Goal: Transaction & Acquisition: Purchase product/service

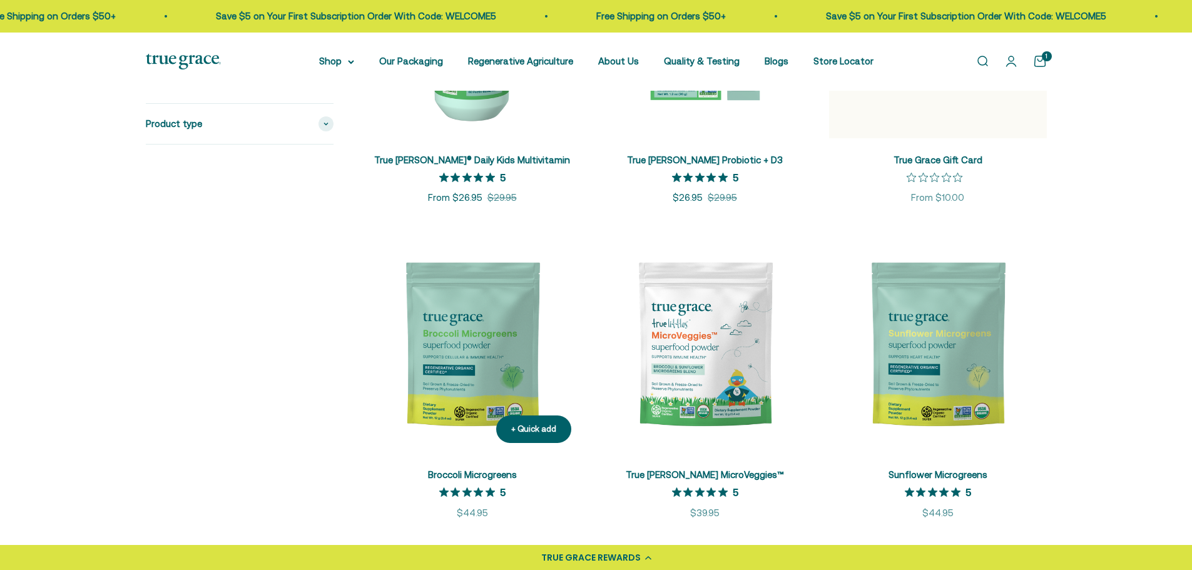
scroll to position [2003, 0]
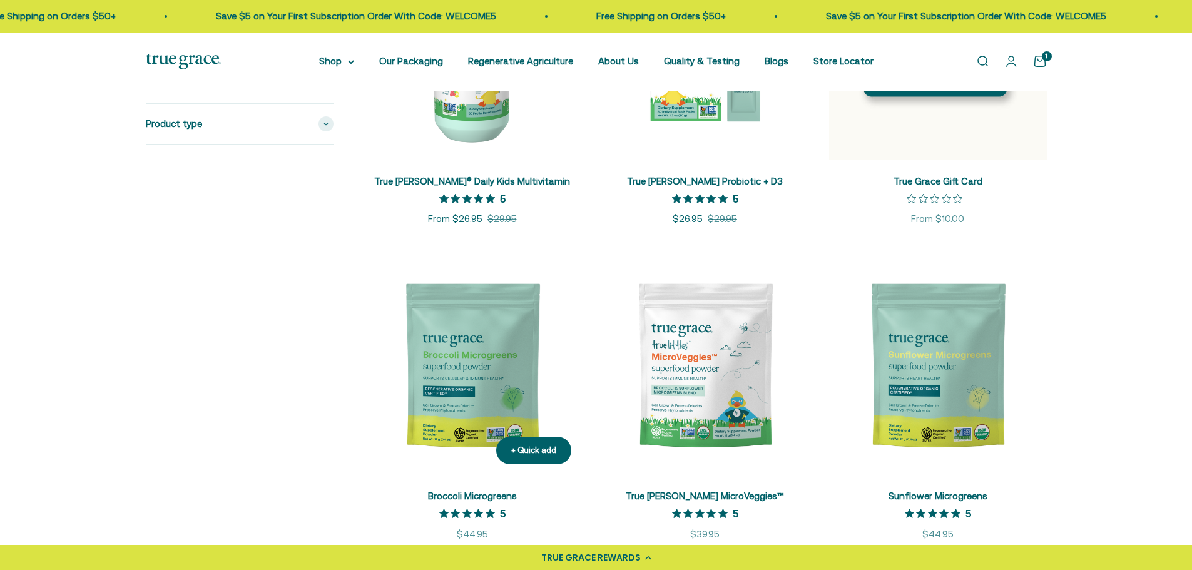
click at [468, 381] on img at bounding box center [473, 366] width 218 height 218
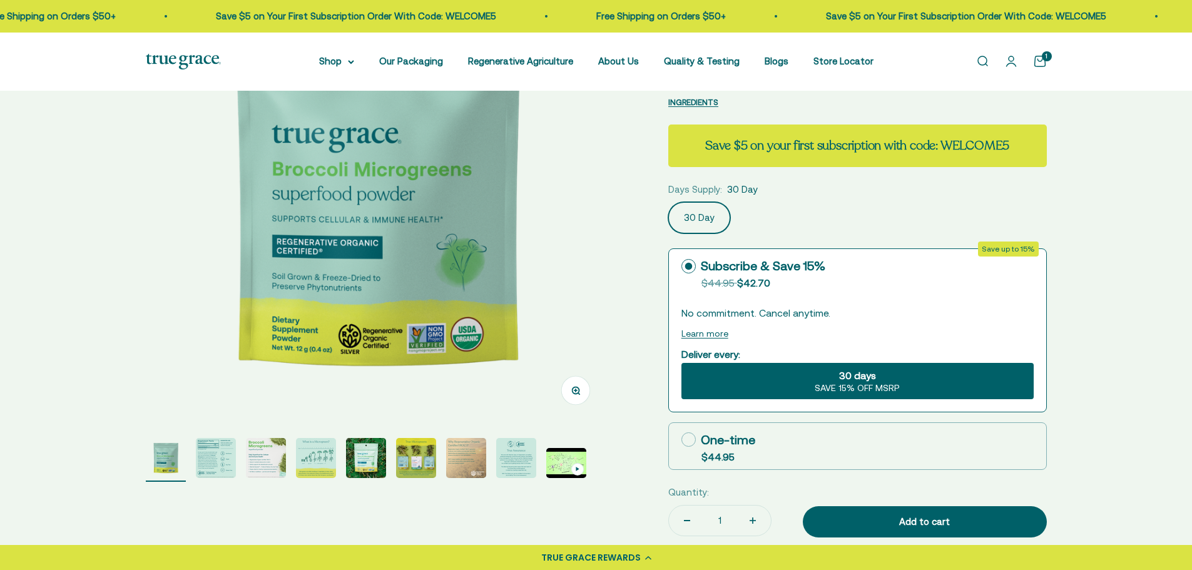
scroll to position [250, 0]
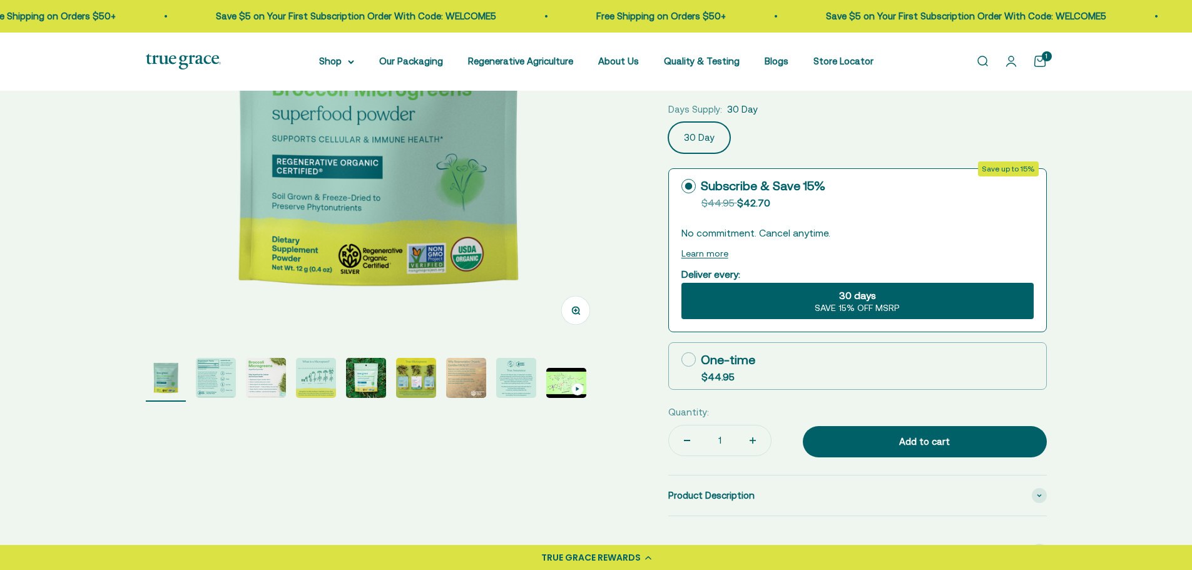
click at [229, 377] on img "Go to item 2" at bounding box center [216, 378] width 40 height 40
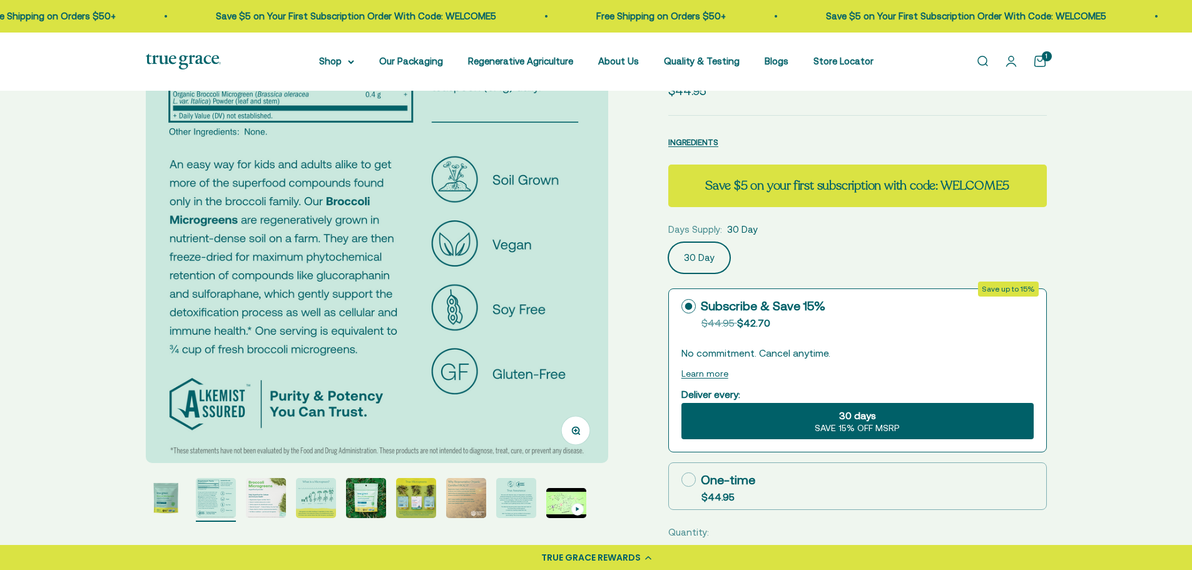
scroll to position [125, 0]
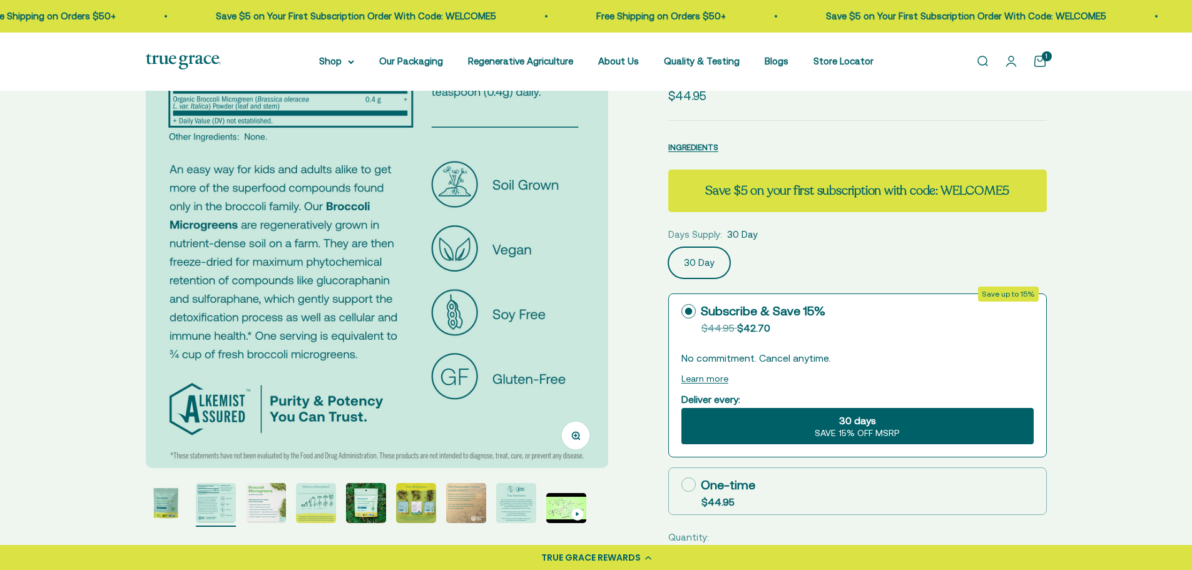
click at [271, 497] on img "Go to item 3" at bounding box center [266, 503] width 40 height 40
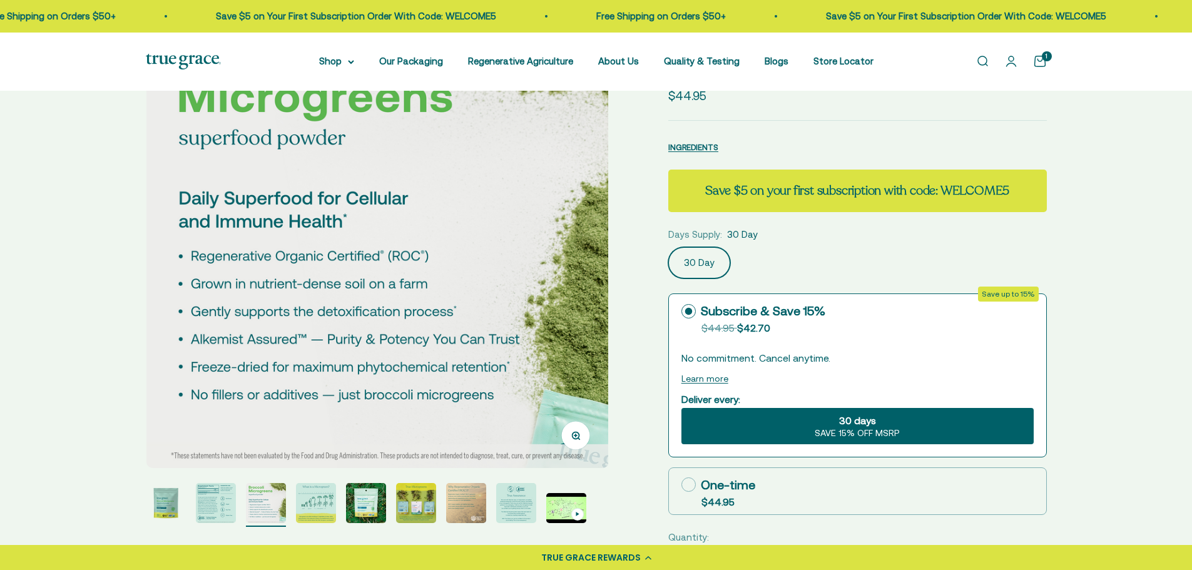
scroll to position [0, 955]
click at [326, 503] on img "Go to item 4" at bounding box center [316, 503] width 40 height 40
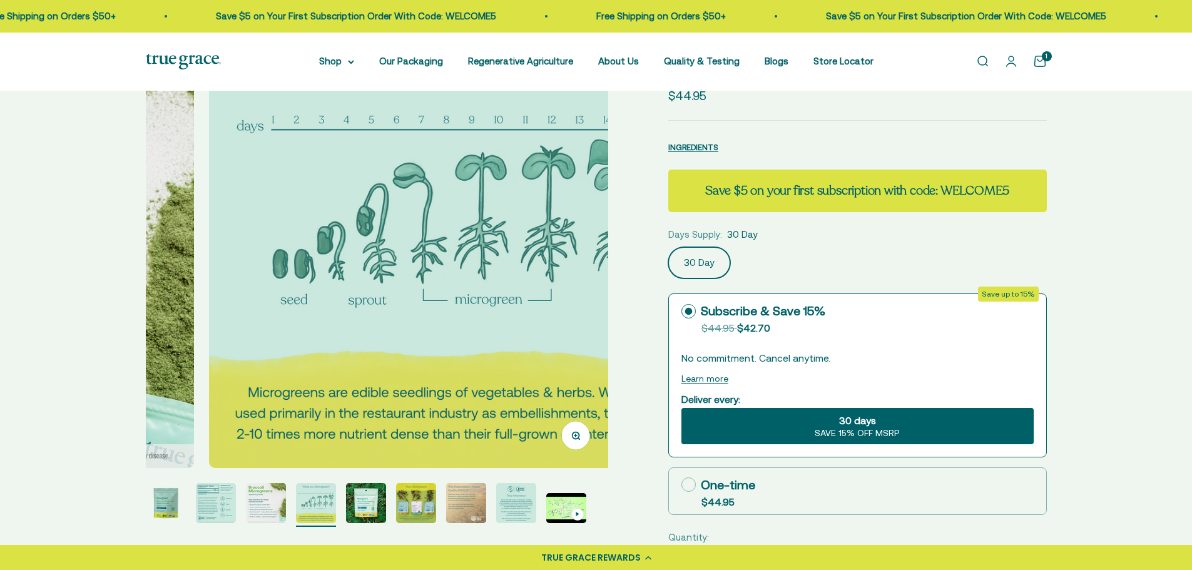
scroll to position [0, 1433]
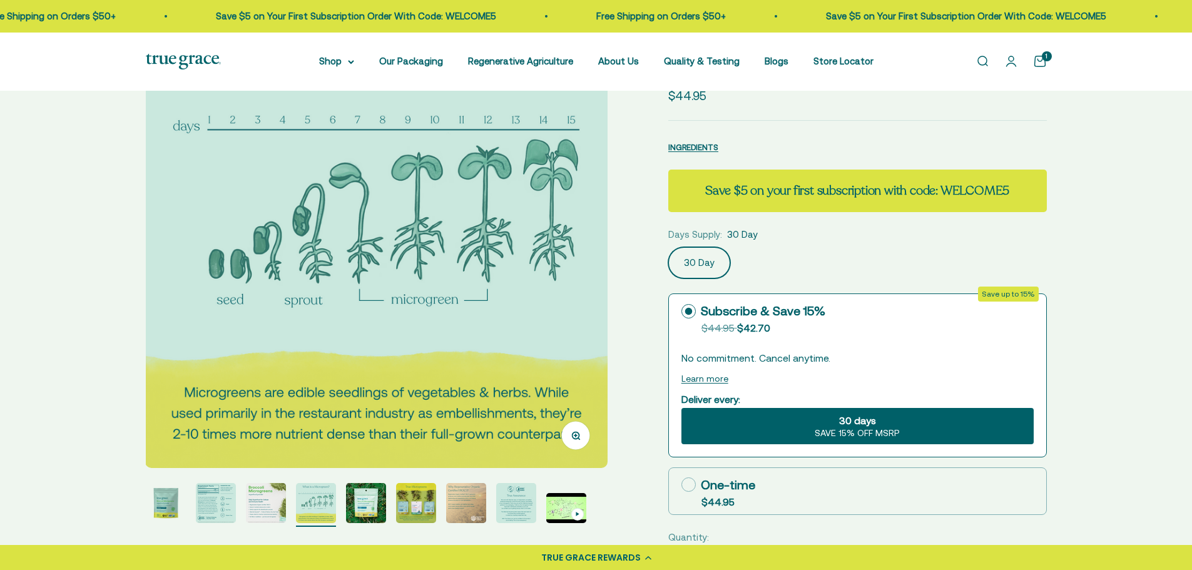
click at [351, 501] on img "Go to item 5" at bounding box center [366, 503] width 40 height 40
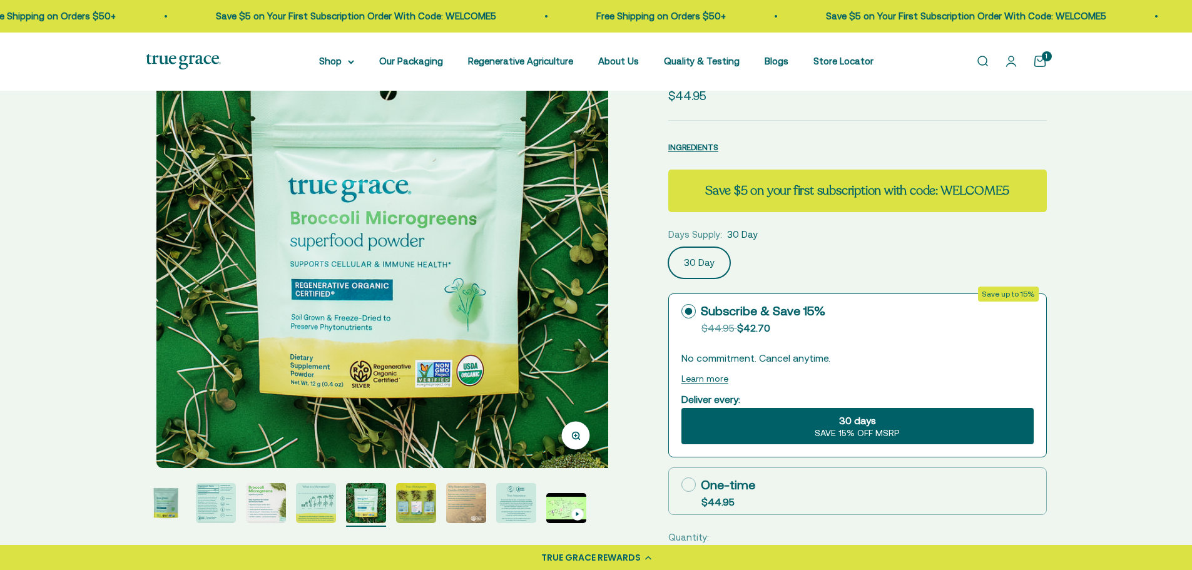
scroll to position [0, 1911]
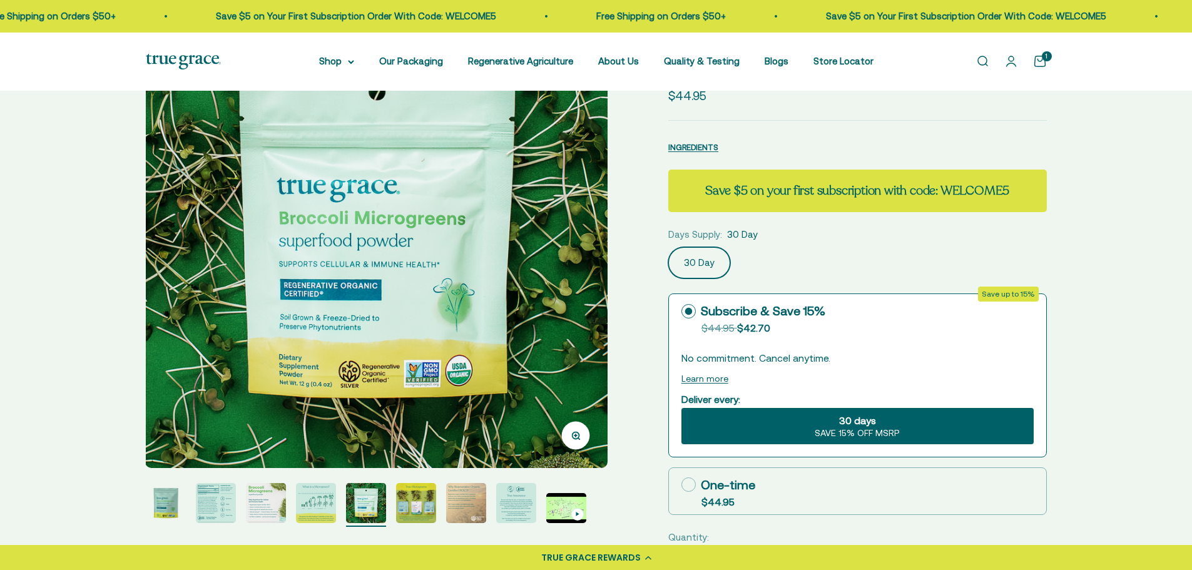
click at [397, 498] on img "Go to item 6" at bounding box center [416, 503] width 40 height 40
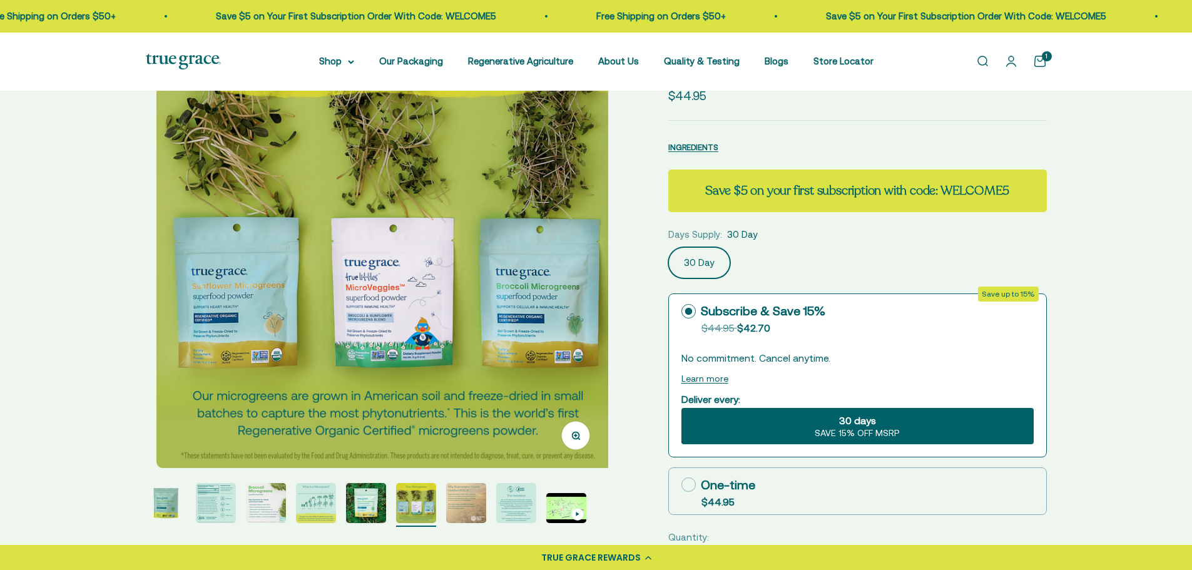
scroll to position [0, 2388]
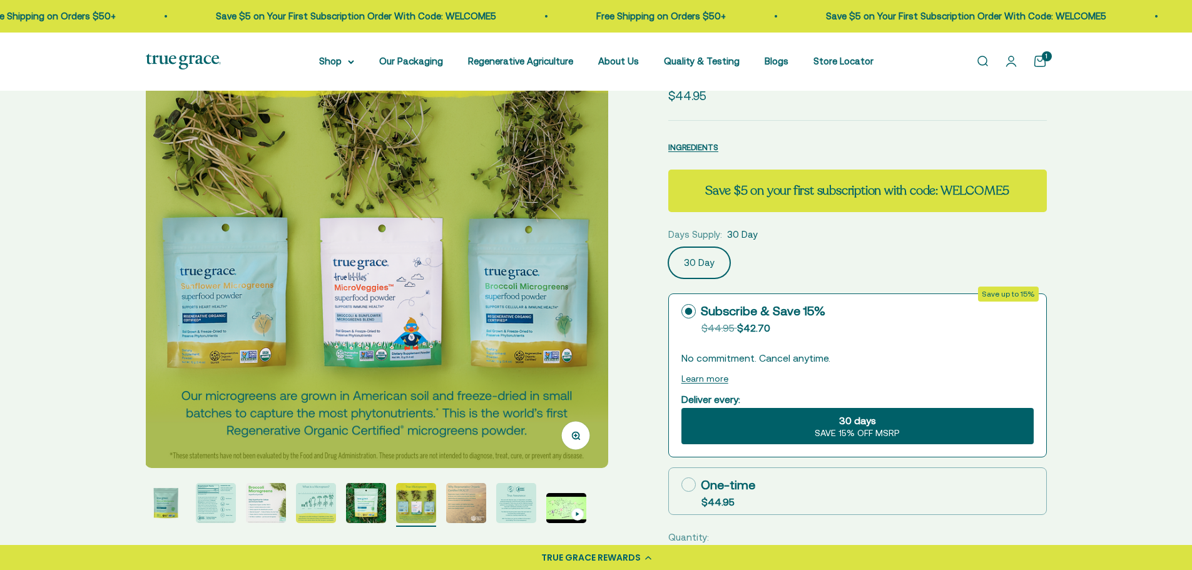
click at [476, 499] on img "Go to item 7" at bounding box center [466, 503] width 40 height 40
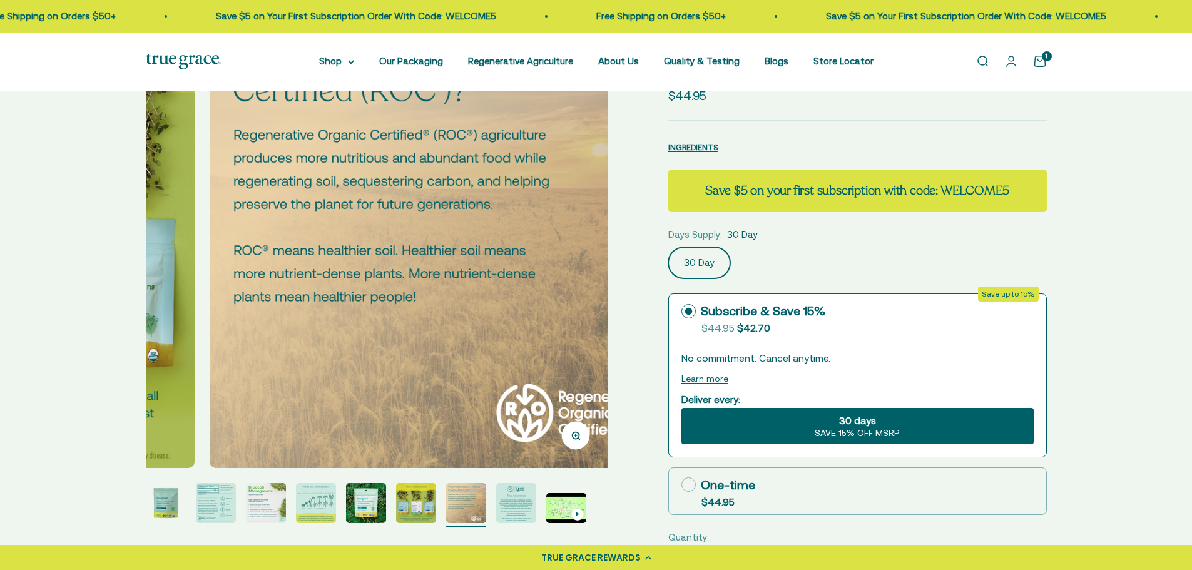
scroll to position [0, 2866]
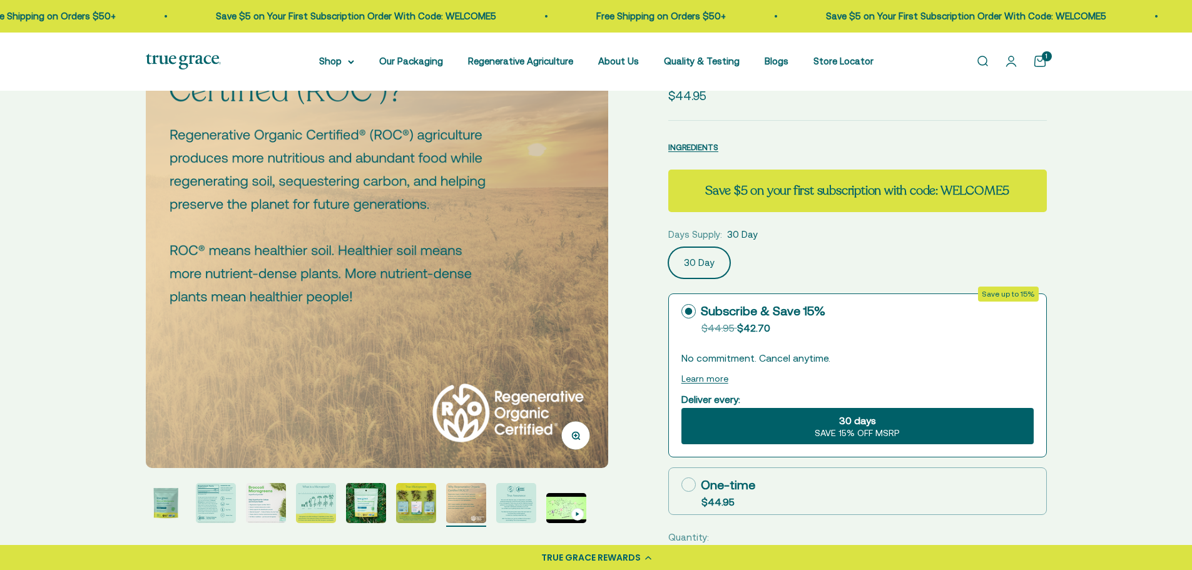
click at [528, 495] on img "Go to item 8" at bounding box center [516, 503] width 40 height 40
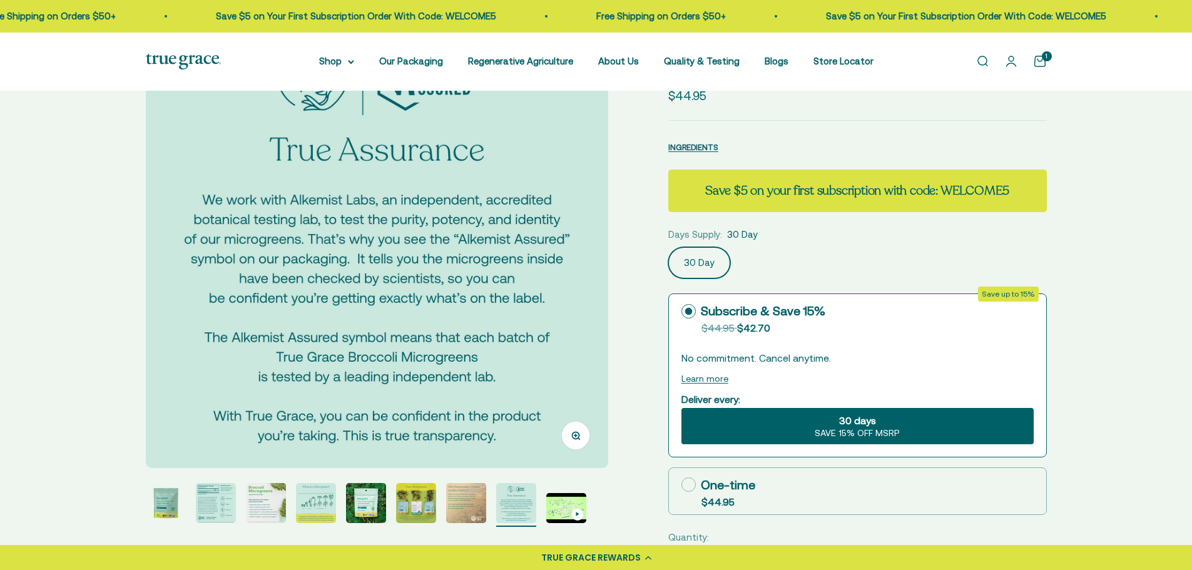
click at [560, 497] on img "Go to item 9" at bounding box center [566, 508] width 40 height 30
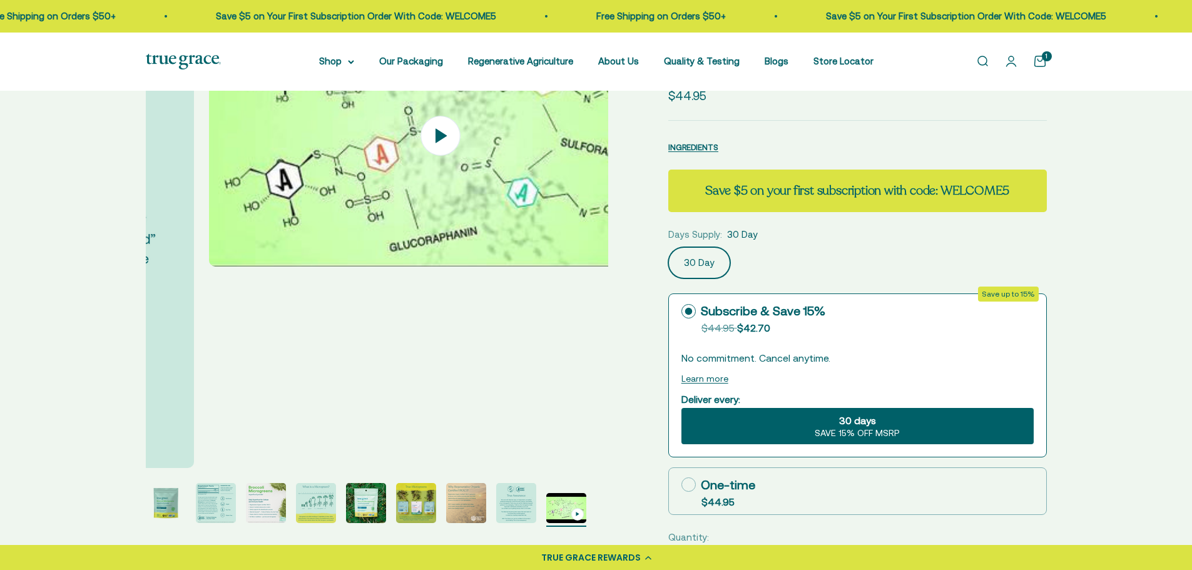
scroll to position [0, 3821]
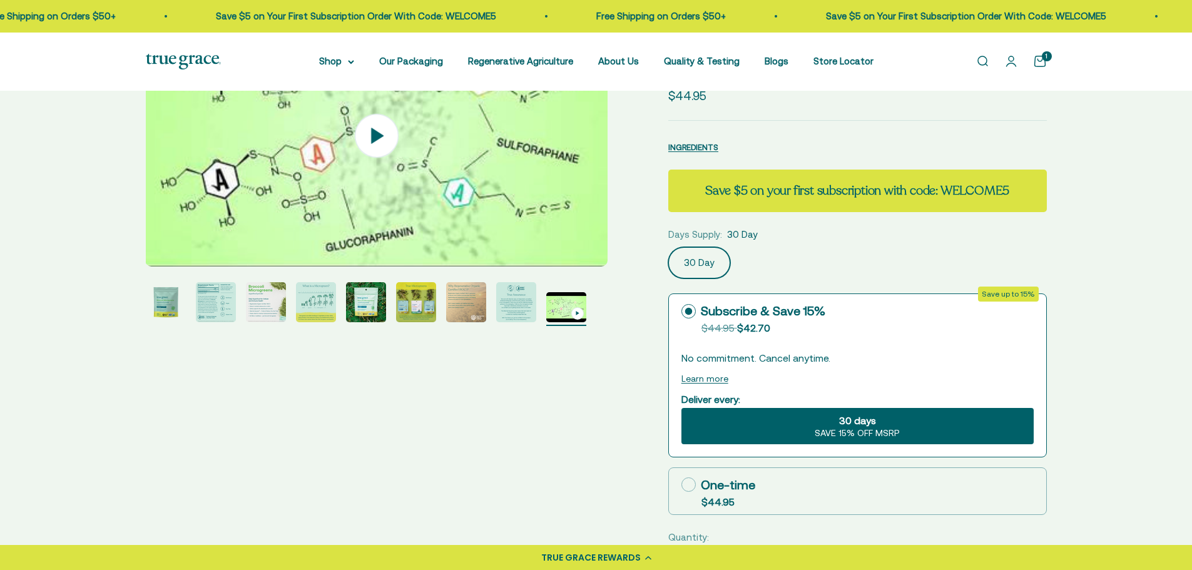
click at [378, 135] on icon at bounding box center [377, 136] width 13 height 16
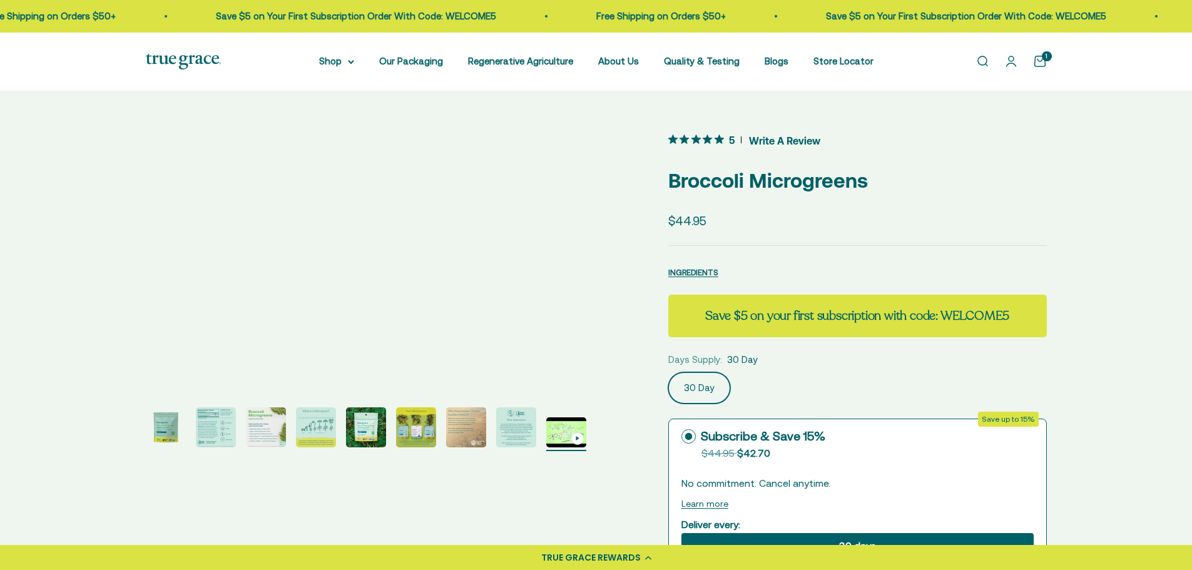
scroll to position [438, 0]
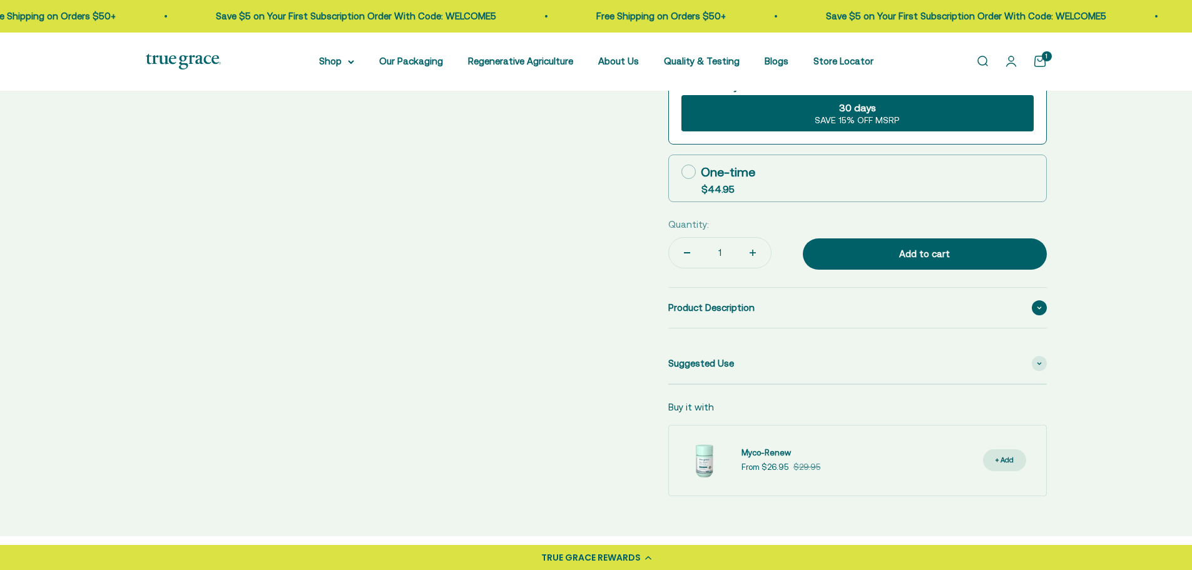
click at [731, 307] on span "Product Description" at bounding box center [711, 307] width 86 height 15
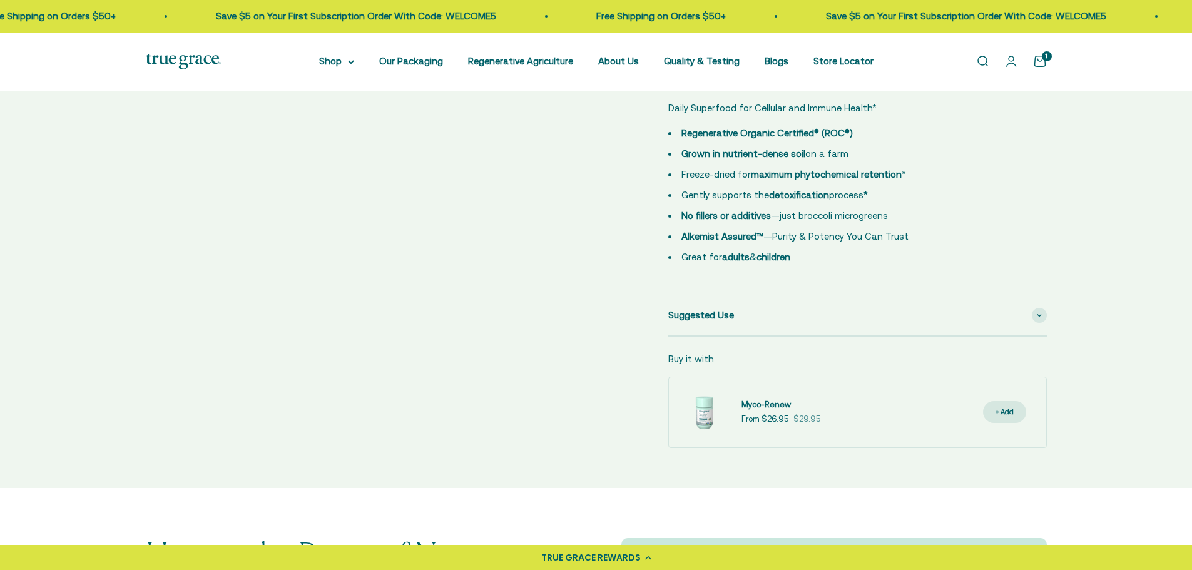
scroll to position [688, 0]
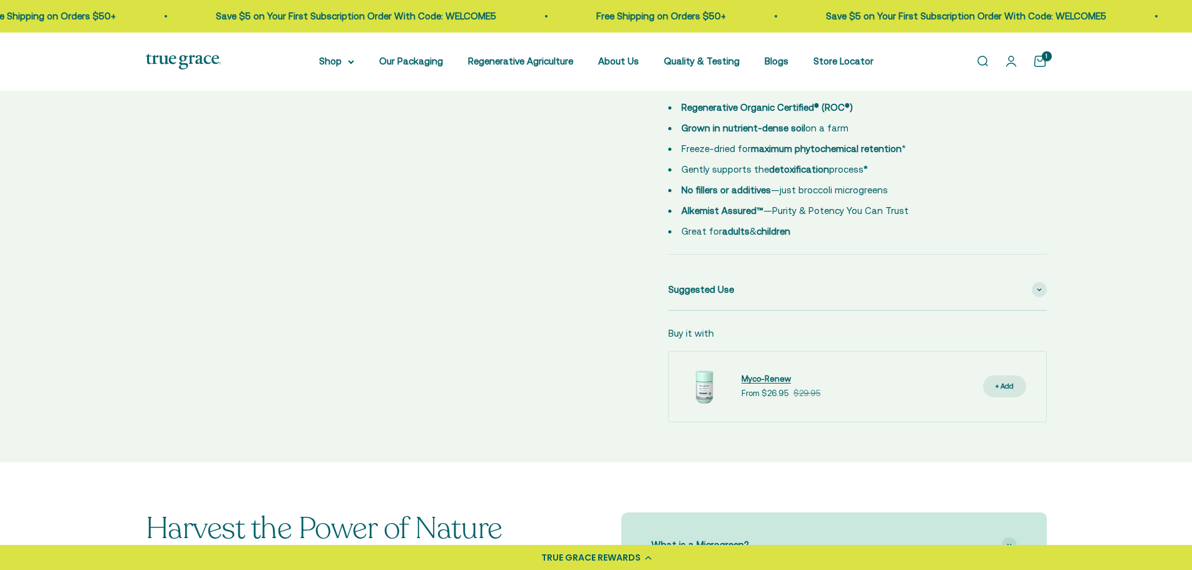
click at [755, 377] on span "Myco-Renew" at bounding box center [766, 378] width 49 height 9
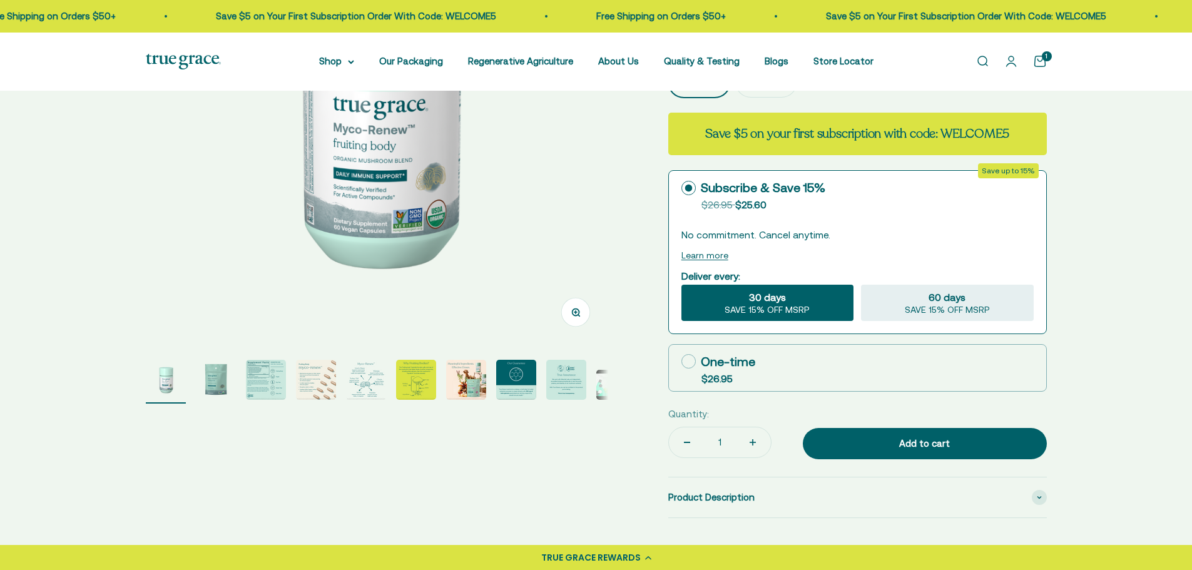
scroll to position [250, 0]
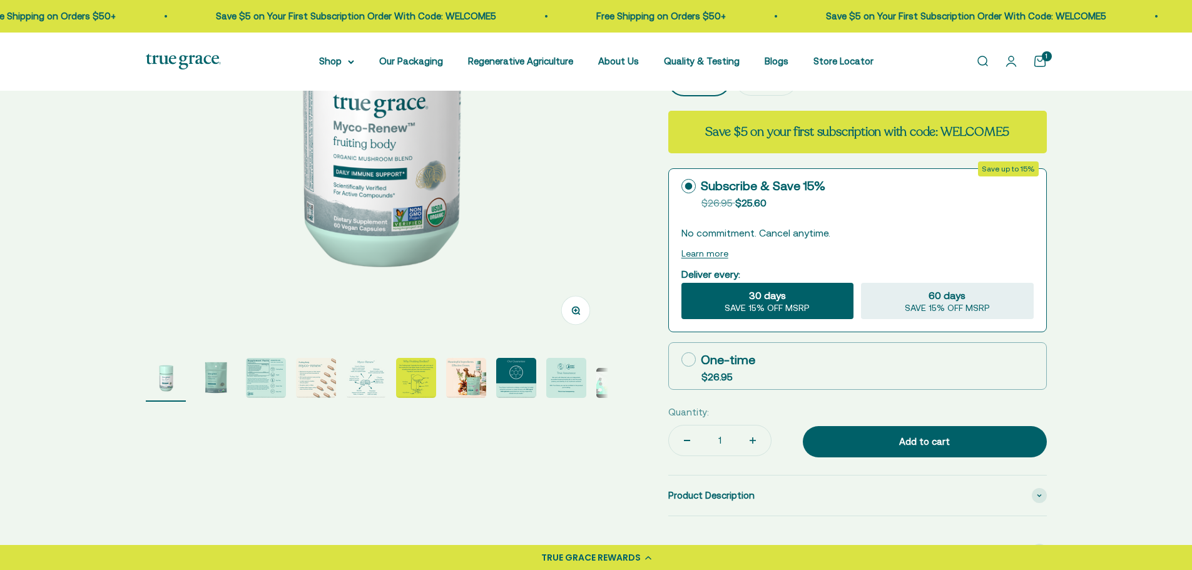
click at [317, 382] on img "Go to item 4" at bounding box center [316, 378] width 40 height 40
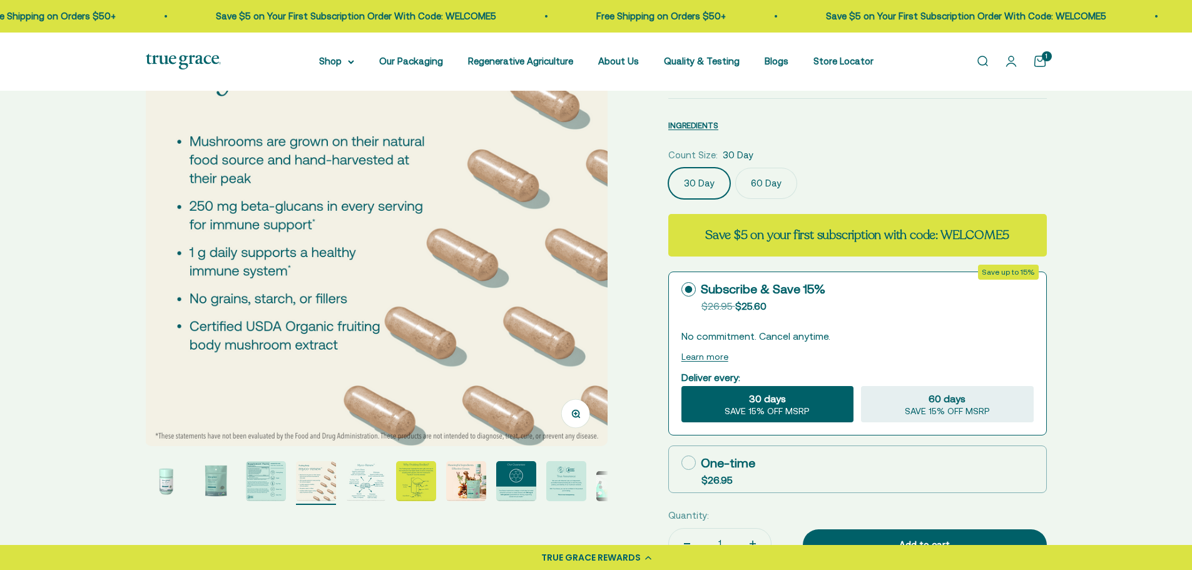
scroll to position [125, 0]
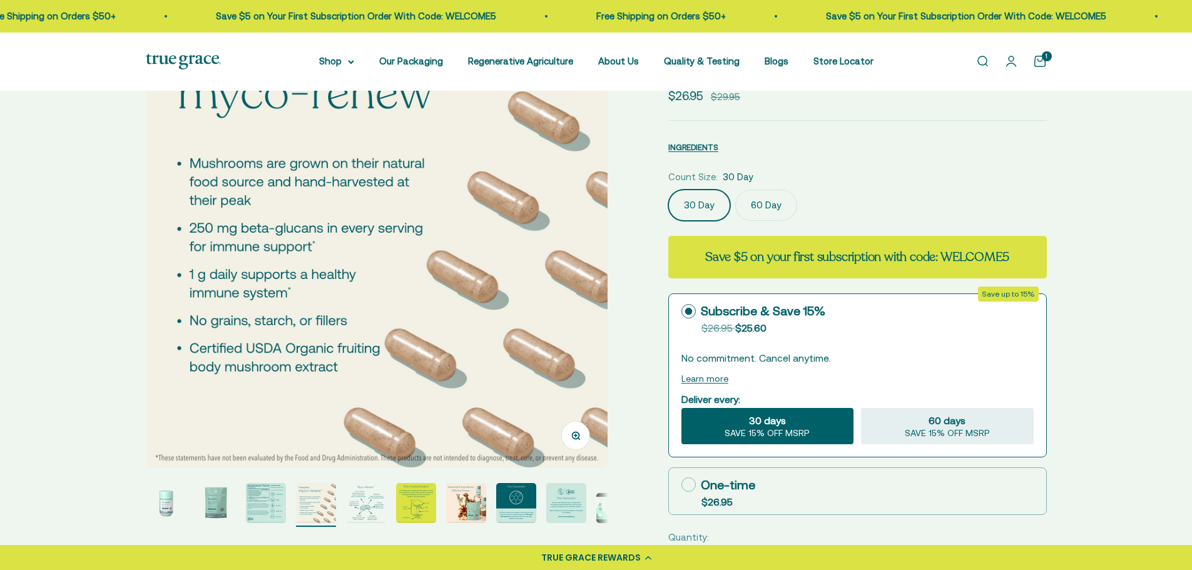
click at [369, 504] on img "Go to item 5" at bounding box center [366, 503] width 40 height 40
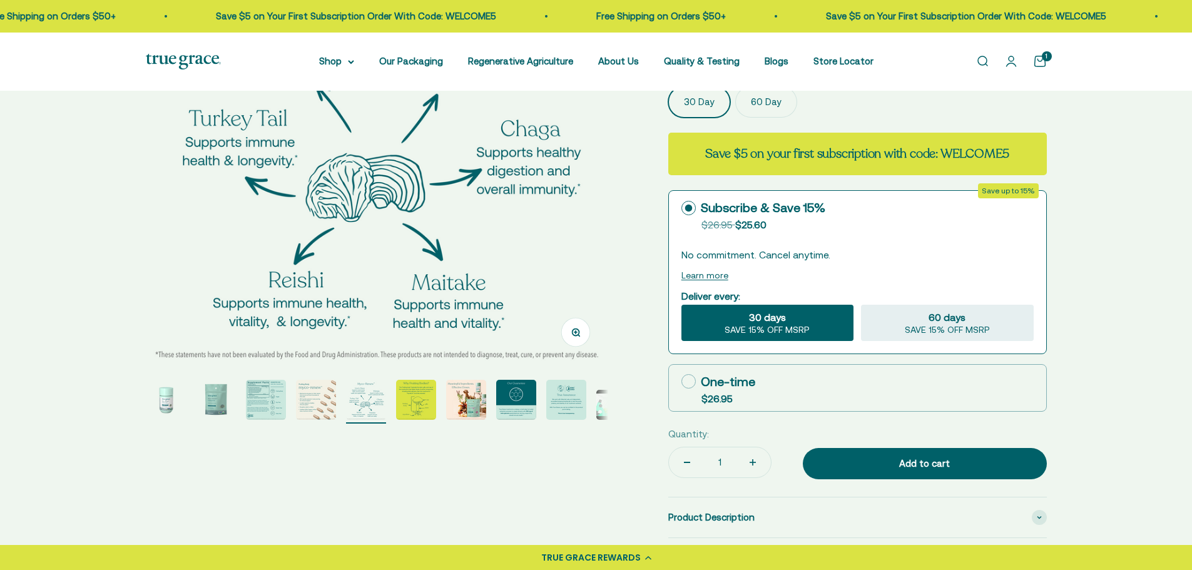
scroll to position [250, 0]
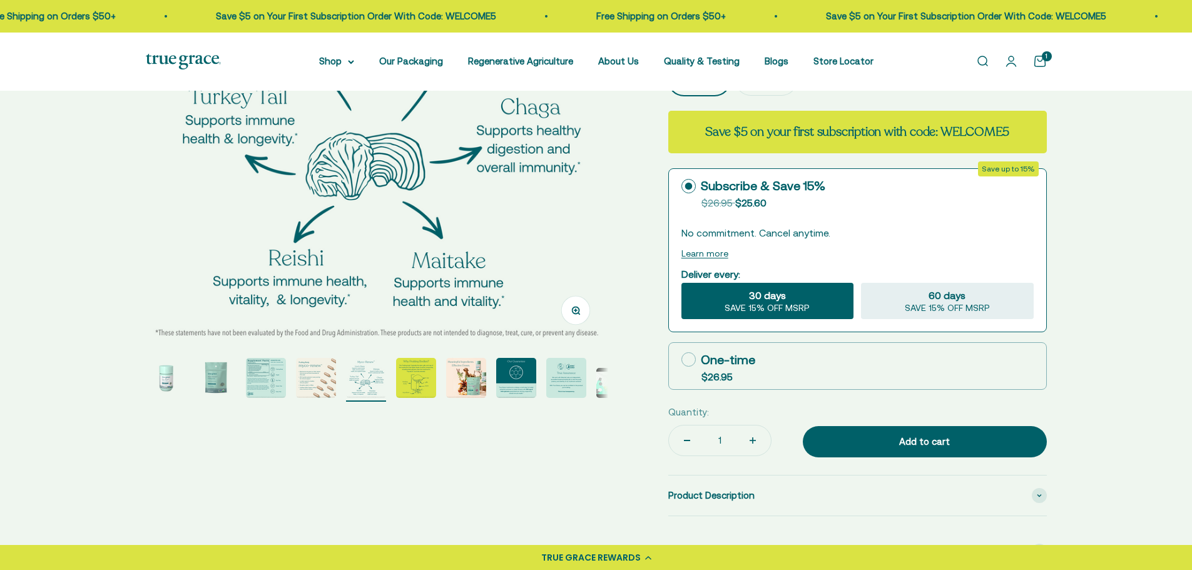
click at [409, 378] on img "Go to item 6" at bounding box center [416, 378] width 40 height 40
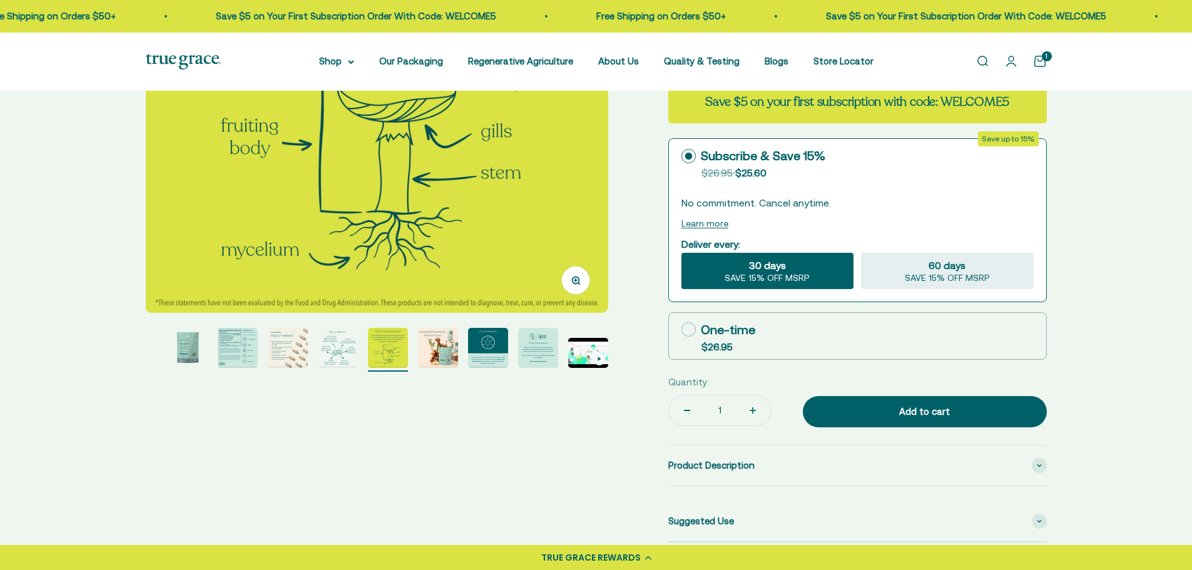
scroll to position [313, 0]
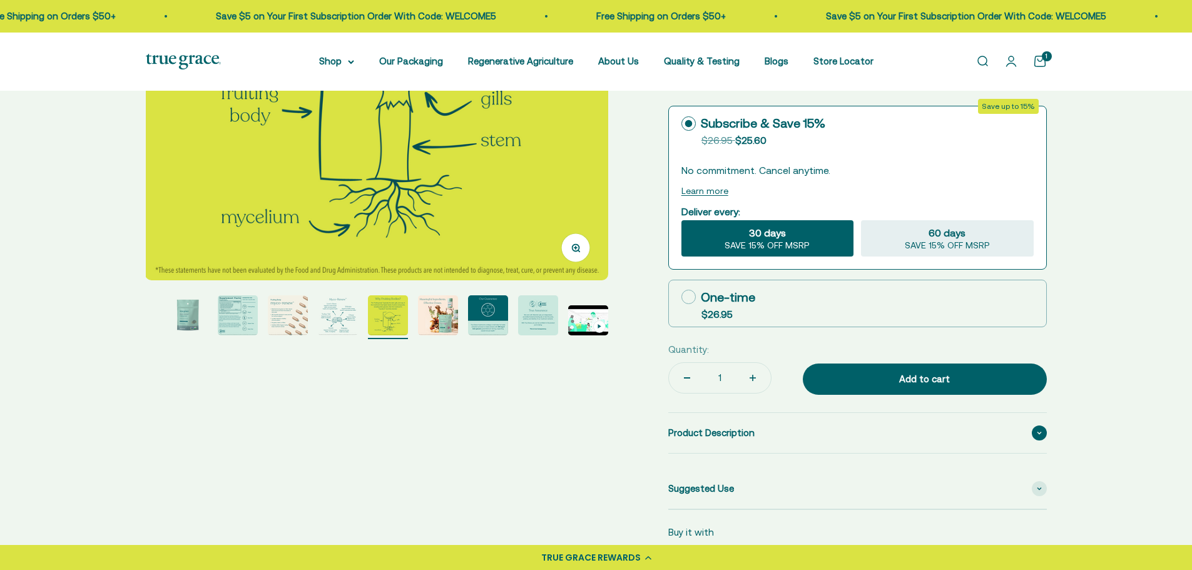
click at [722, 437] on span "Product Description" at bounding box center [711, 433] width 86 height 15
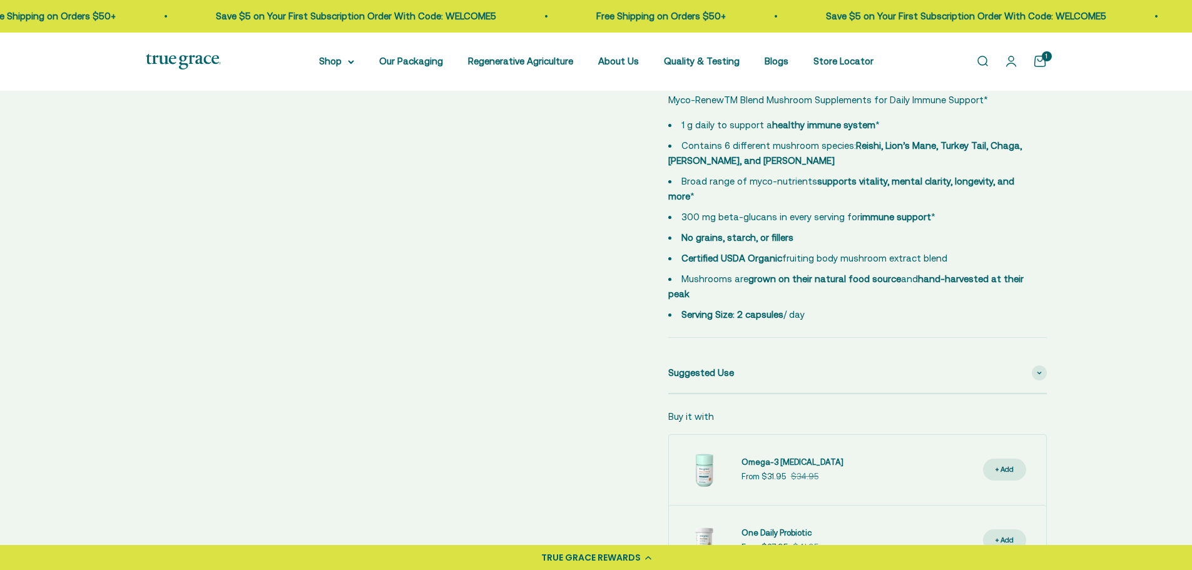
scroll to position [688, 0]
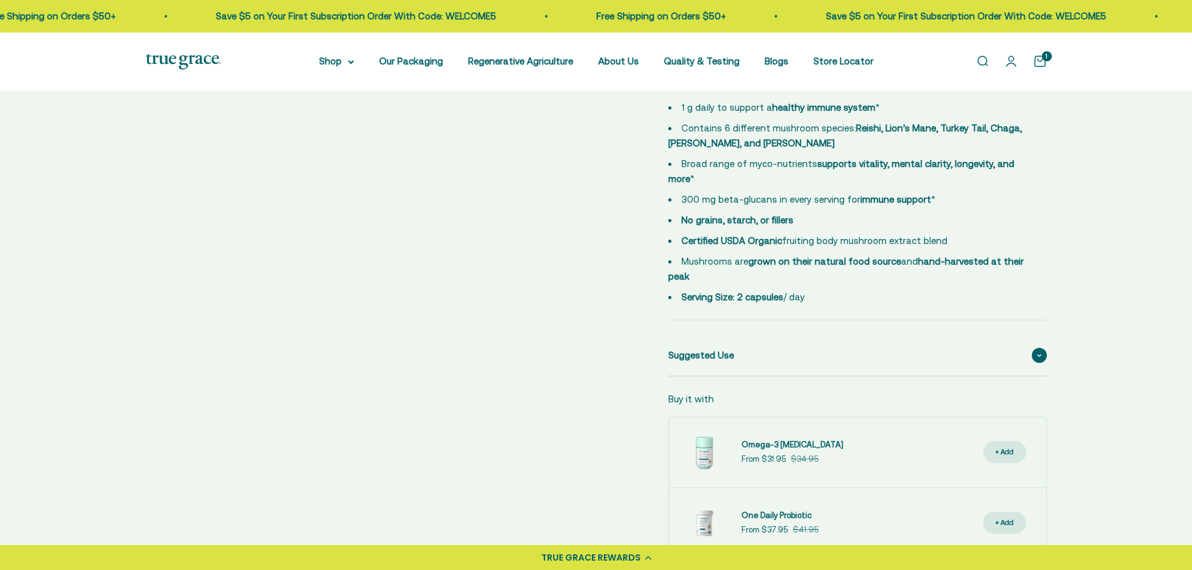
click at [682, 348] on span "Suggested Use" at bounding box center [701, 355] width 66 height 15
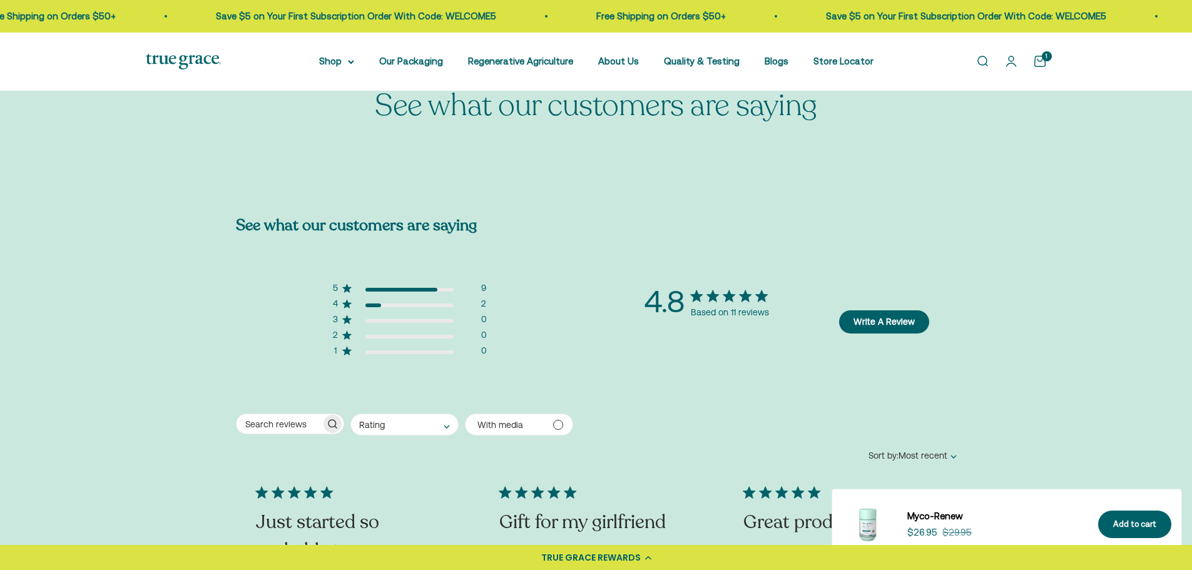
scroll to position [2753, 0]
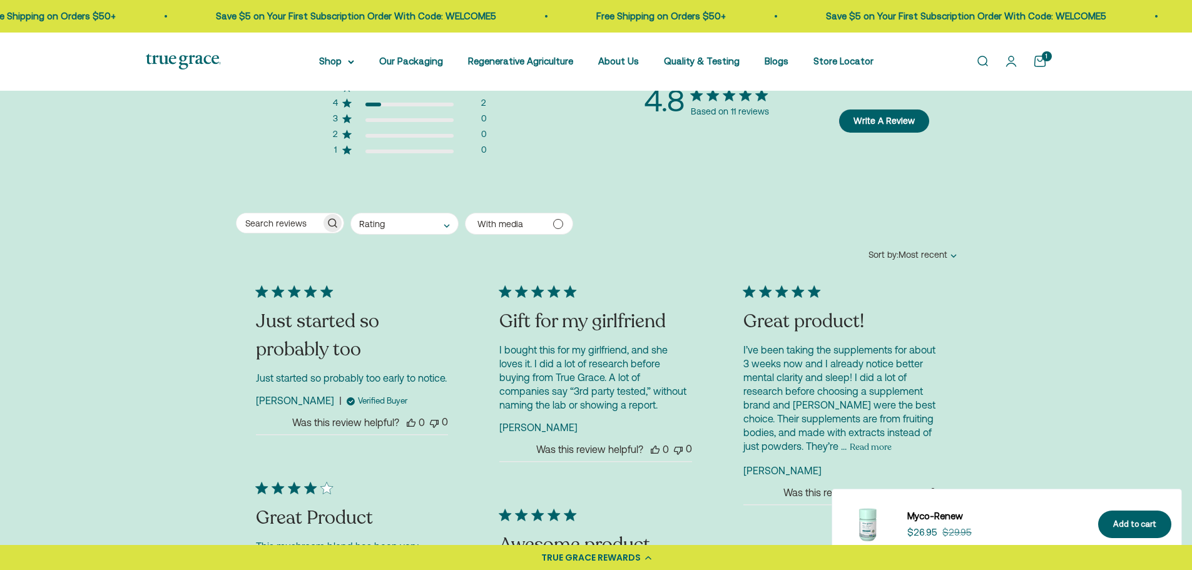
click at [855, 440] on button "Read more" at bounding box center [871, 447] width 42 height 15
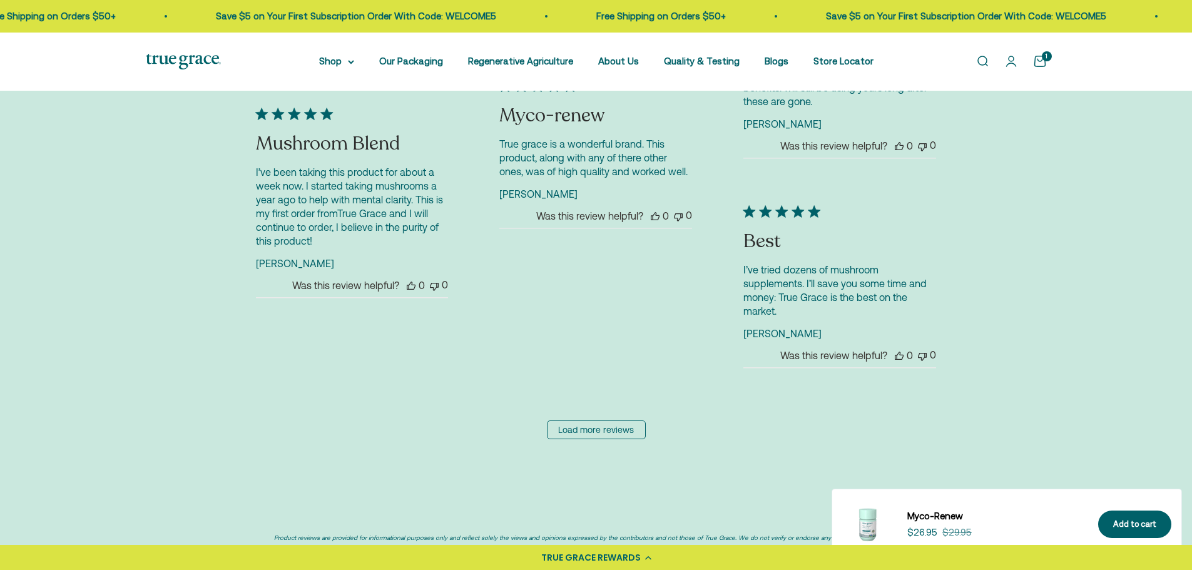
scroll to position [3379, 0]
click at [571, 420] on link "Load more reviews" at bounding box center [596, 429] width 99 height 19
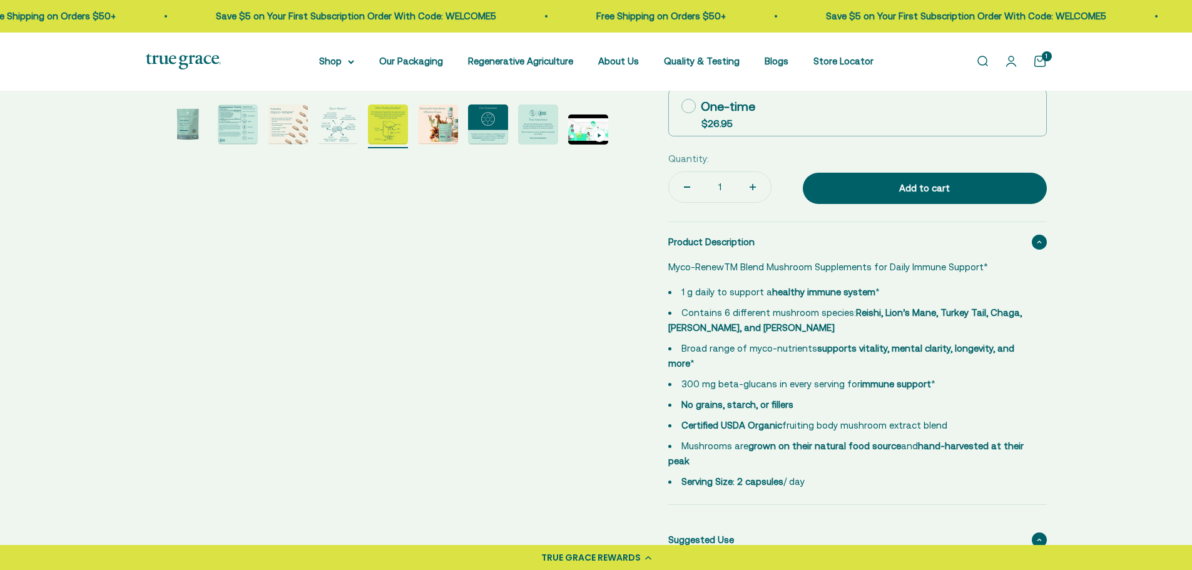
scroll to position [313, 0]
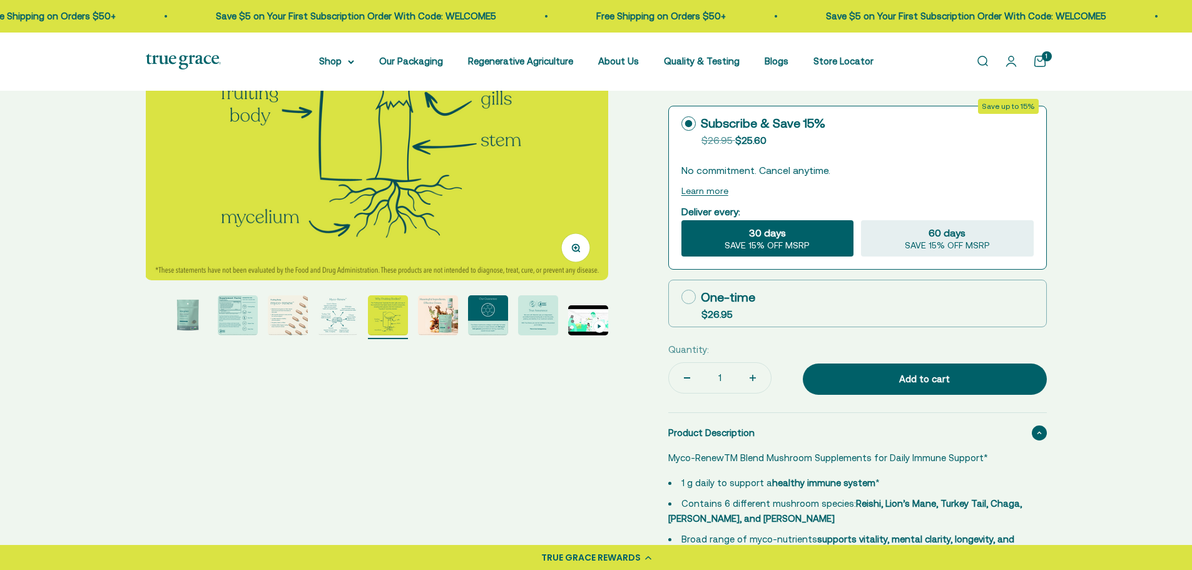
click at [237, 323] on img "Go to item 3" at bounding box center [238, 315] width 40 height 40
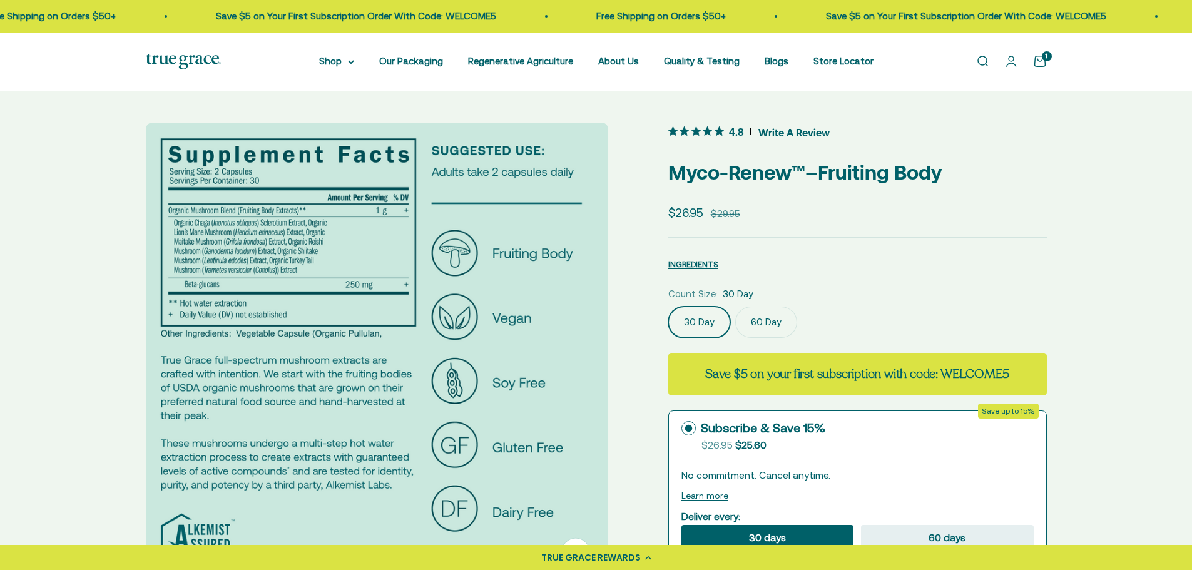
scroll to position [0, 0]
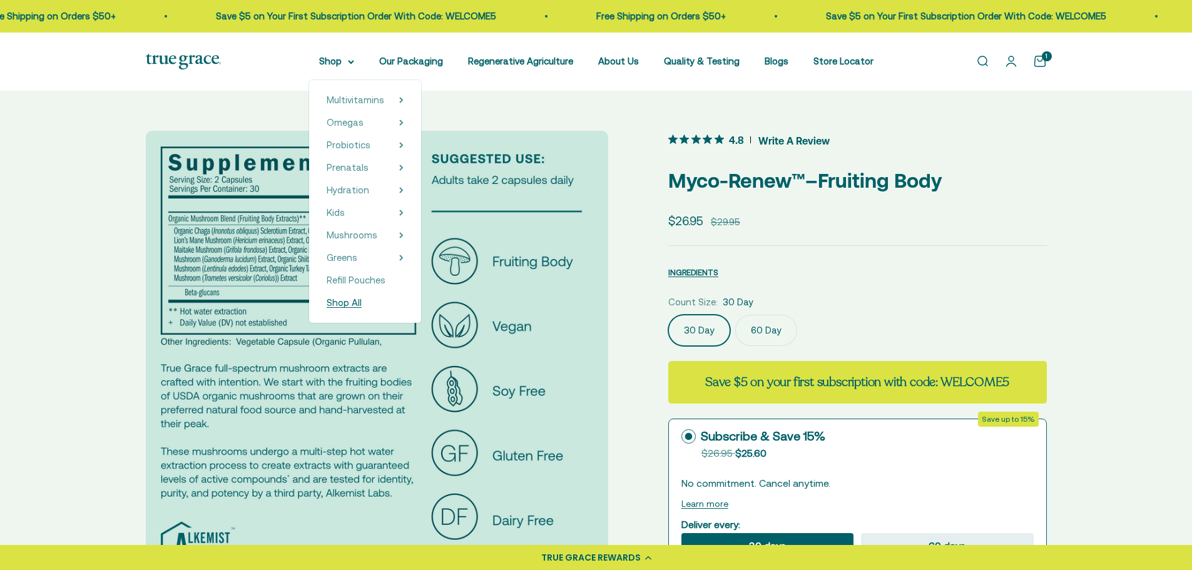
click at [352, 300] on span "Shop All" at bounding box center [344, 302] width 35 height 11
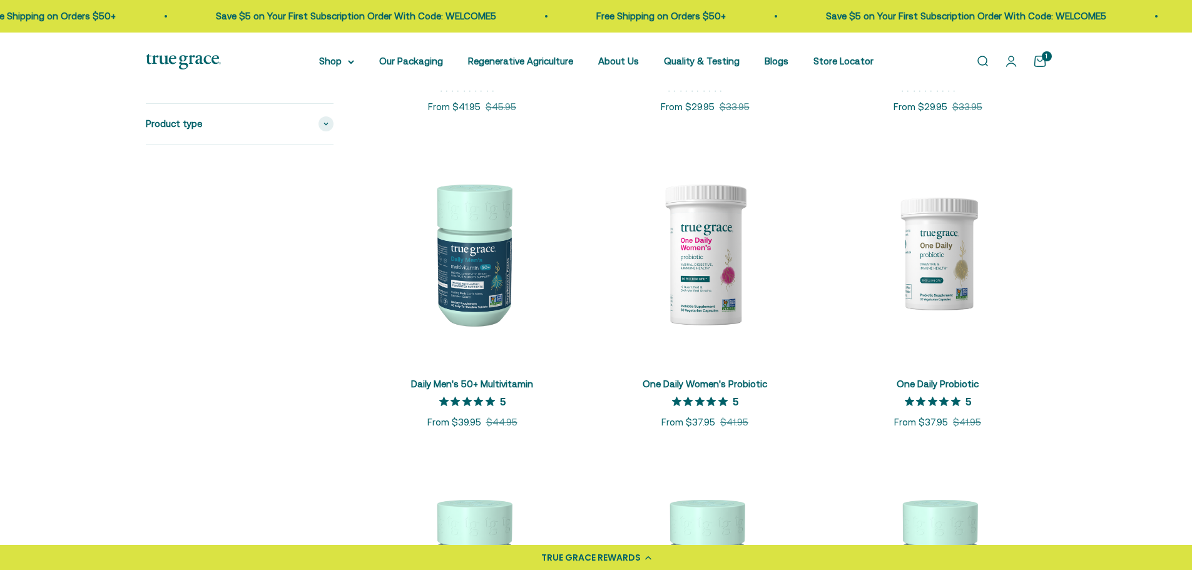
scroll to position [876, 0]
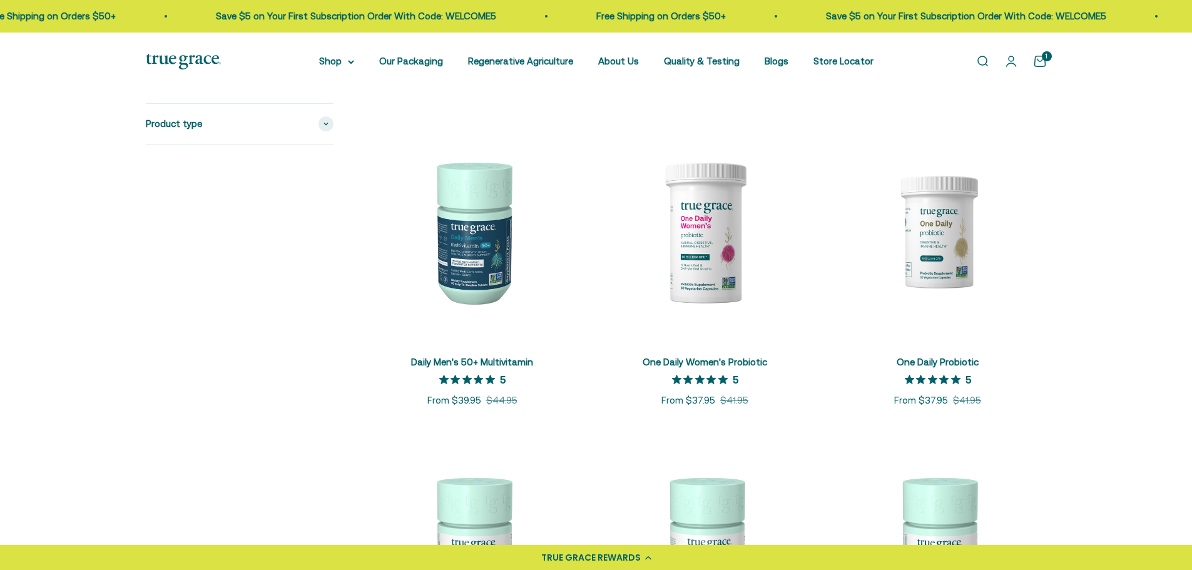
click at [1036, 60] on link "Open cart 1" at bounding box center [1040, 61] width 14 height 14
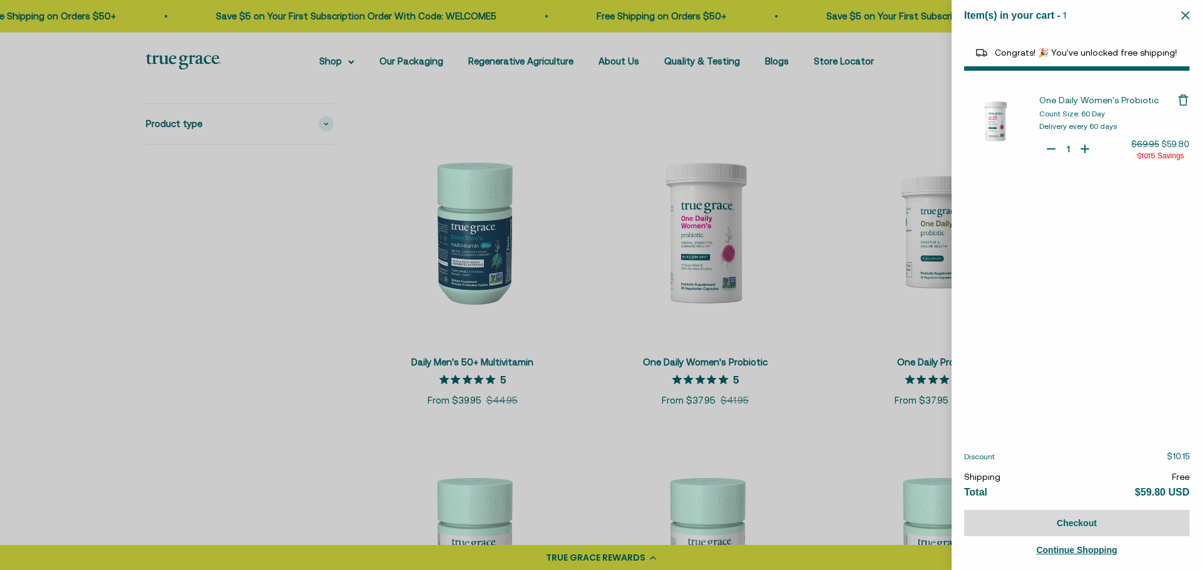
select select "40055698129088"
select select "44878192410838"
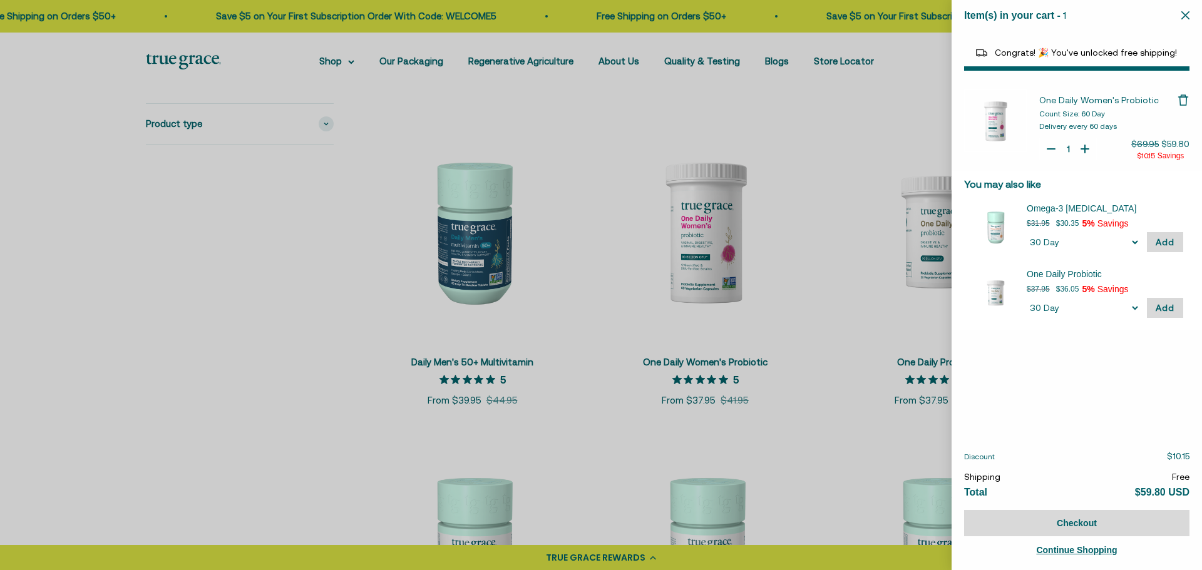
click at [926, 113] on div at bounding box center [601, 285] width 1202 height 570
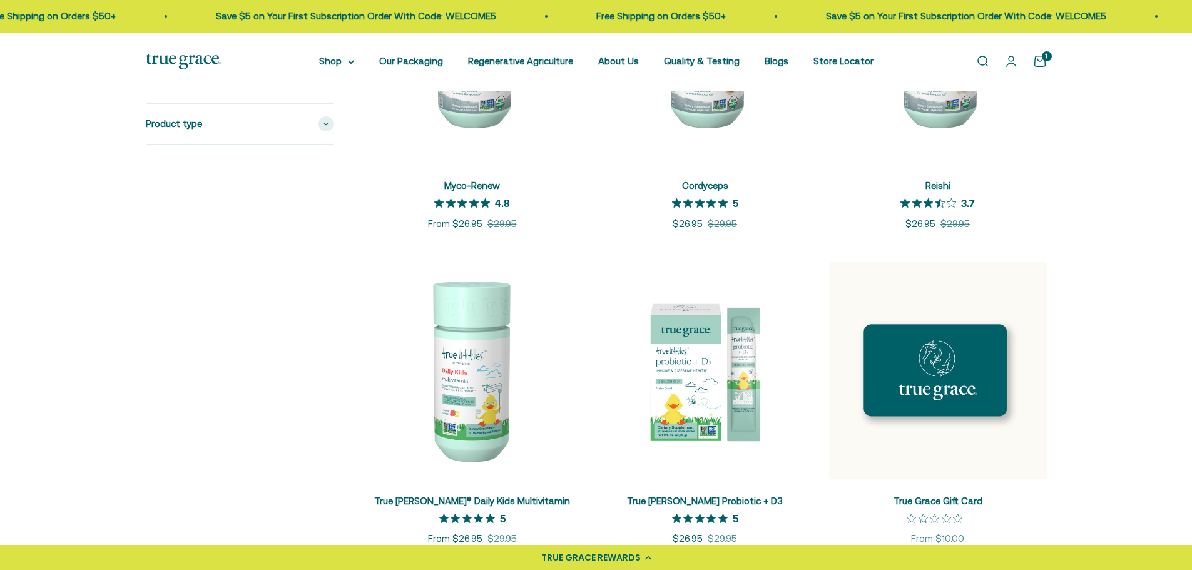
scroll to position [1690, 0]
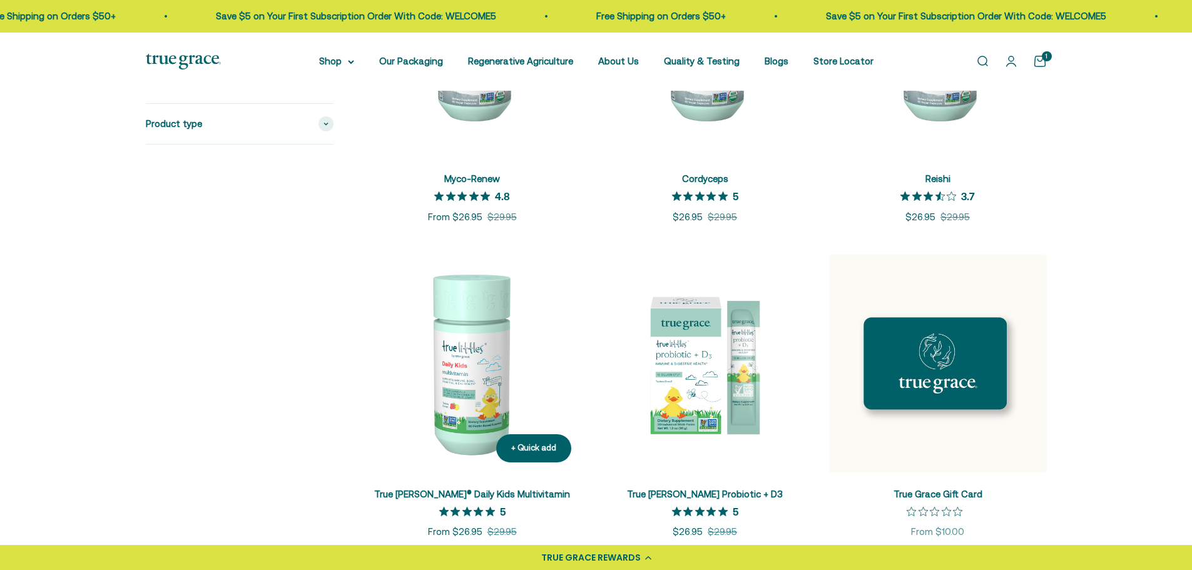
click at [466, 414] on img at bounding box center [473, 364] width 218 height 218
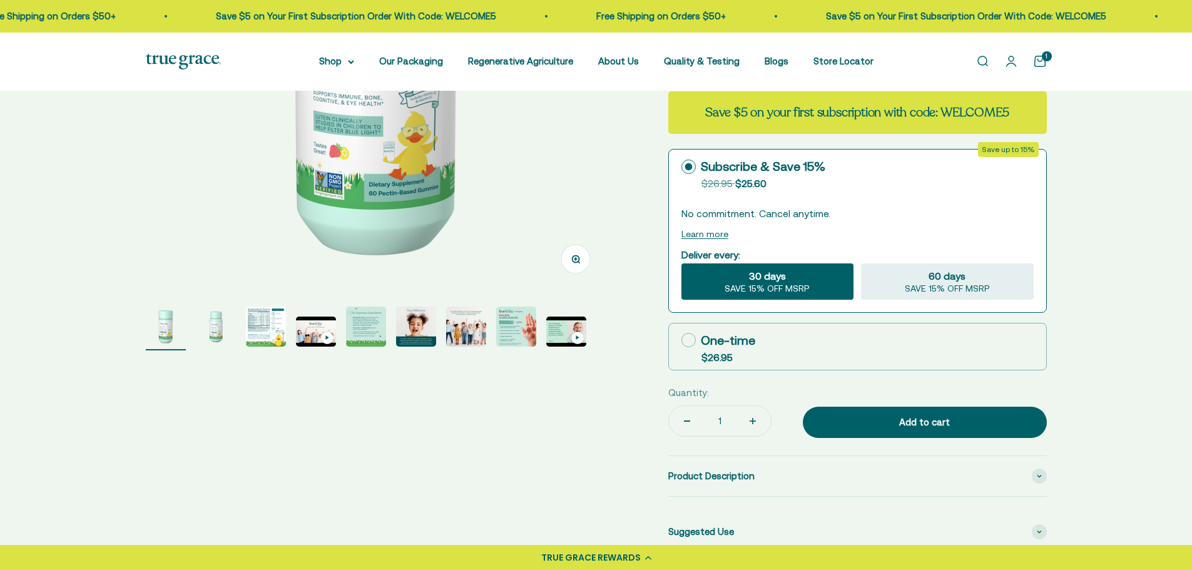
scroll to position [375, 0]
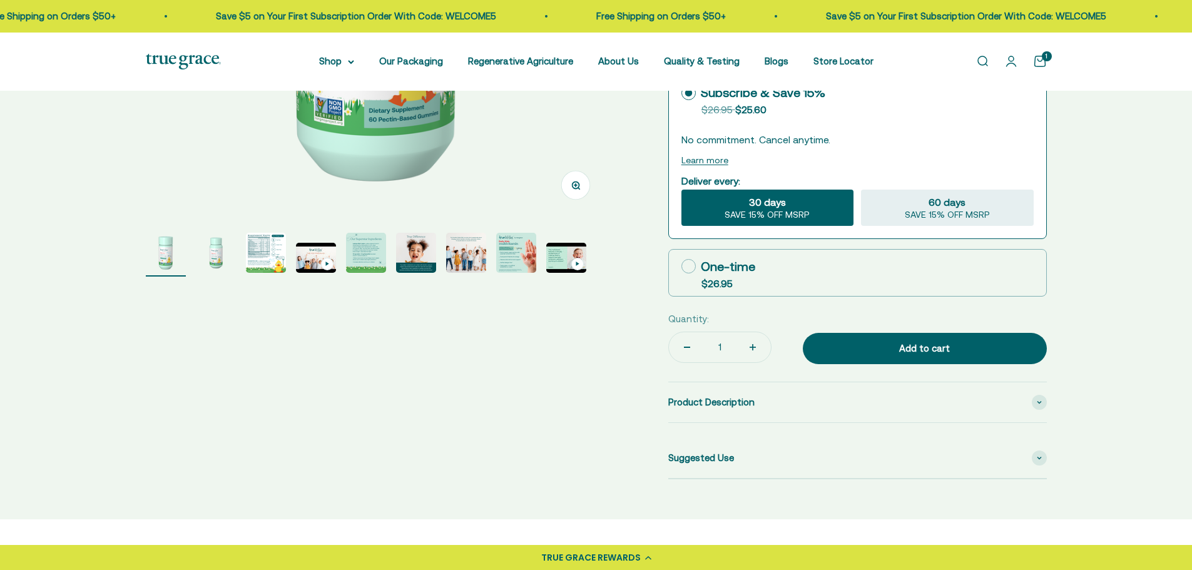
click at [216, 265] on img "Go to item 2" at bounding box center [216, 253] width 40 height 40
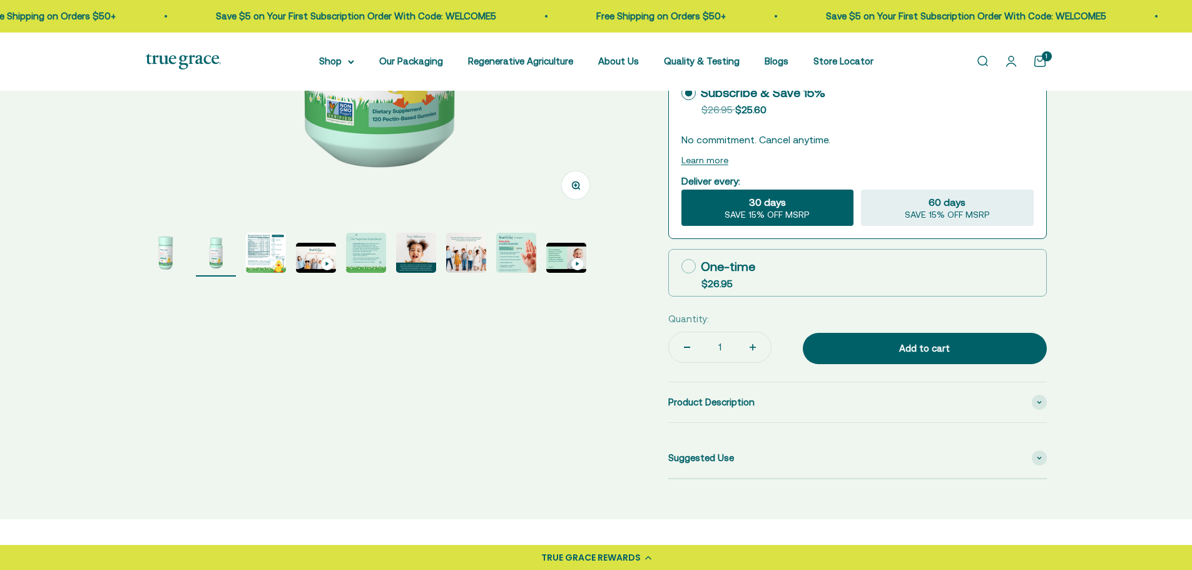
click at [253, 270] on img "Go to item 3" at bounding box center [266, 253] width 40 height 40
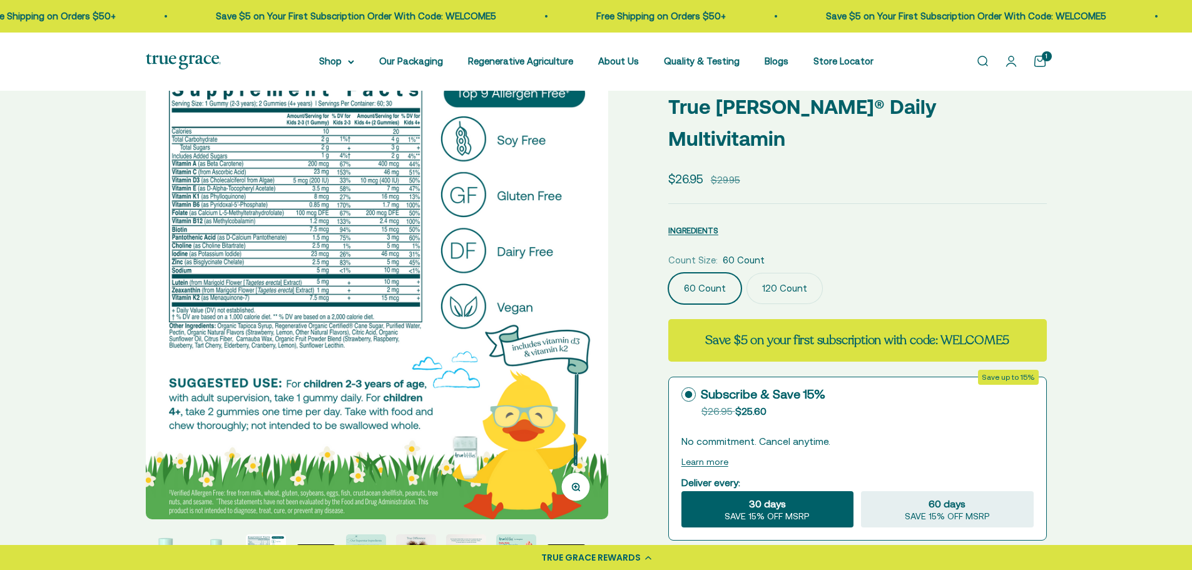
scroll to position [188, 0]
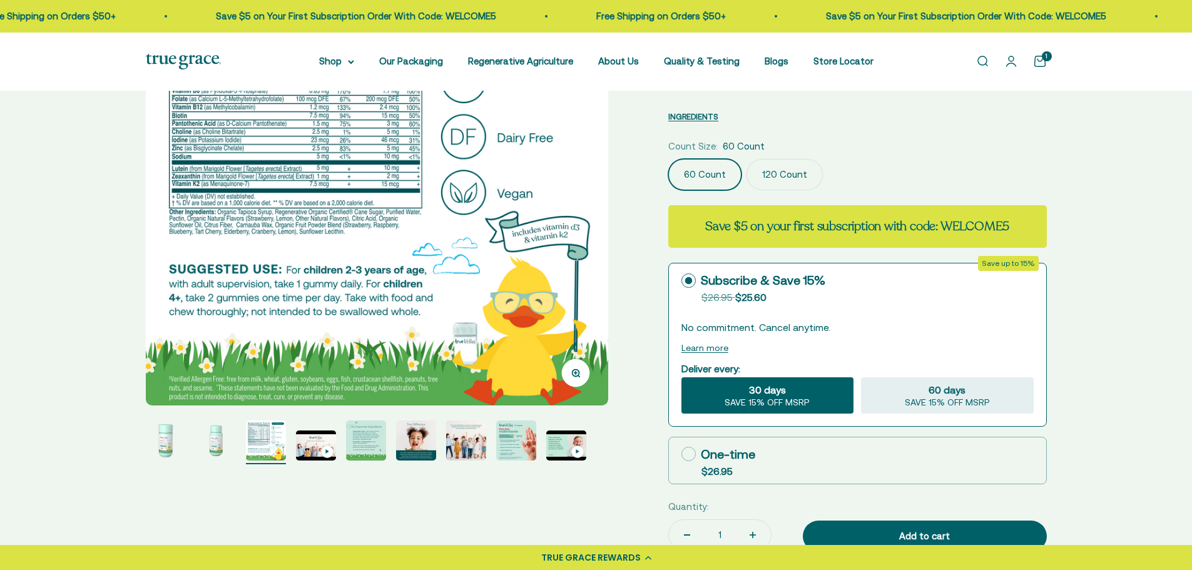
click at [366, 450] on img "Go to item 5" at bounding box center [366, 441] width 40 height 40
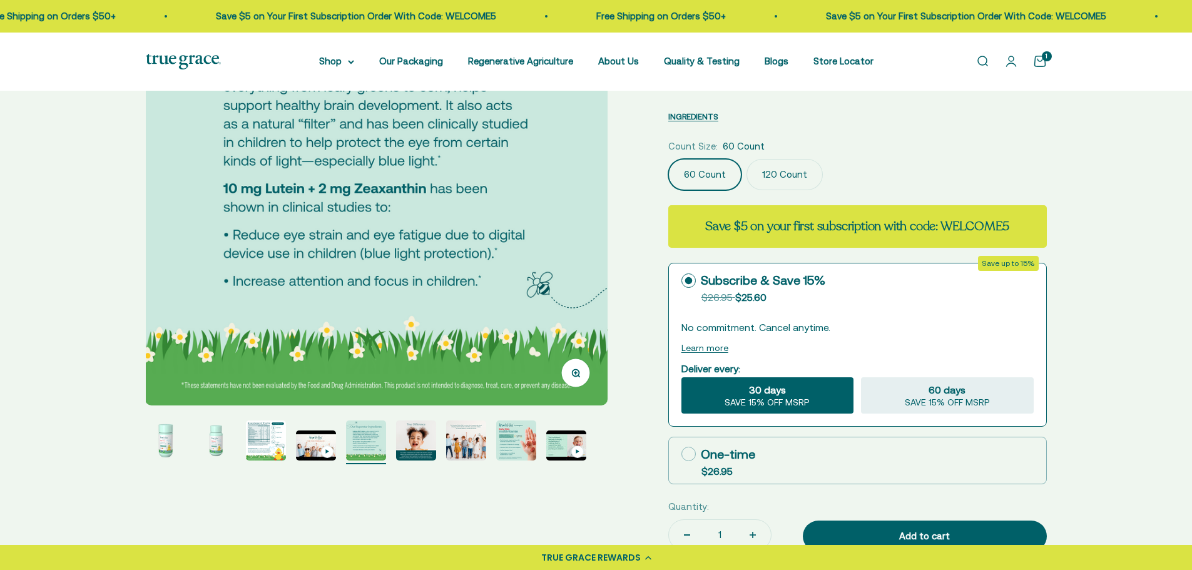
click at [410, 449] on img "Go to item 6" at bounding box center [416, 441] width 40 height 40
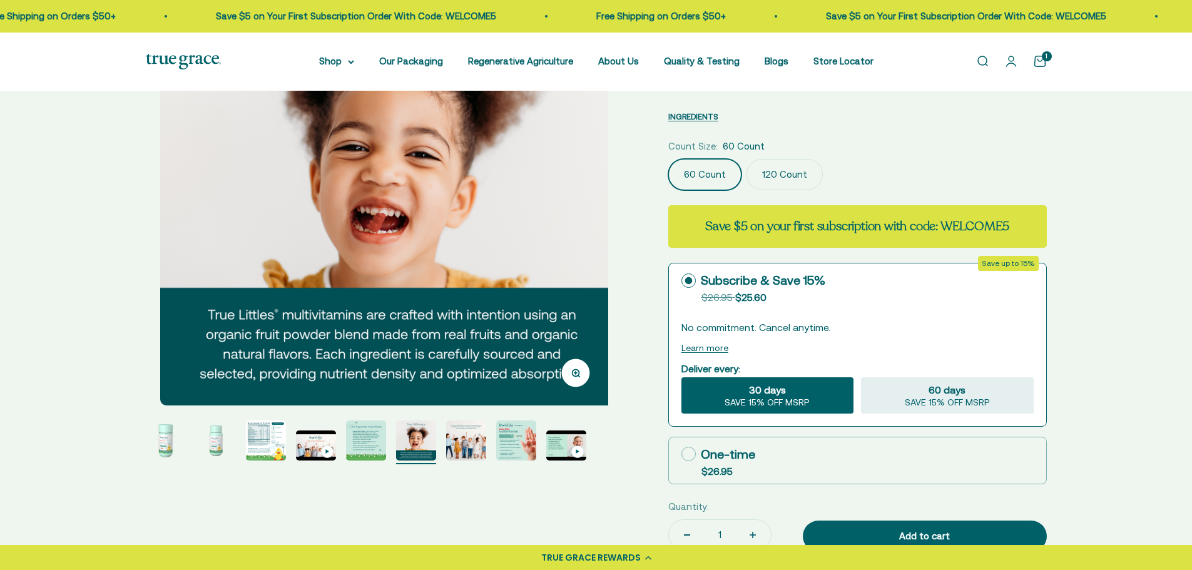
scroll to position [0, 2388]
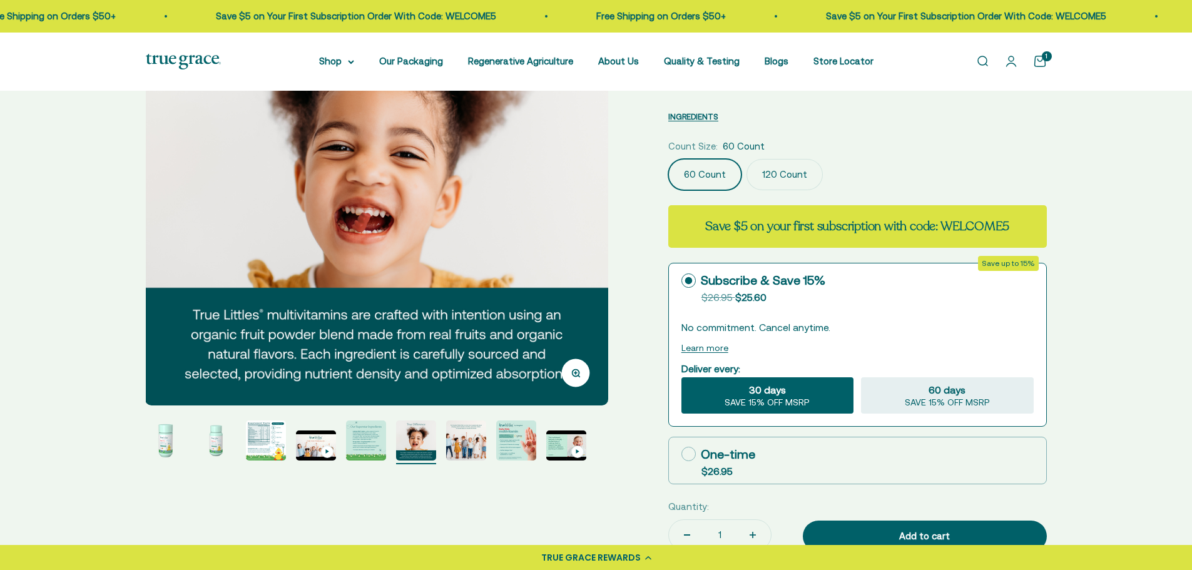
click at [462, 451] on img "Go to item 7" at bounding box center [466, 441] width 40 height 40
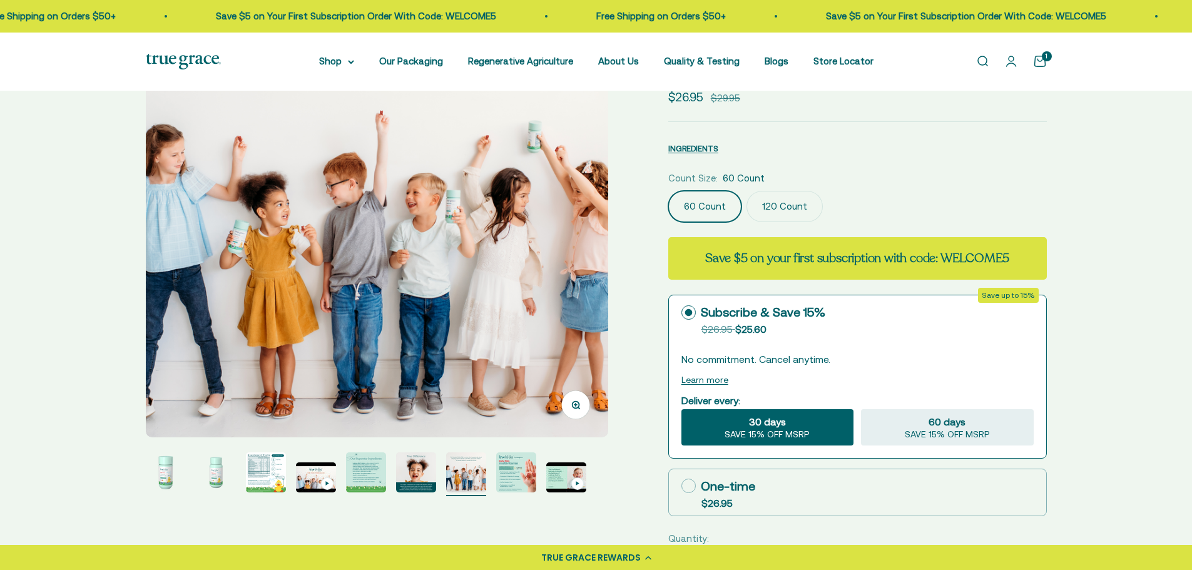
scroll to position [188, 0]
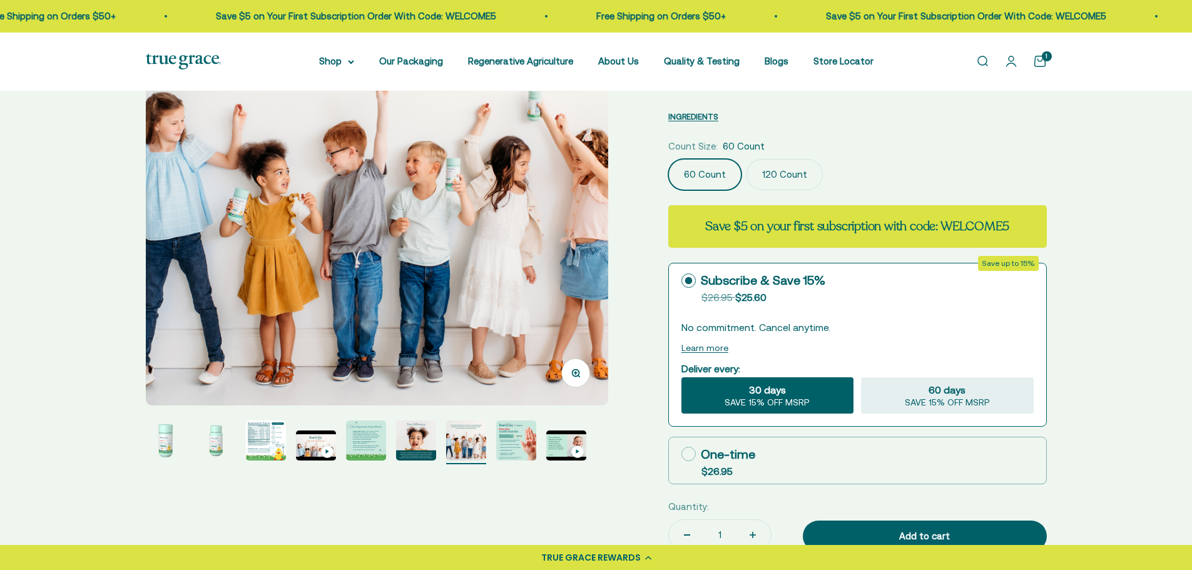
click at [518, 446] on img "Go to item 8" at bounding box center [516, 441] width 40 height 40
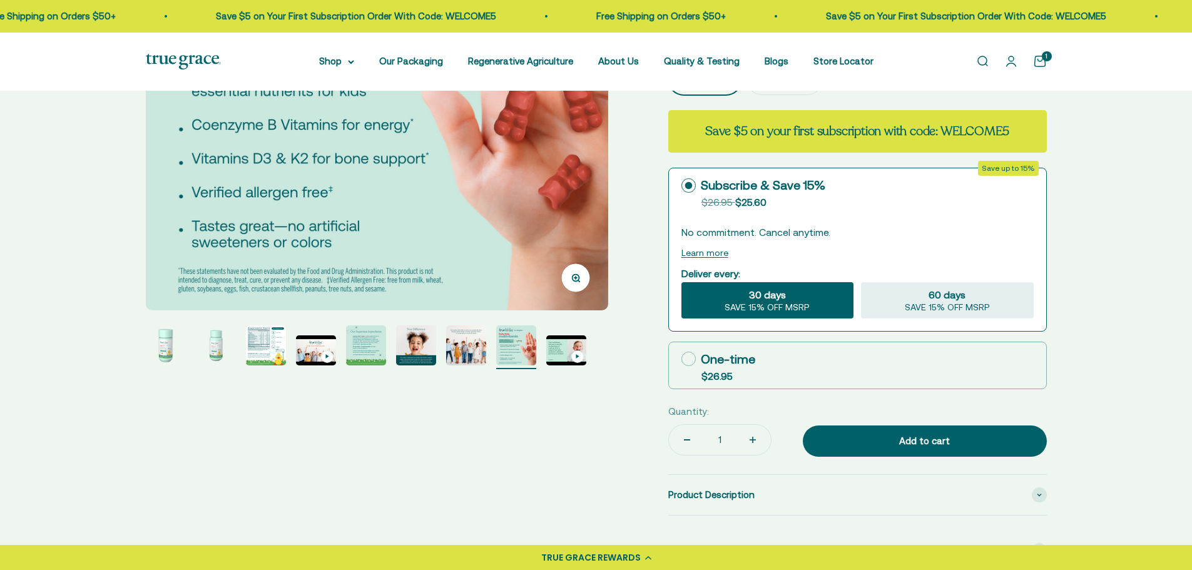
scroll to position [313, 0]
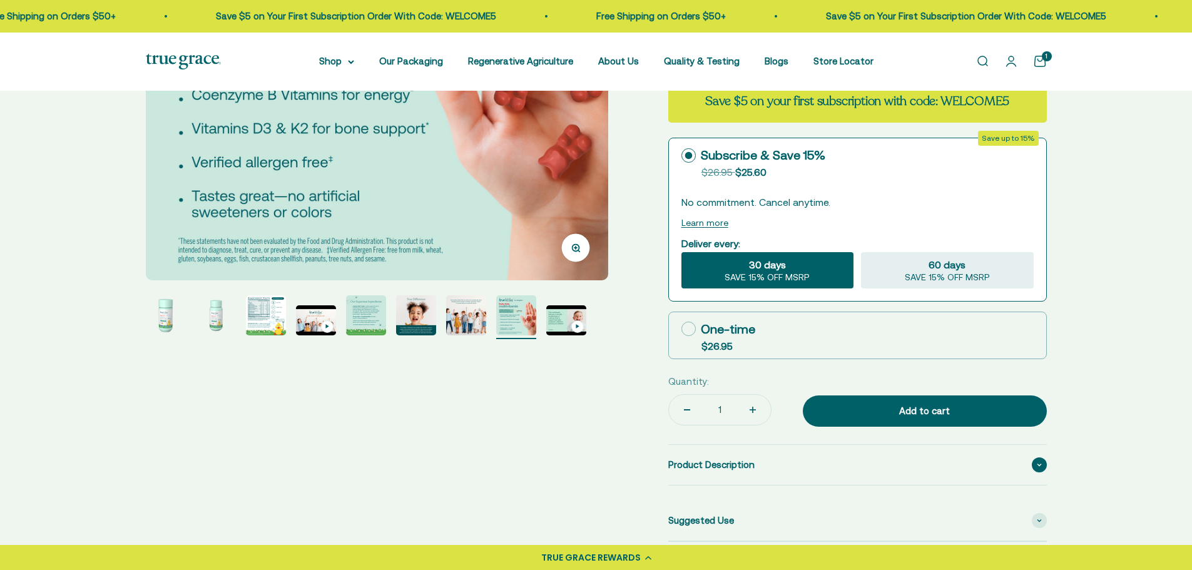
click at [687, 457] on span "Product Description" at bounding box center [711, 464] width 86 height 15
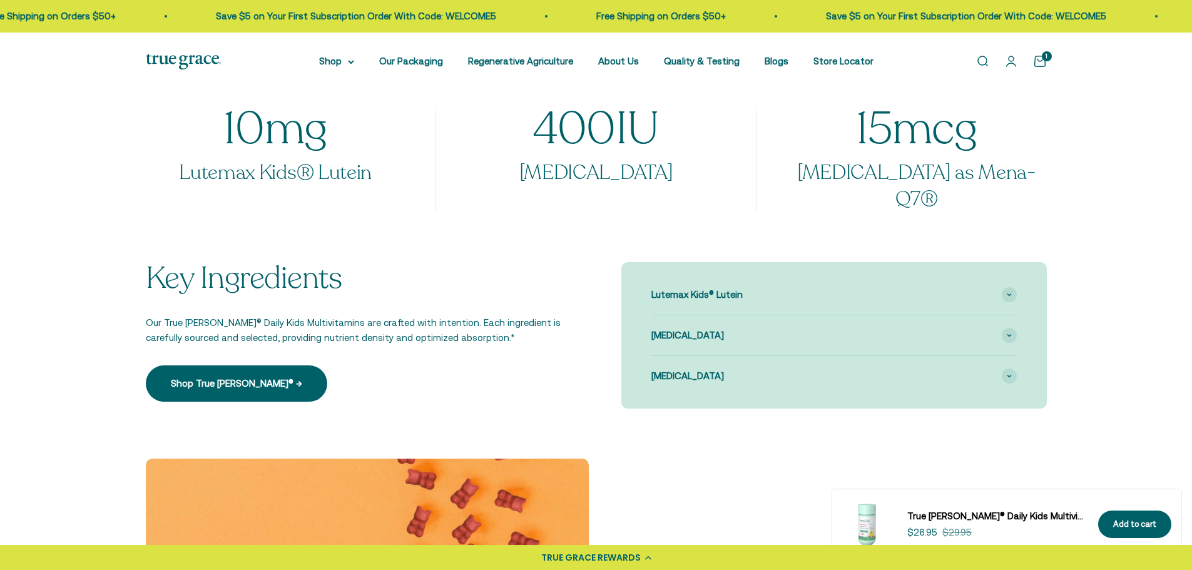
scroll to position [1126, 0]
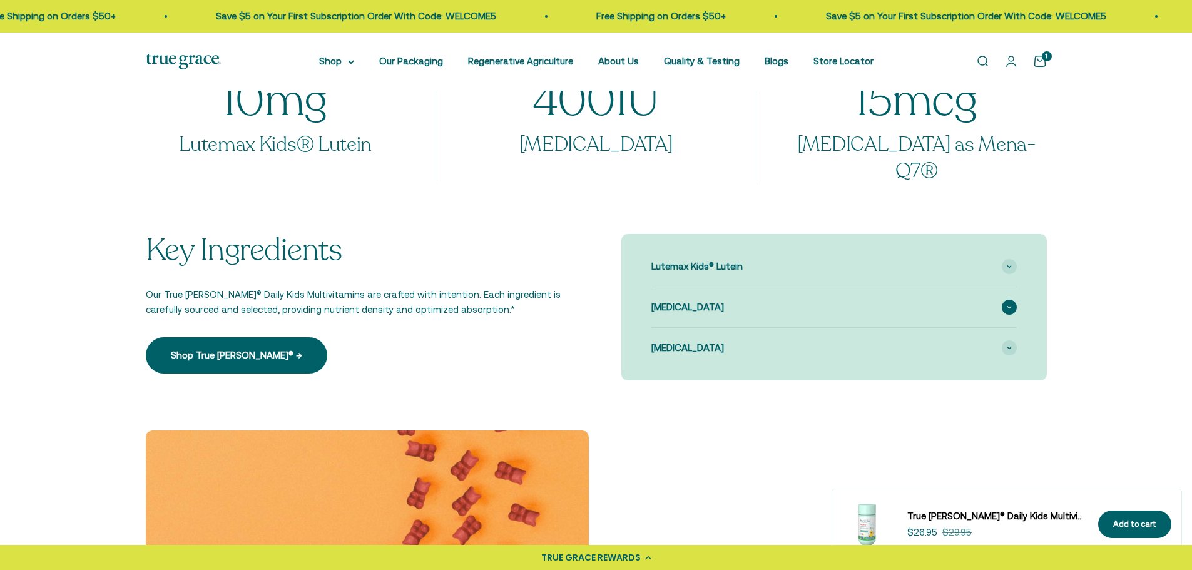
click at [690, 300] on span "Vitamin D3" at bounding box center [687, 307] width 73 height 15
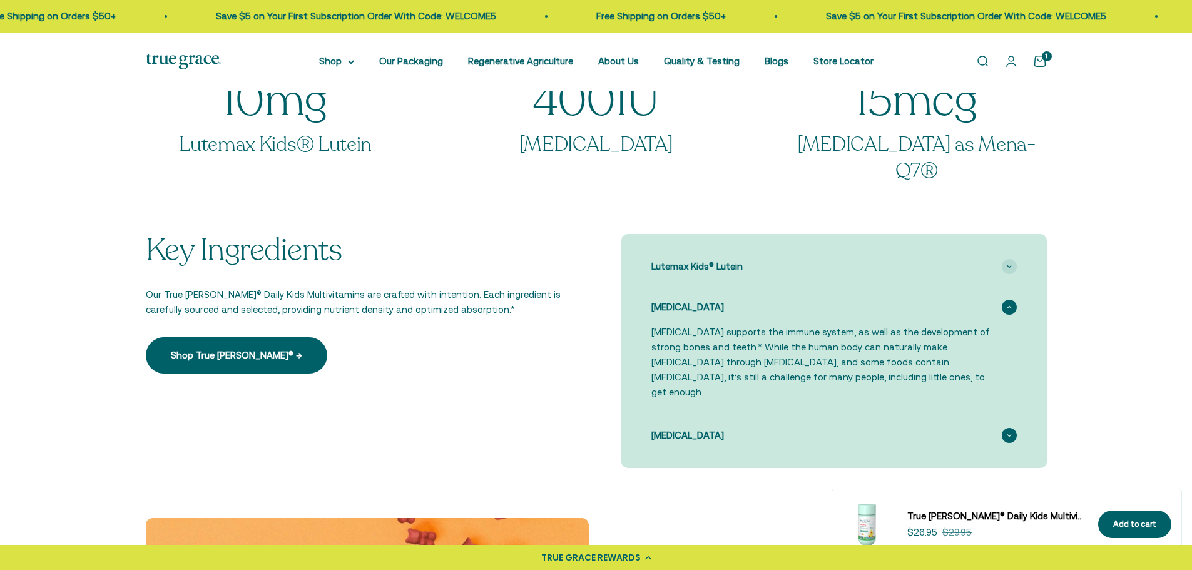
click at [675, 428] on span "Vitamin K2" at bounding box center [687, 435] width 73 height 15
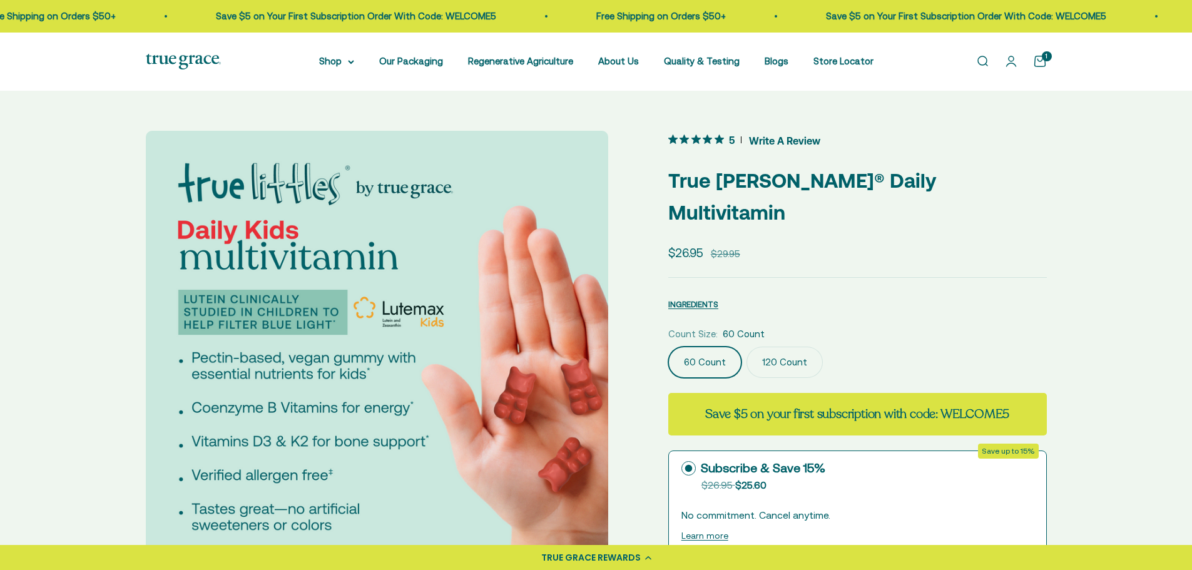
scroll to position [313, 0]
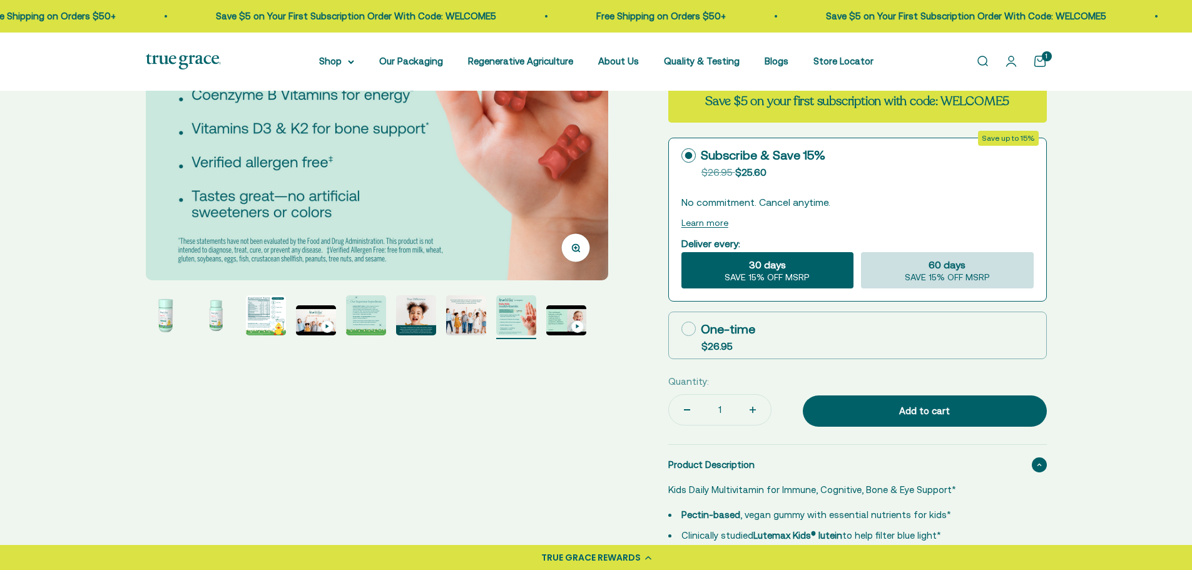
click at [960, 272] on span "SAVE 15% OFF MSRP" at bounding box center [947, 277] width 85 height 11
click at [861, 252] on input "60 days SAVE 15% OFF MSRP" at bounding box center [860, 252] width 1 height 1
radio input "true"
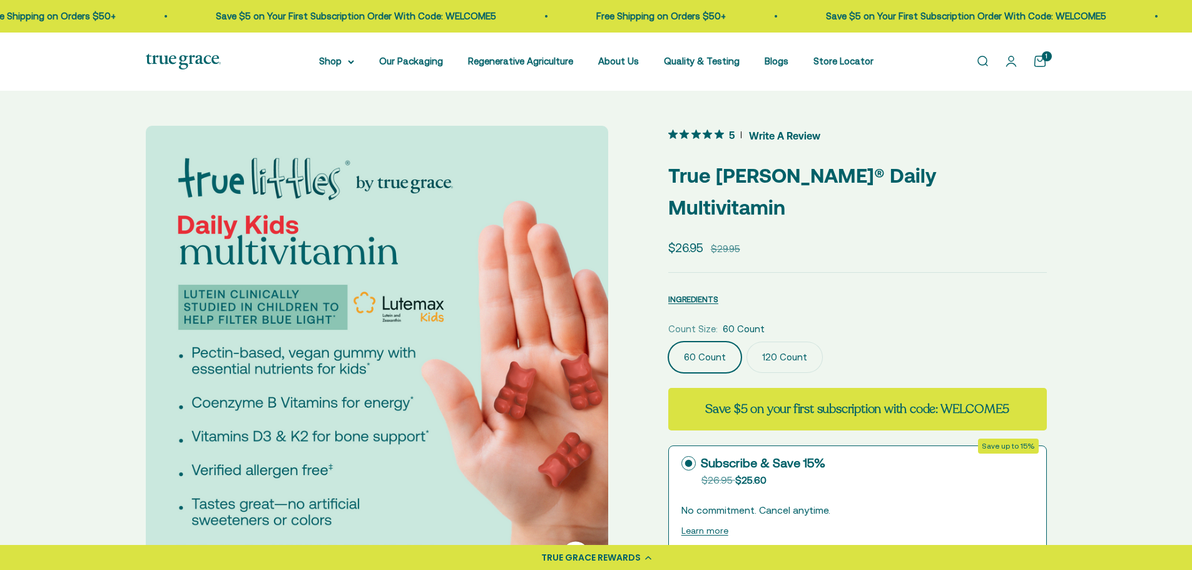
scroll to position [0, 0]
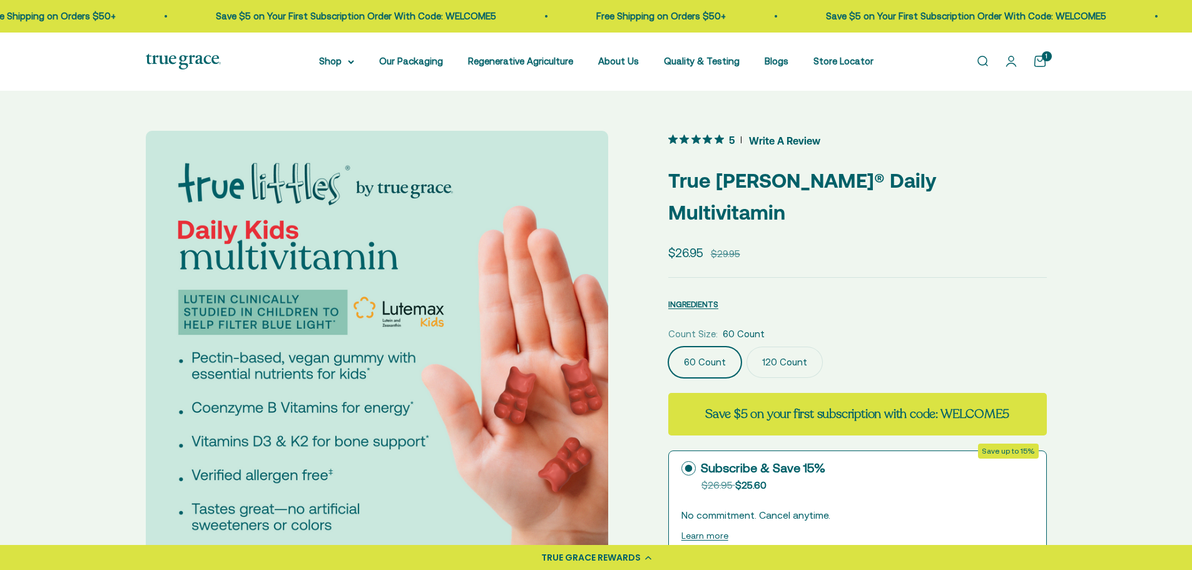
click at [790, 347] on label "120 Count" at bounding box center [785, 362] width 76 height 31
click at [668, 346] on input "120 Count" at bounding box center [668, 346] width 1 height 1
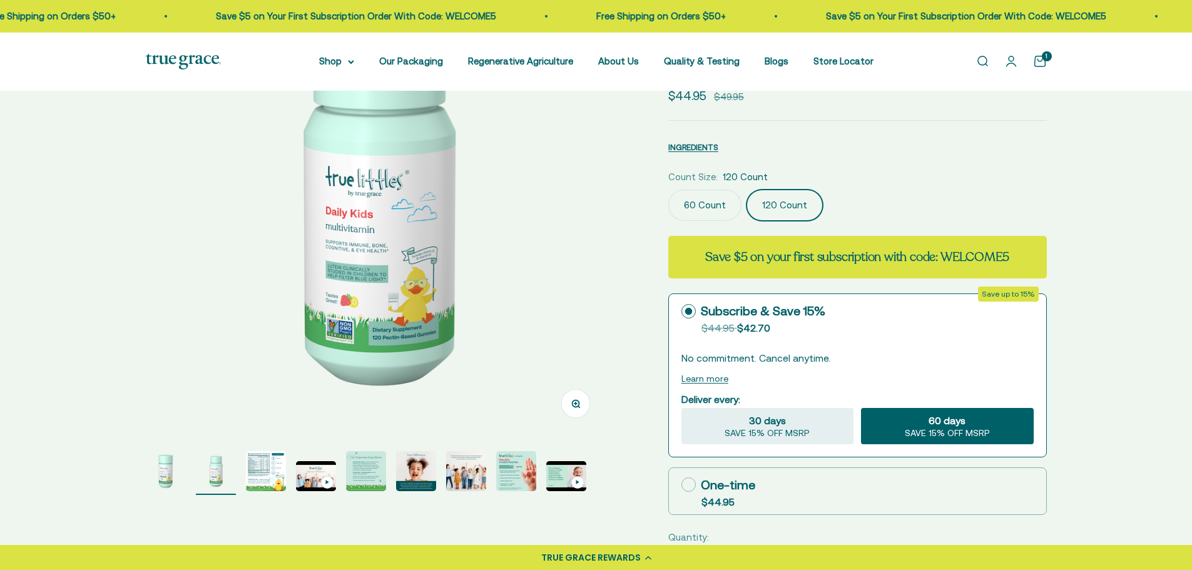
scroll to position [188, 0]
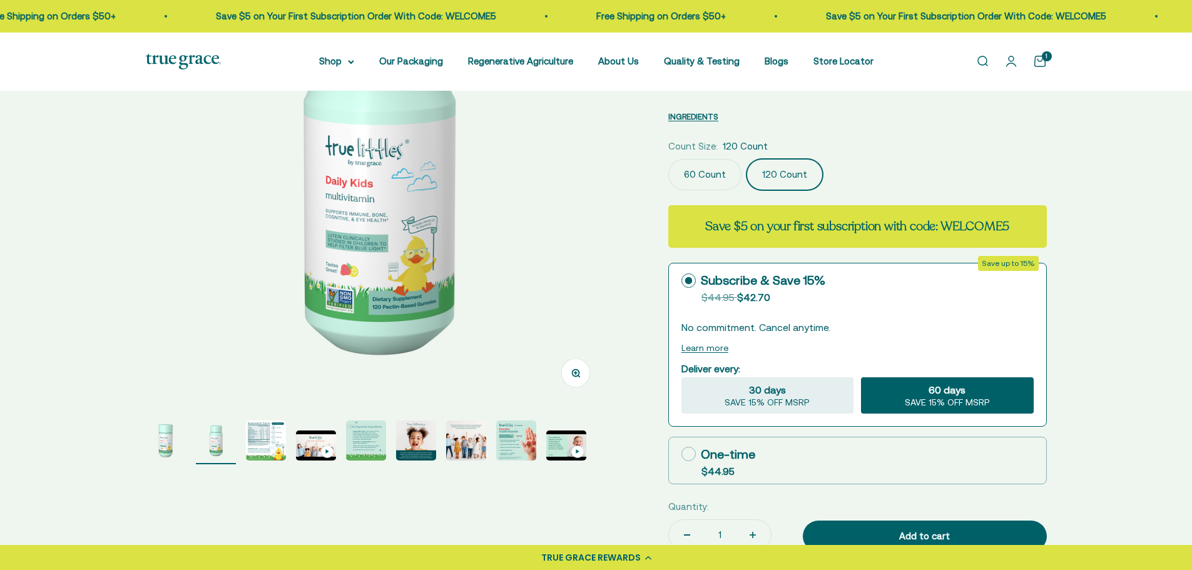
click at [717, 159] on label "60 Count" at bounding box center [704, 174] width 73 height 31
click at [668, 158] on input "60 Count" at bounding box center [668, 158] width 1 height 1
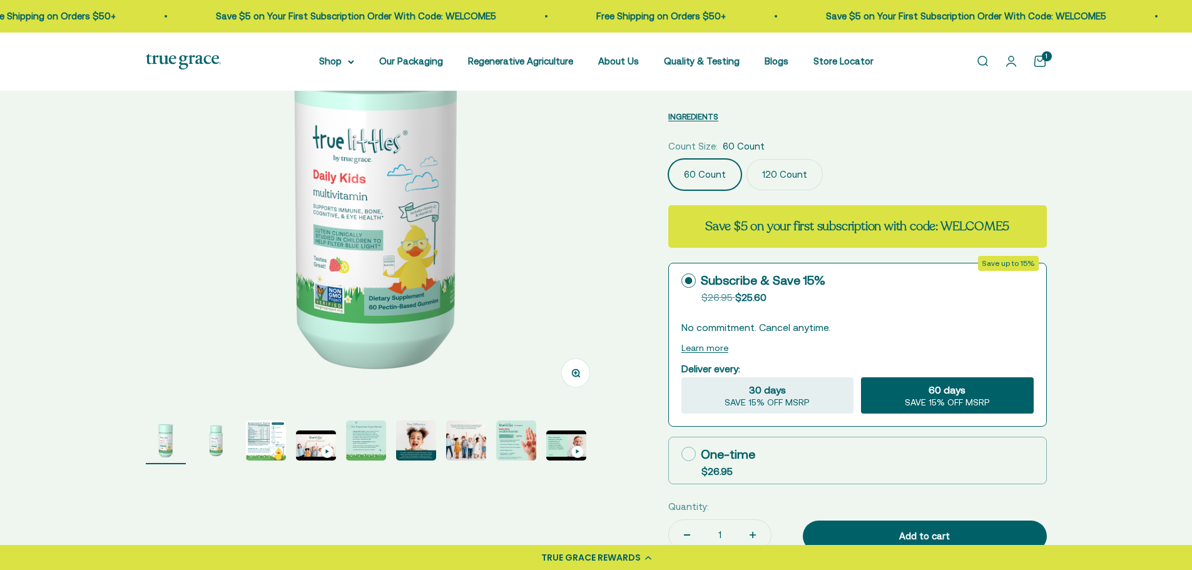
click at [773, 159] on label "120 Count" at bounding box center [785, 174] width 76 height 31
click at [668, 158] on input "120 Count" at bounding box center [668, 158] width 1 height 1
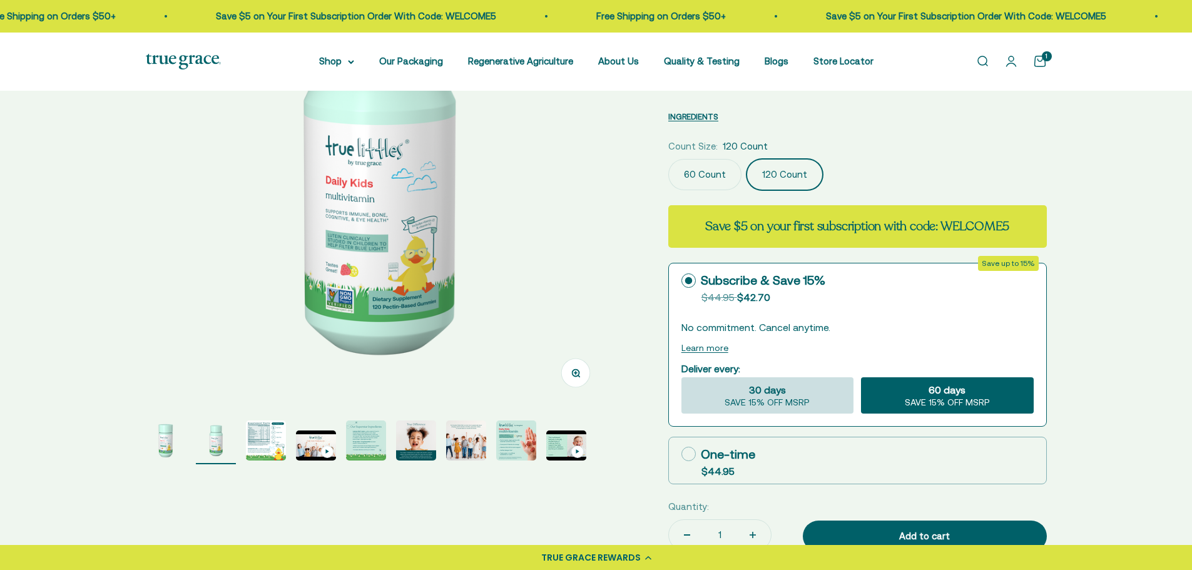
click at [805, 377] on div "30 days SAVE 15% OFF MSRP" at bounding box center [767, 395] width 172 height 36
click at [681, 377] on input "30 days SAVE 15% OFF MSRP" at bounding box center [681, 377] width 1 height 1
radio input "true"
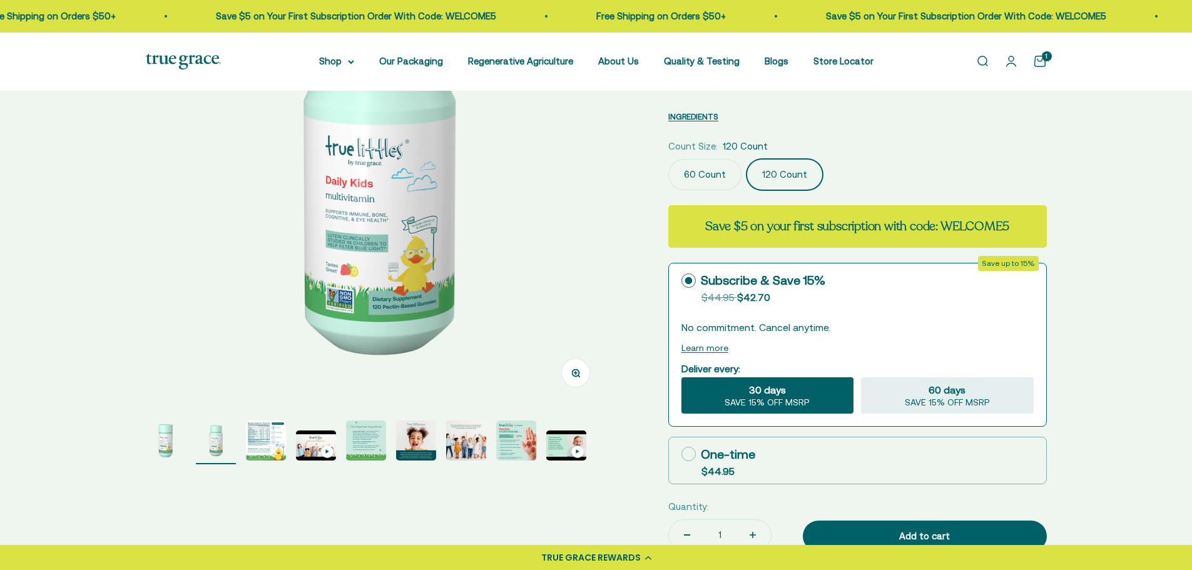
click at [690, 159] on label "60 Count" at bounding box center [704, 174] width 73 height 31
click at [668, 158] on input "60 Count" at bounding box center [668, 158] width 1 height 1
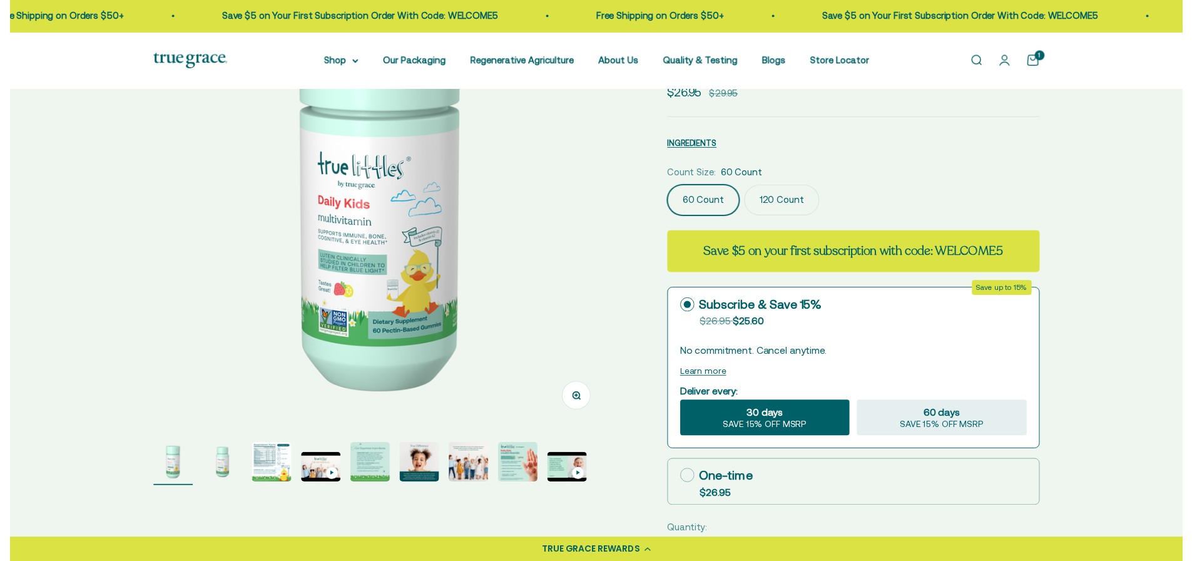
scroll to position [188, 0]
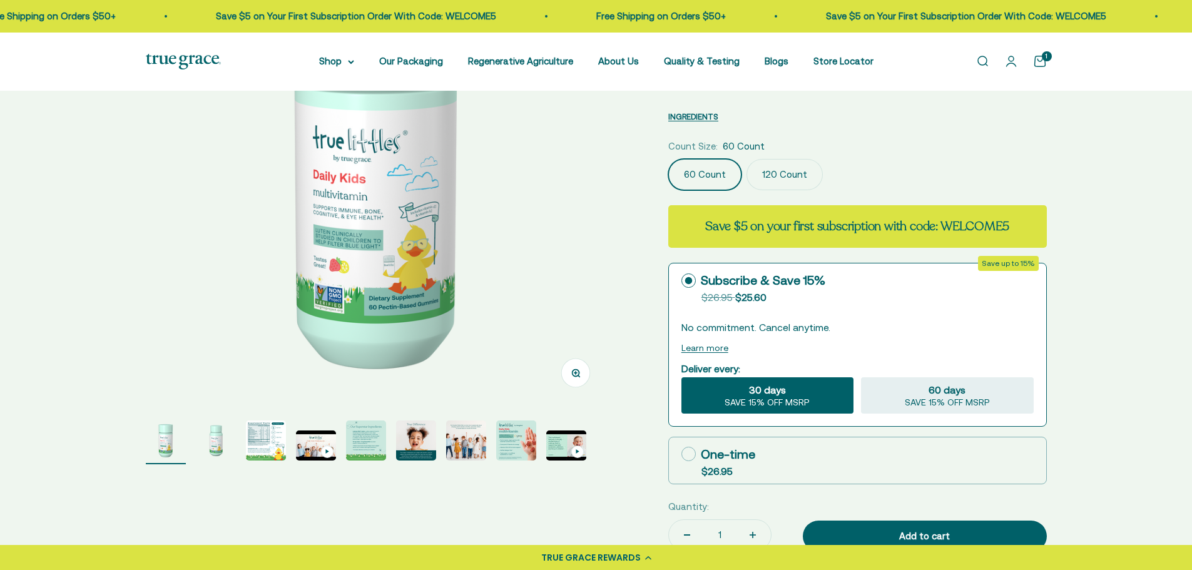
click at [695, 343] on button "Learn more" at bounding box center [704, 348] width 47 height 10
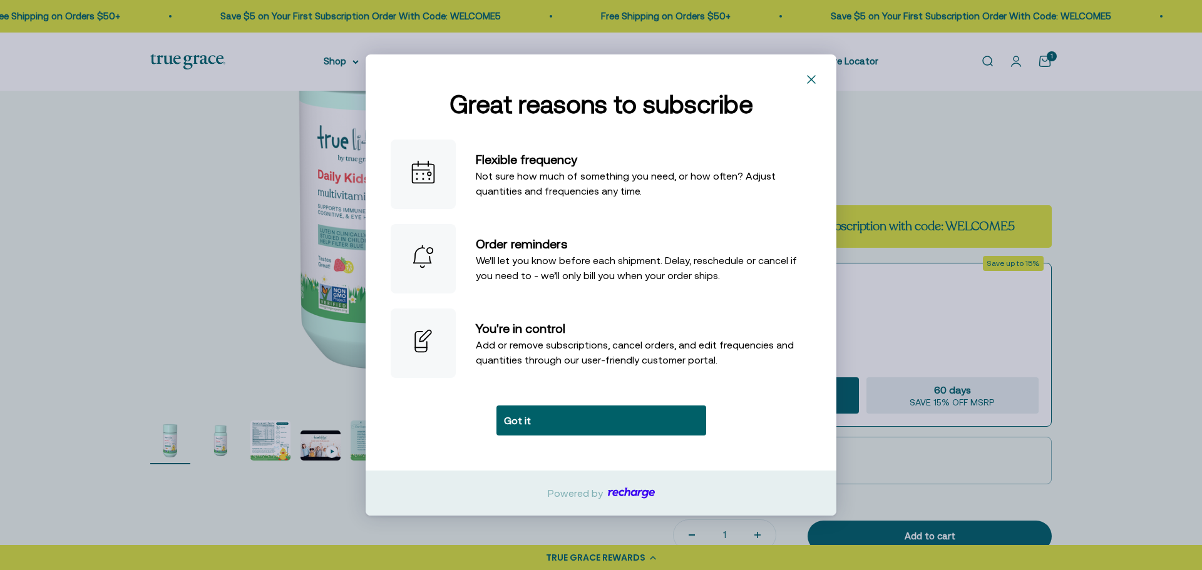
click at [809, 84] on rect "Close" at bounding box center [811, 79] width 20 height 20
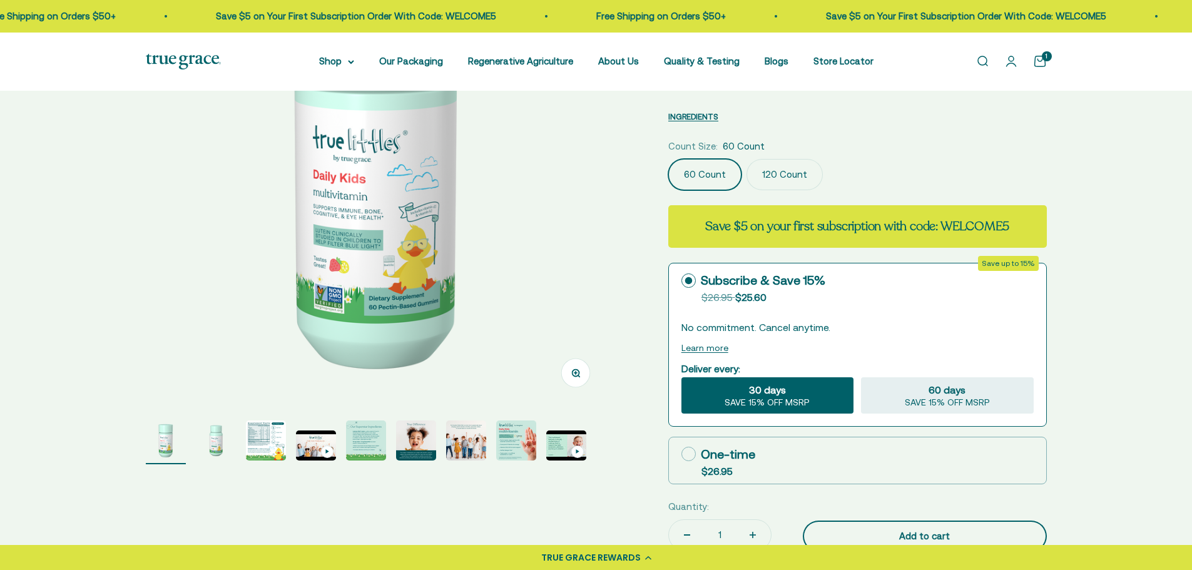
click at [941, 529] on div "Add to cart" at bounding box center [925, 536] width 194 height 15
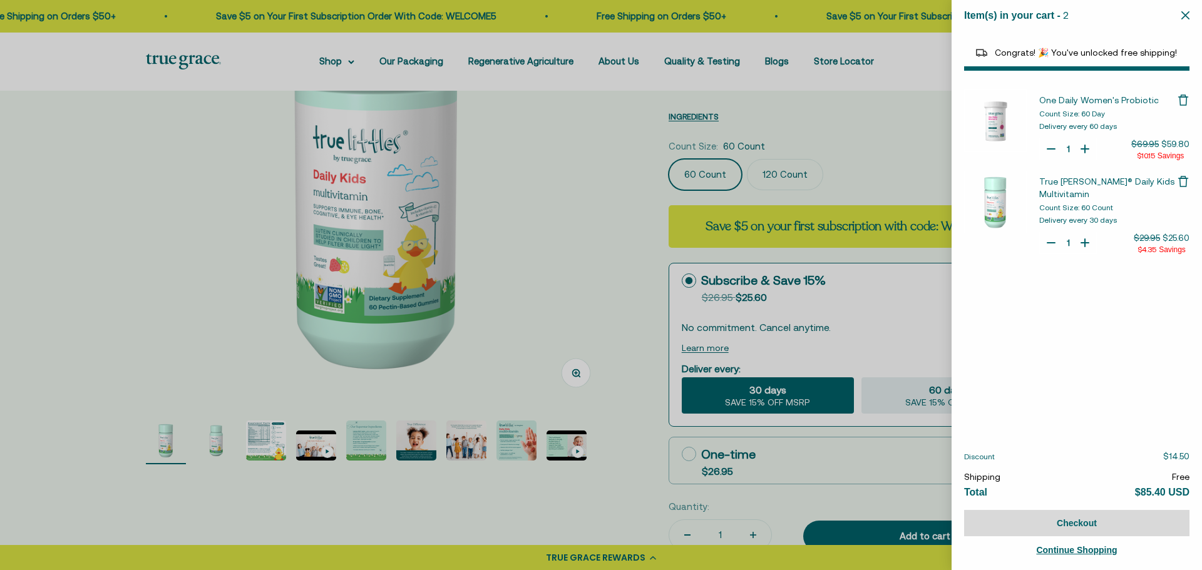
select select "40055698129088"
select select "44878192410838"
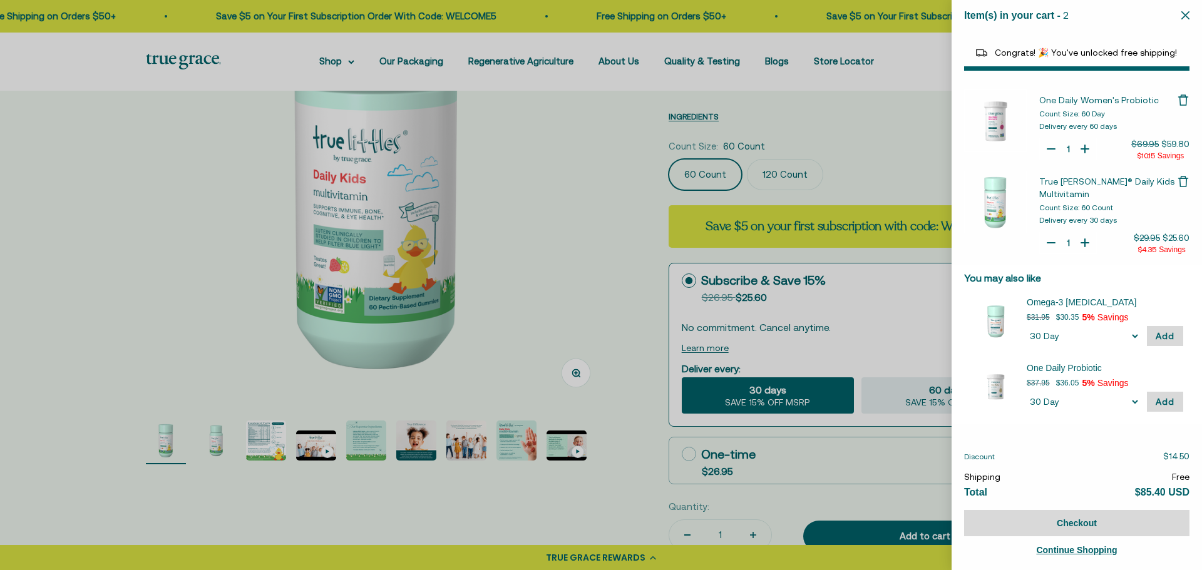
click at [67, 280] on div at bounding box center [601, 285] width 1202 height 570
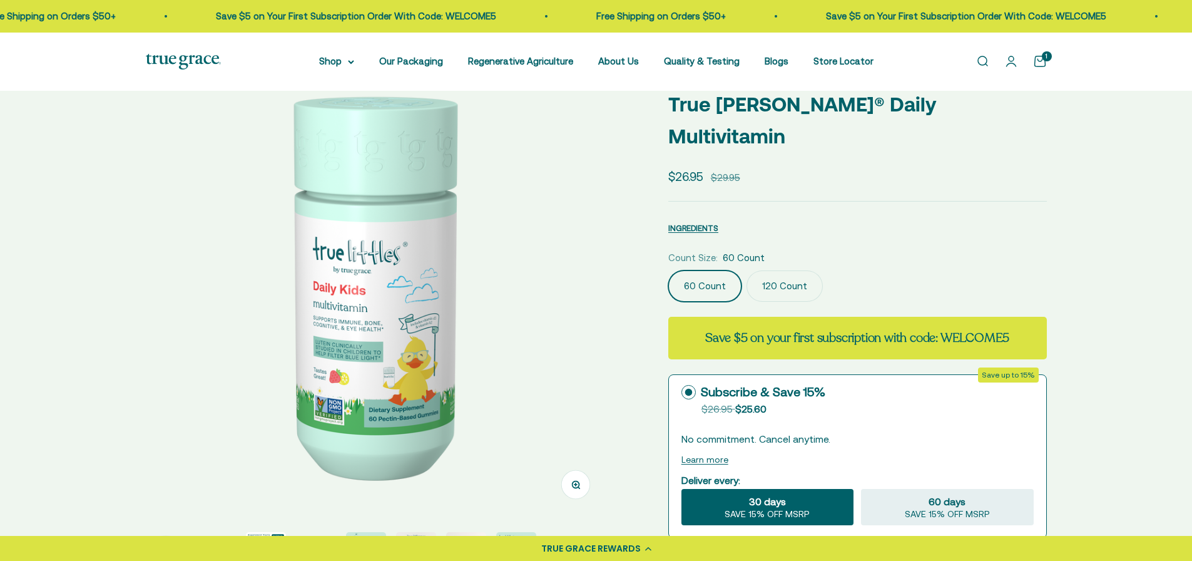
scroll to position [0, 0]
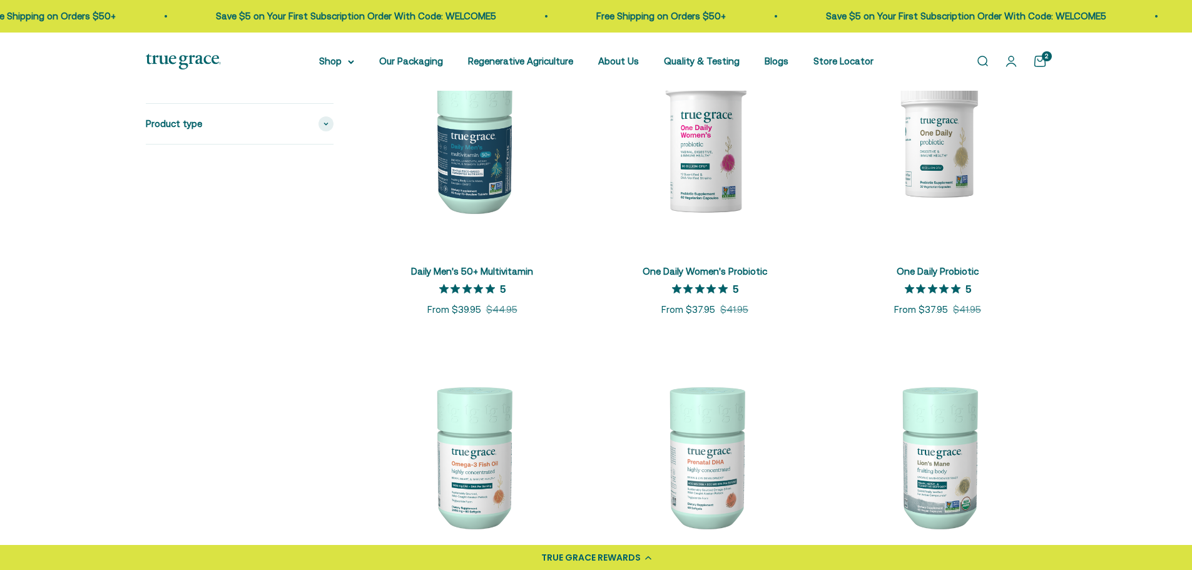
scroll to position [939, 0]
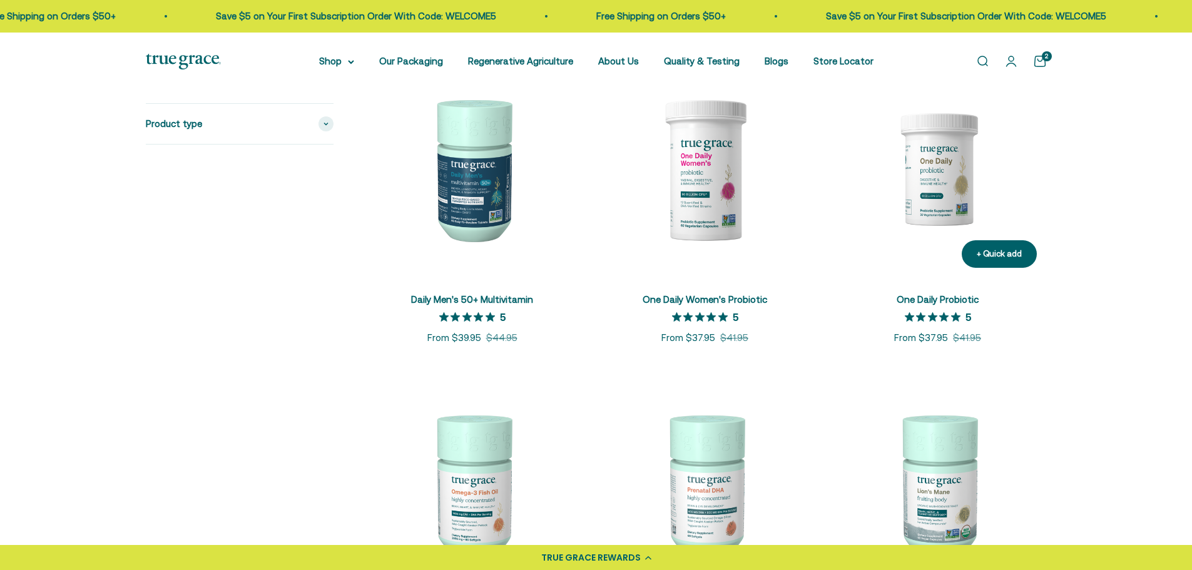
click at [914, 189] on img at bounding box center [938, 169] width 218 height 218
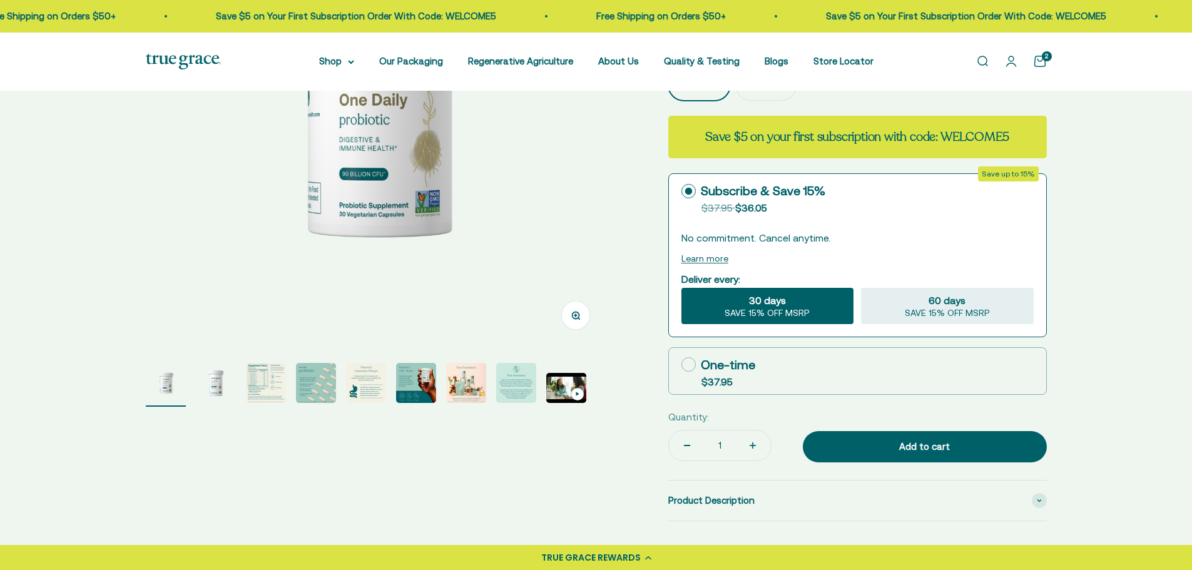
scroll to position [250, 0]
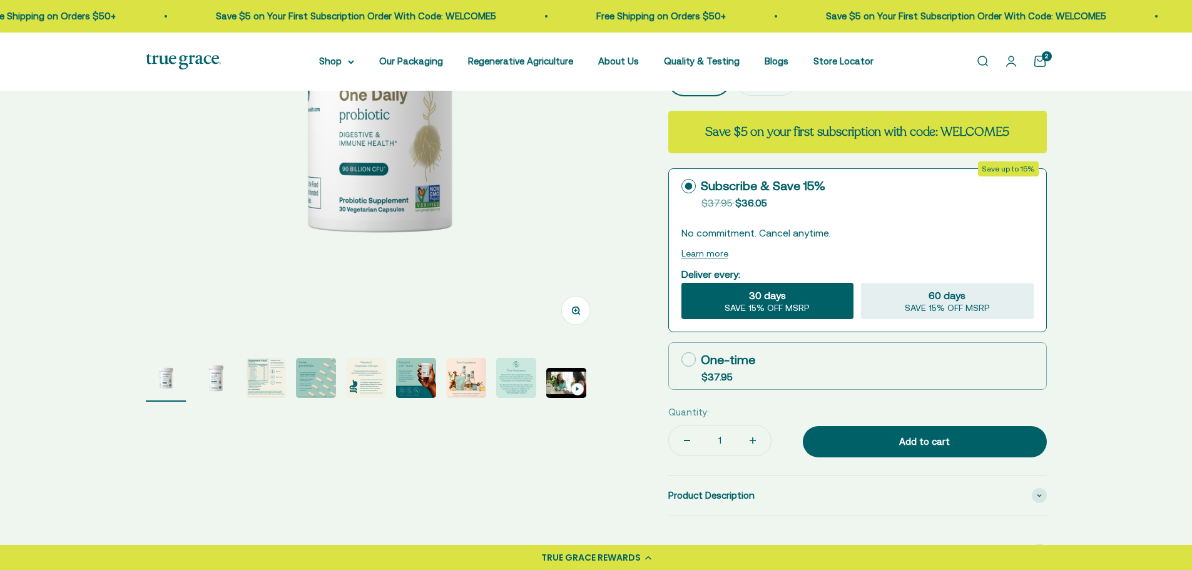
click at [254, 378] on img "Go to item 3" at bounding box center [266, 378] width 40 height 40
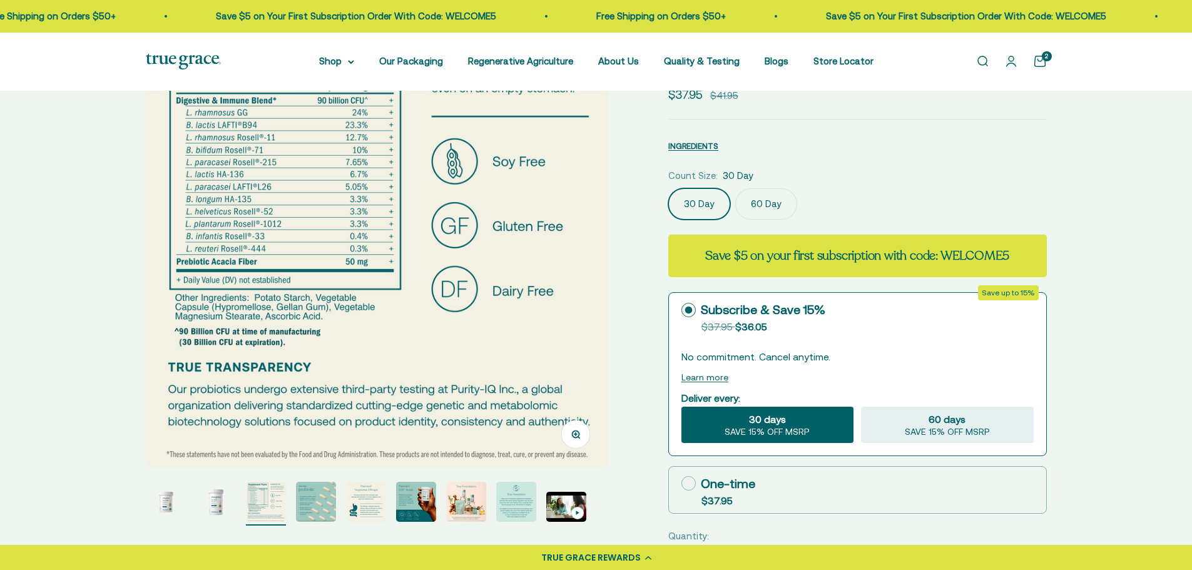
scroll to position [125, 0]
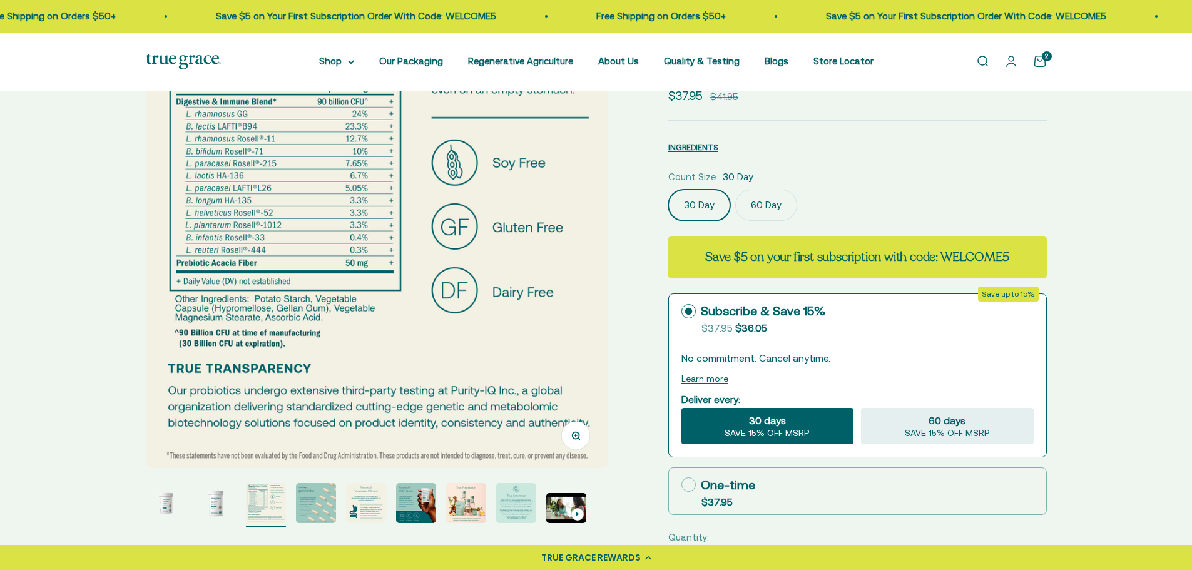
click at [322, 509] on img "Go to item 4" at bounding box center [316, 503] width 40 height 40
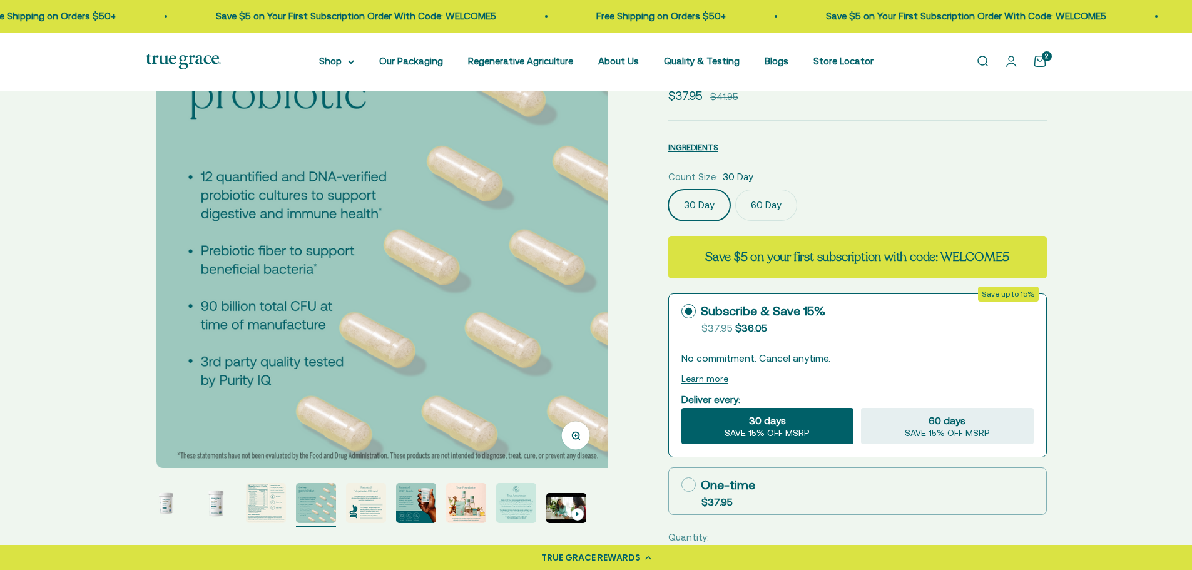
scroll to position [0, 1433]
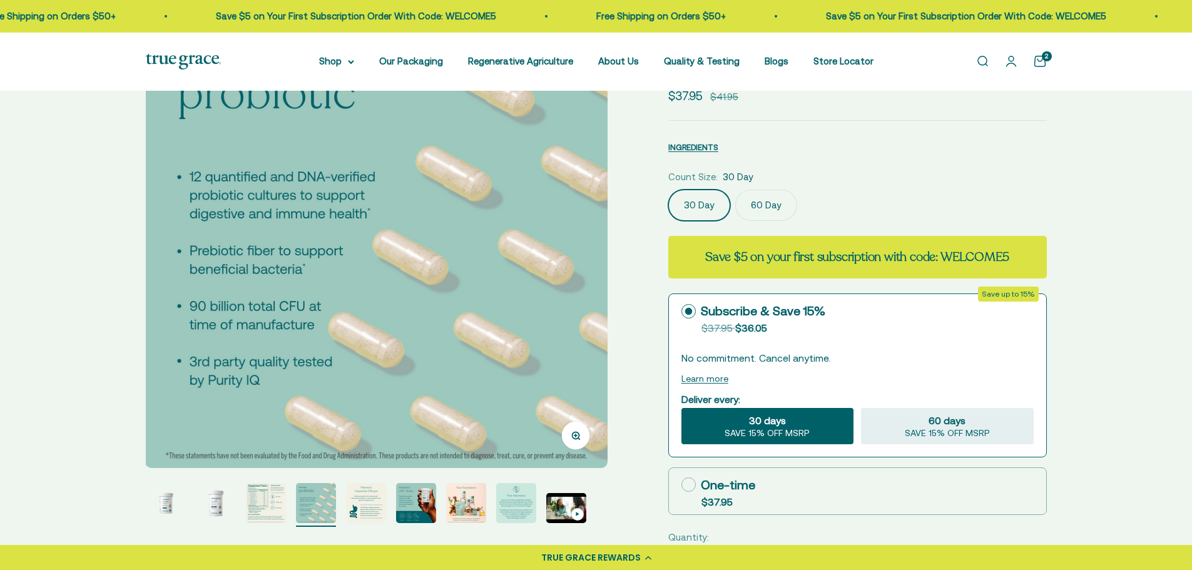
click at [367, 498] on img "Go to item 5" at bounding box center [366, 503] width 40 height 40
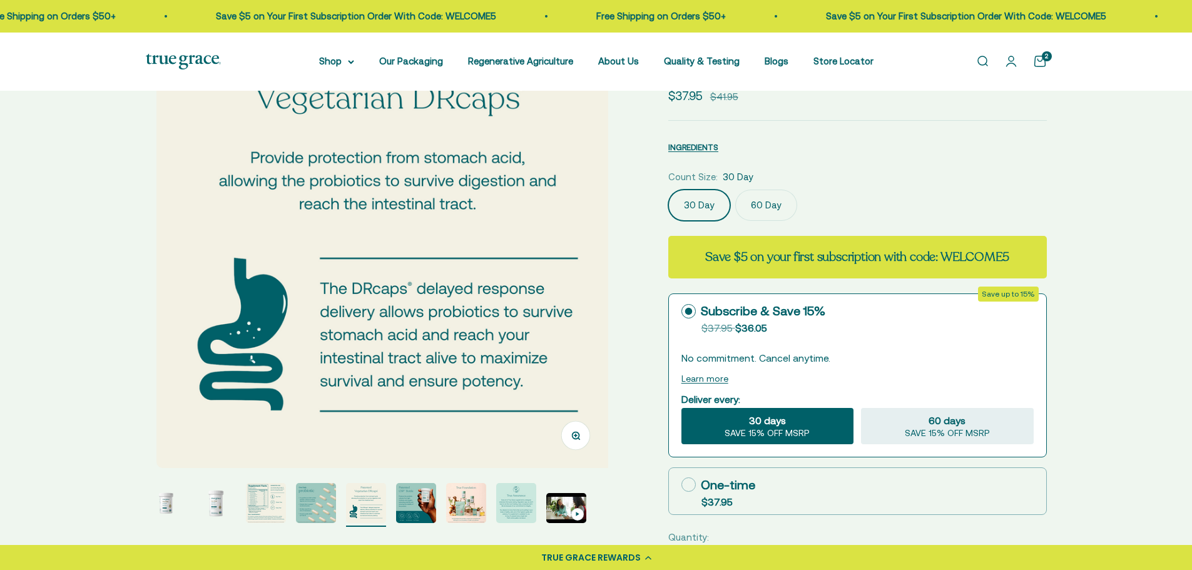
scroll to position [0, 1911]
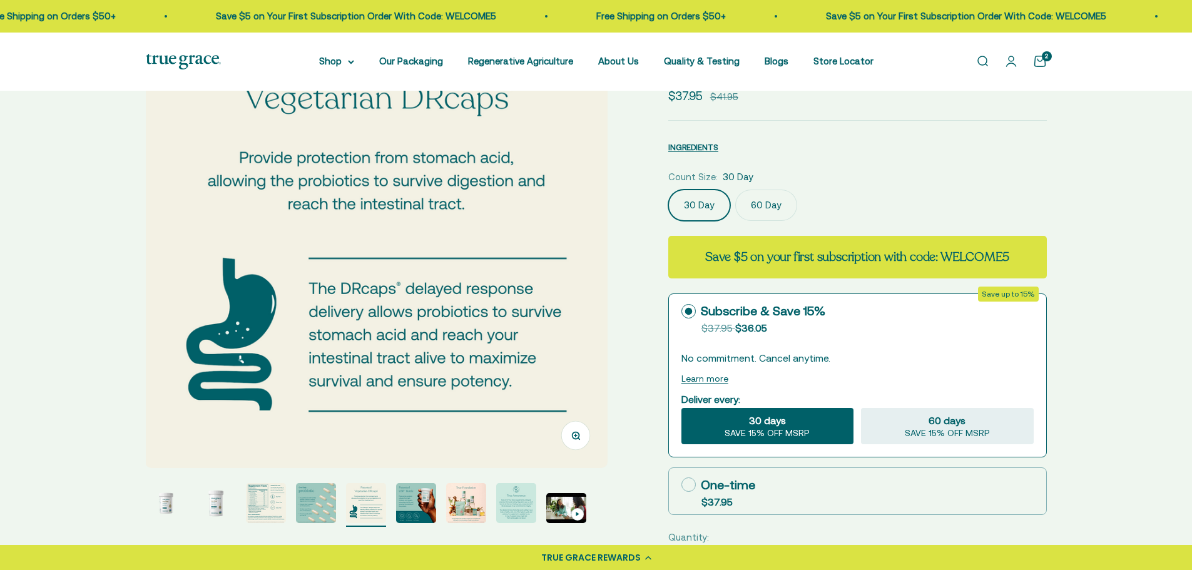
click at [419, 504] on img "Go to item 6" at bounding box center [416, 503] width 40 height 40
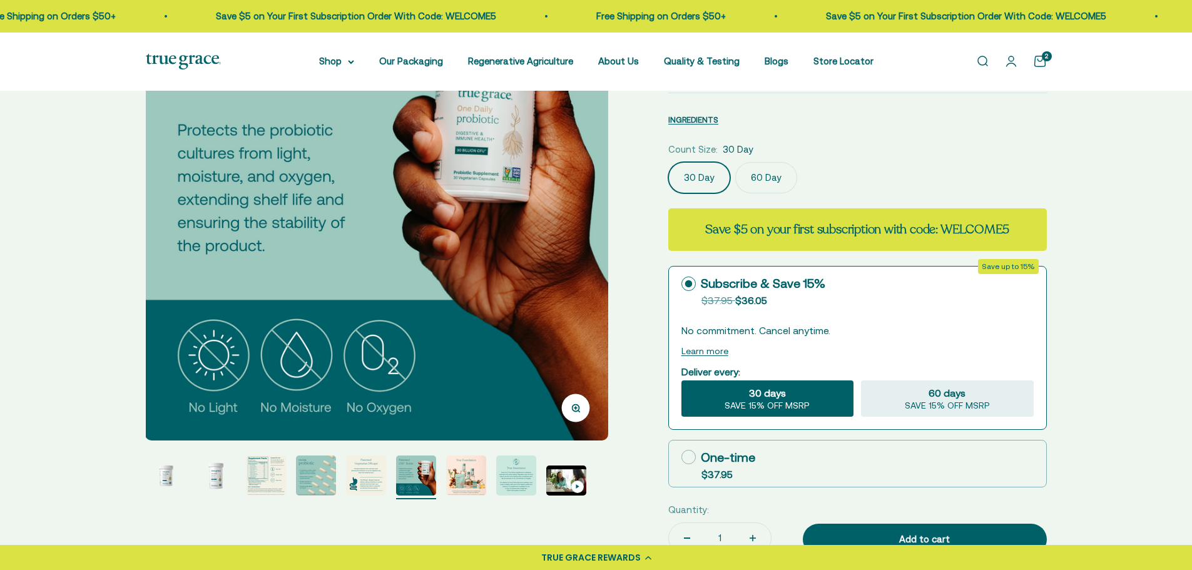
scroll to position [188, 0]
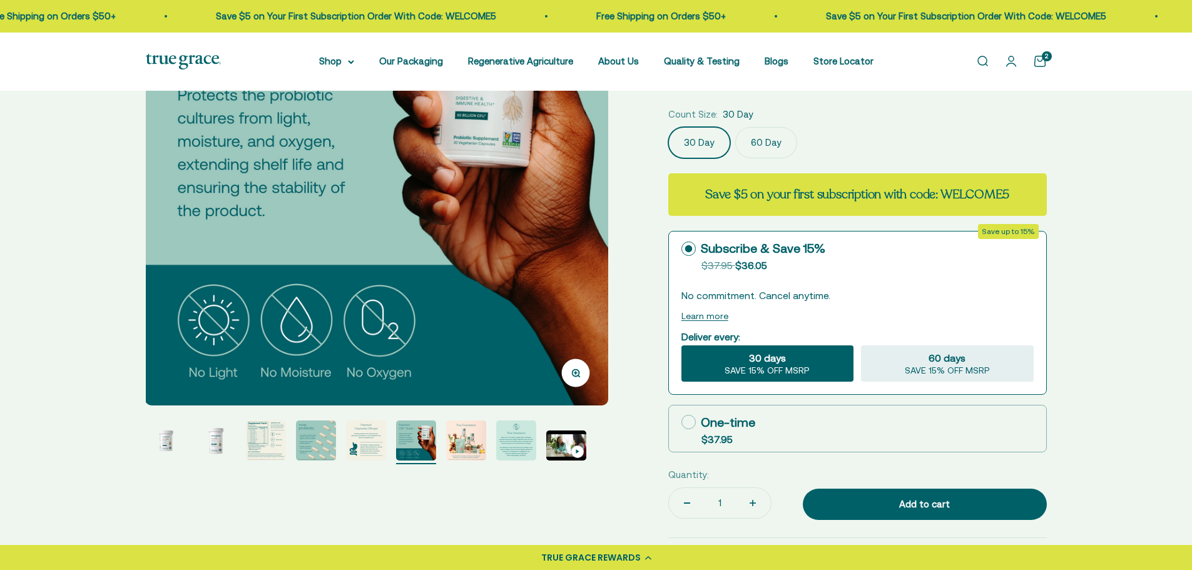
click at [467, 439] on img "Go to item 7" at bounding box center [466, 441] width 40 height 40
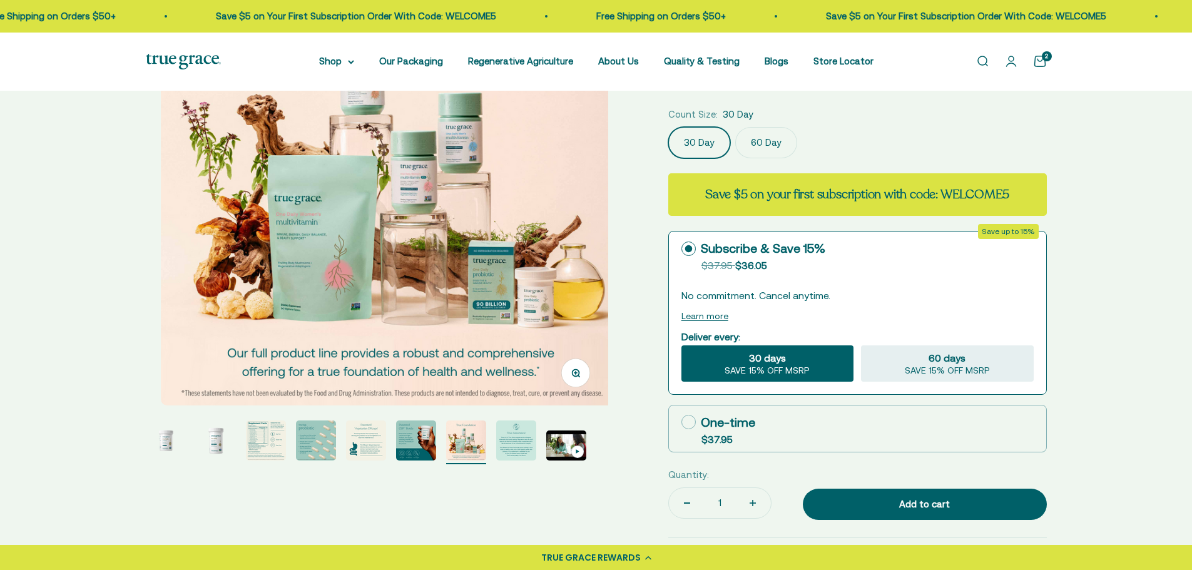
scroll to position [0, 2866]
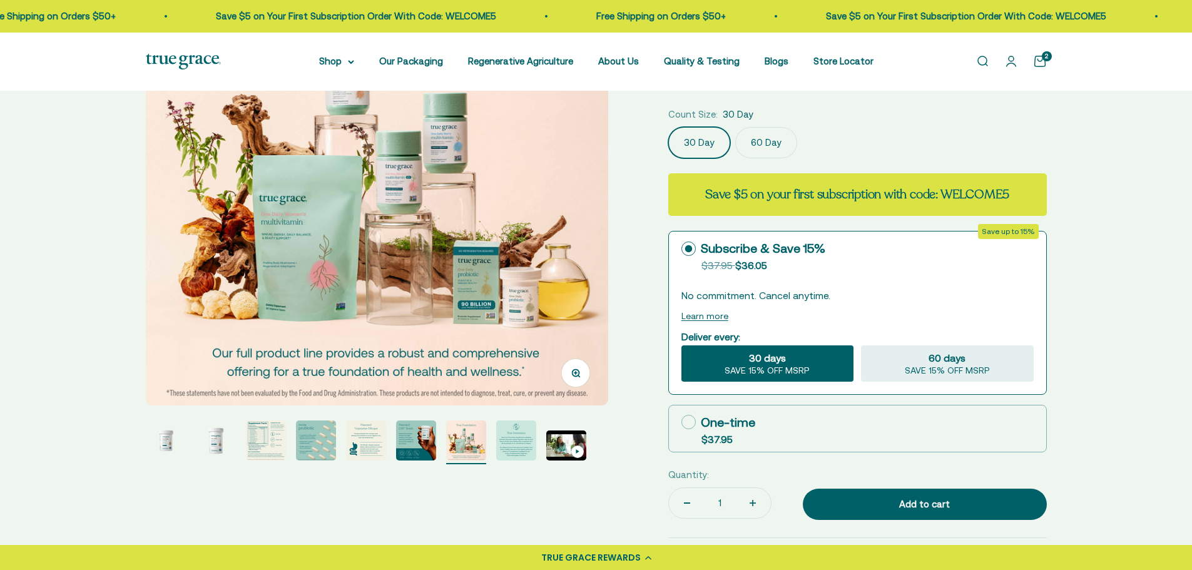
click at [510, 441] on img "Go to item 8" at bounding box center [516, 441] width 40 height 40
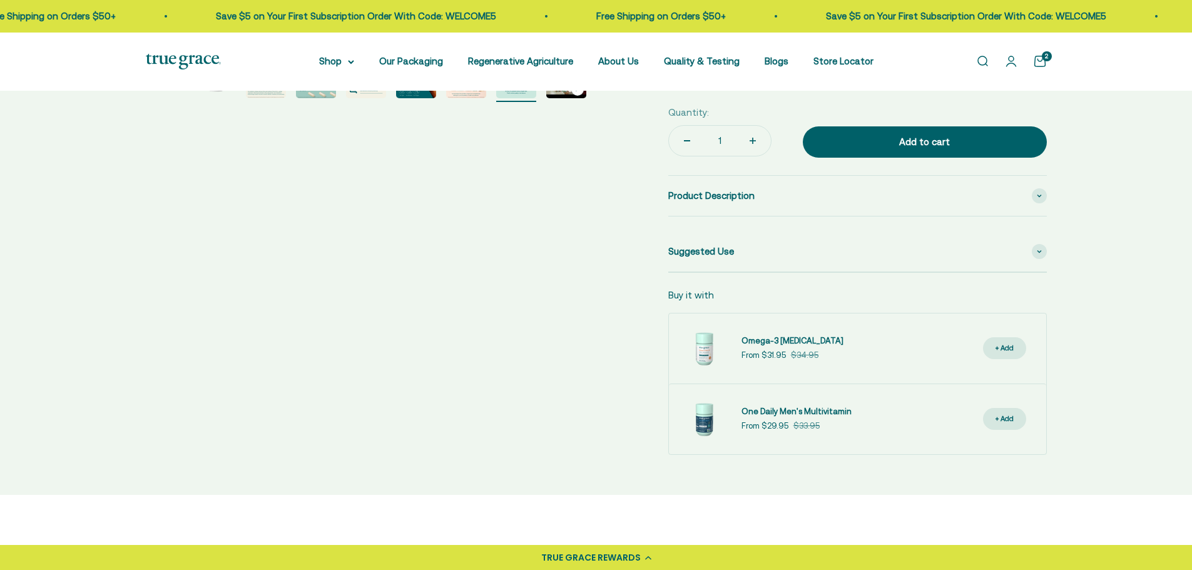
scroll to position [563, 0]
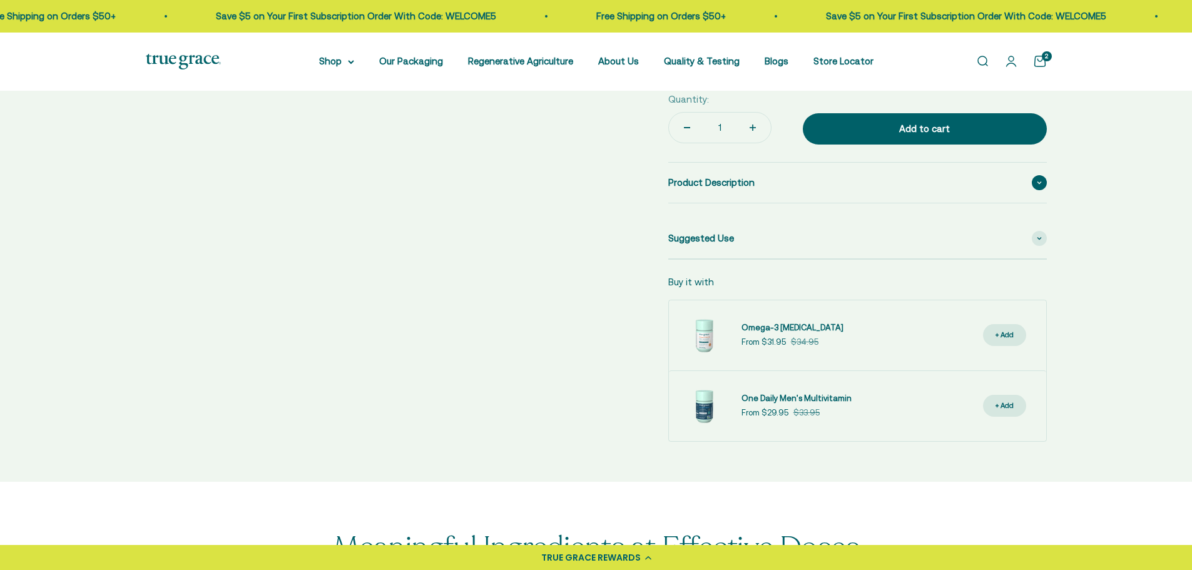
click at [703, 178] on span "Product Description" at bounding box center [711, 182] width 86 height 15
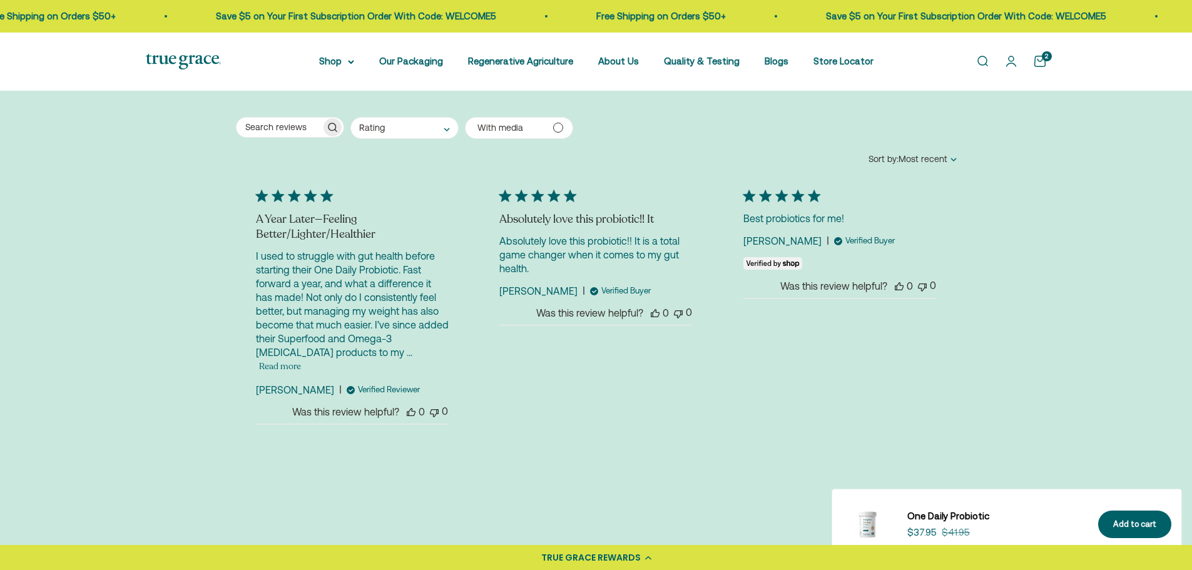
scroll to position [2816, 0]
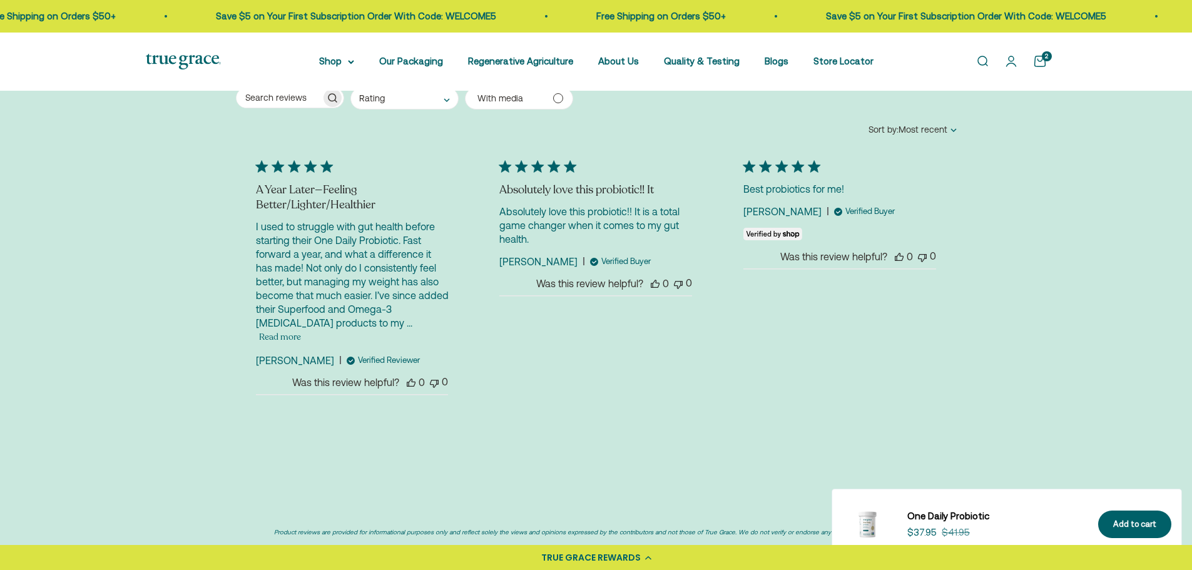
click at [301, 330] on button "Read more" at bounding box center [280, 337] width 42 height 15
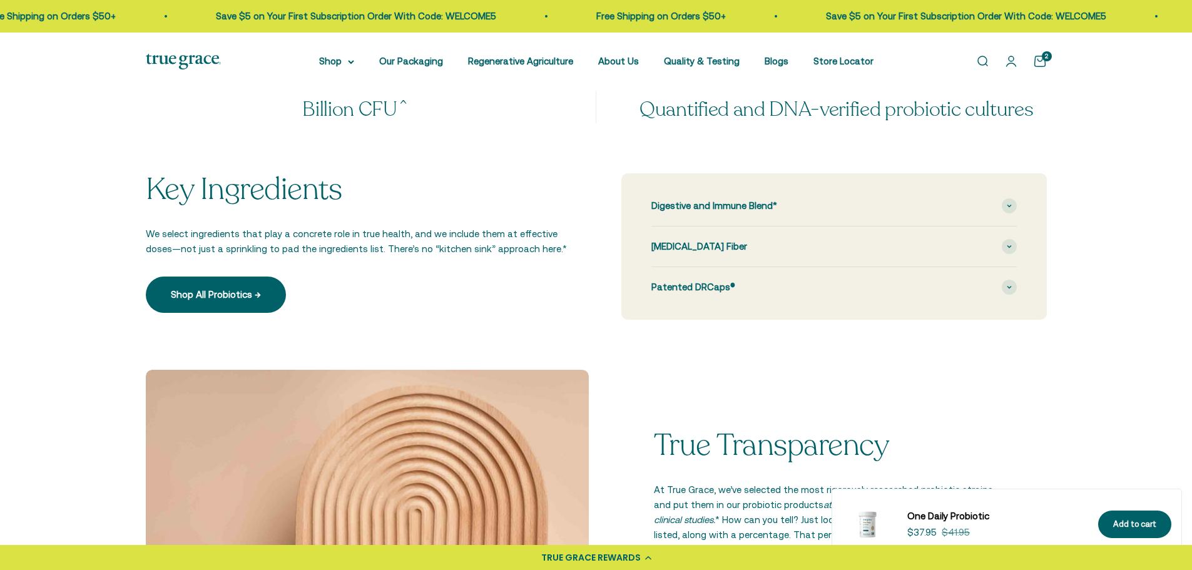
scroll to position [1314, 0]
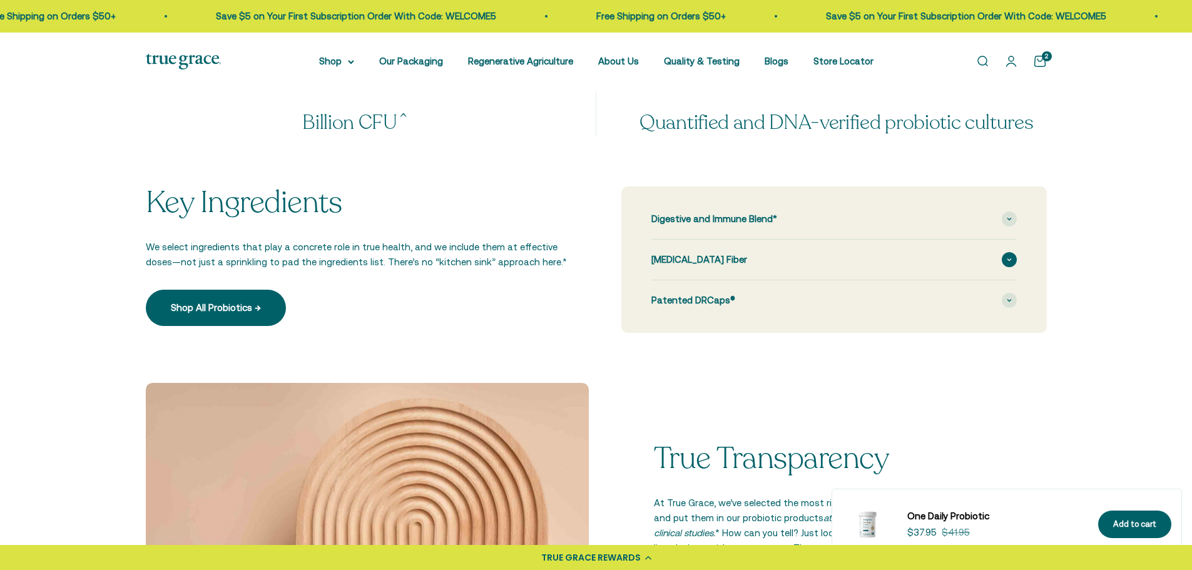
click at [703, 257] on span "Prebiotic Fiber" at bounding box center [699, 259] width 96 height 15
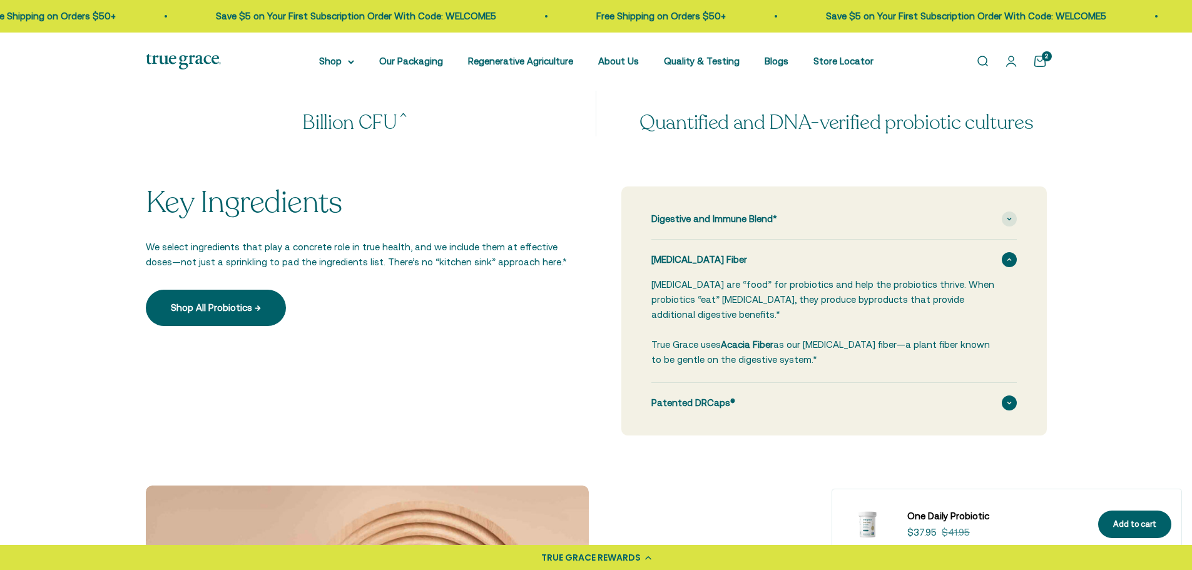
click at [687, 396] on span "Patented DRCaps®" at bounding box center [693, 403] width 84 height 15
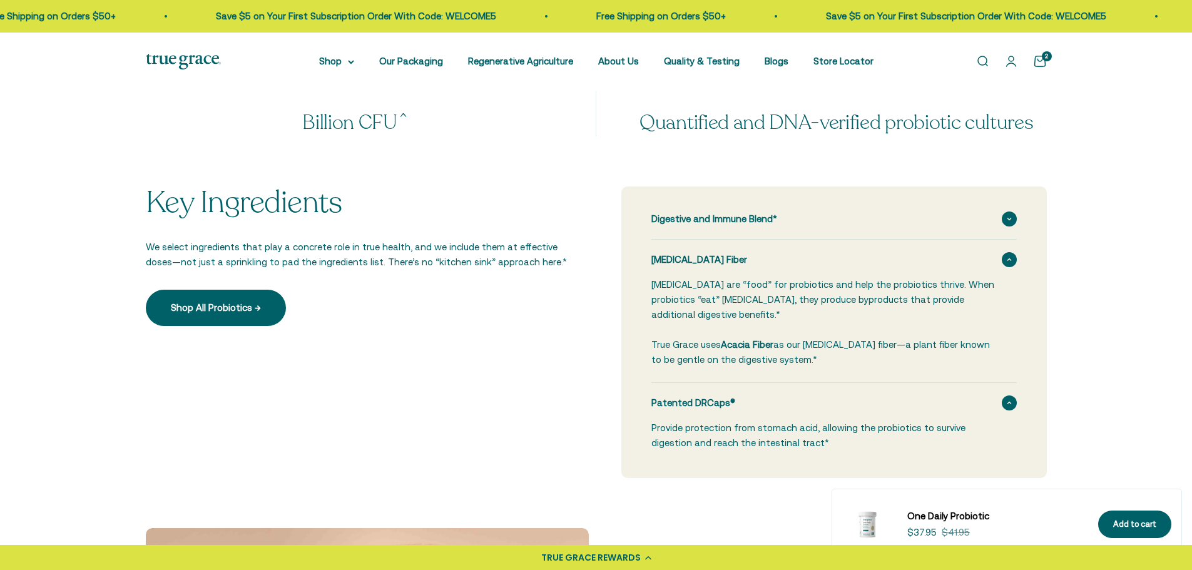
click at [1008, 218] on icon at bounding box center [1010, 219] width 4 height 2
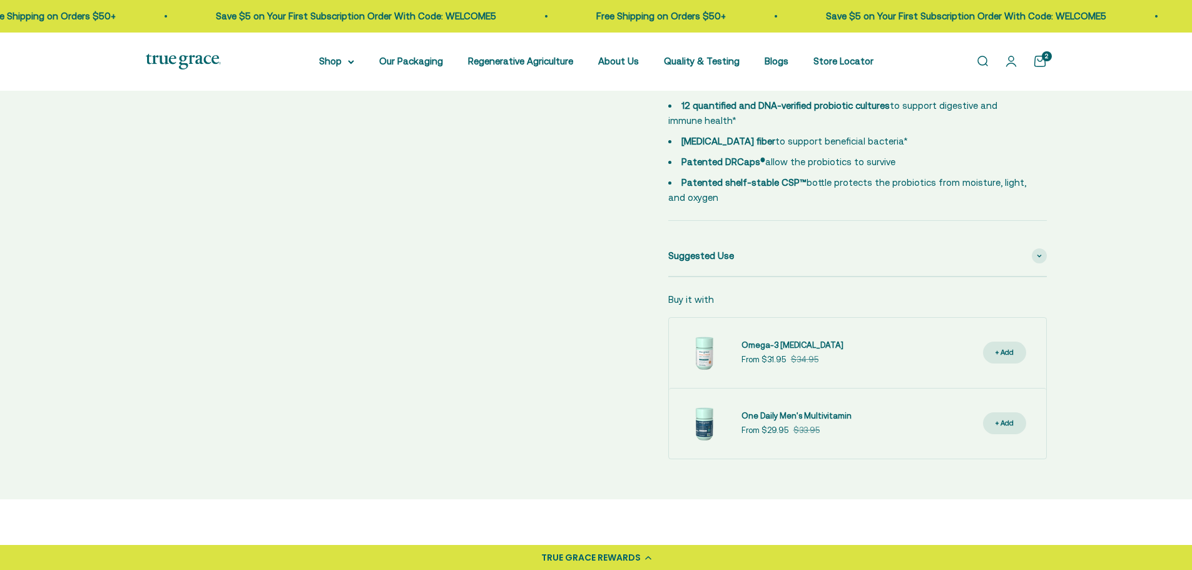
scroll to position [751, 0]
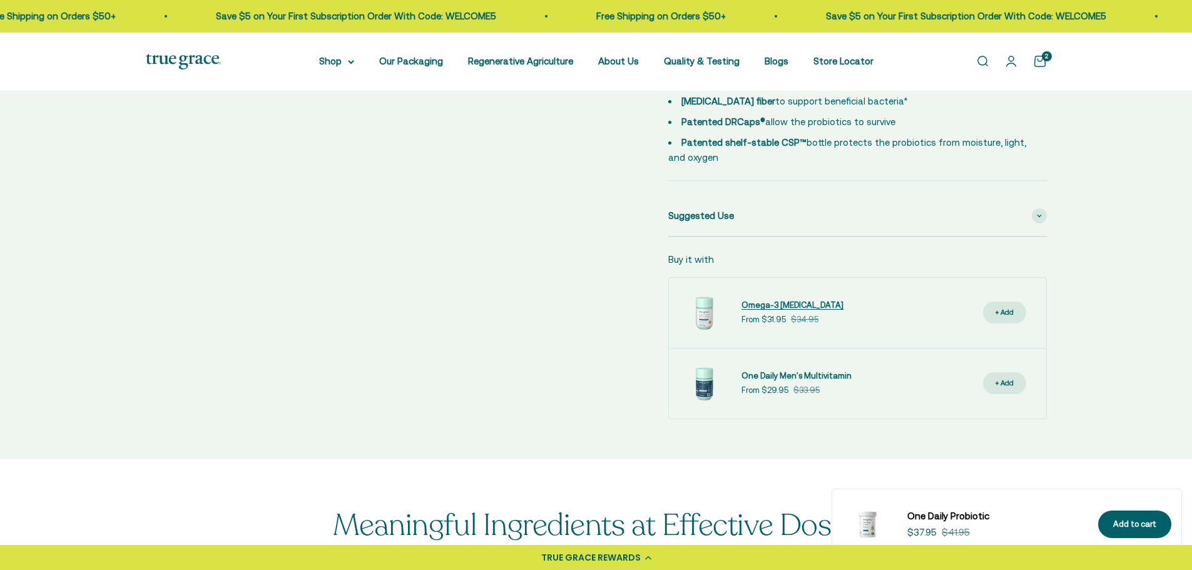
click at [753, 304] on span "Omega-3 [MEDICAL_DATA]" at bounding box center [793, 304] width 102 height 9
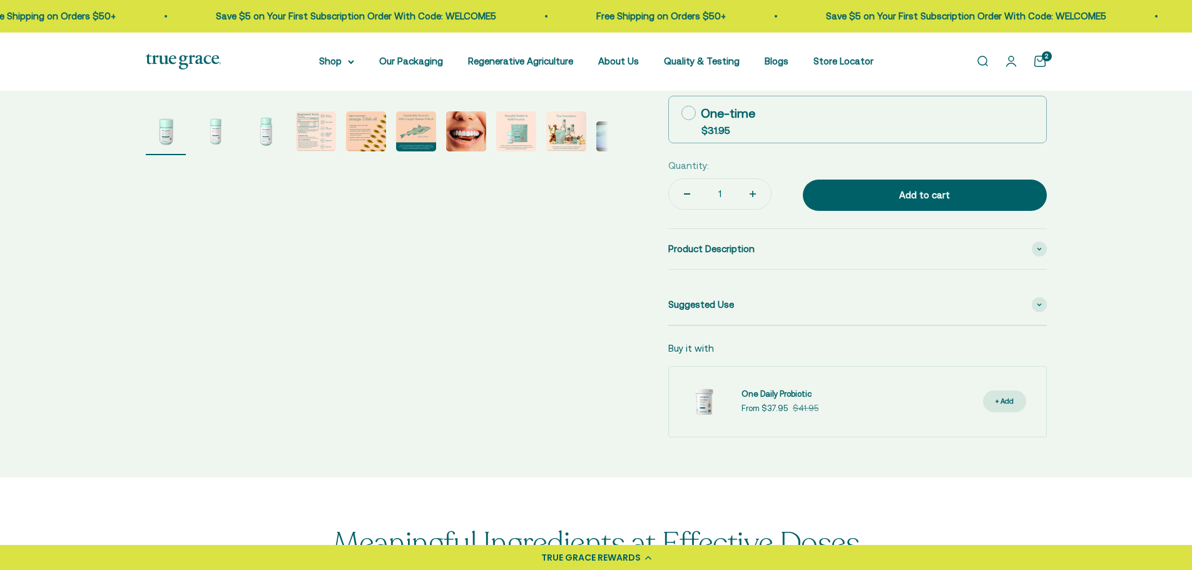
scroll to position [501, 0]
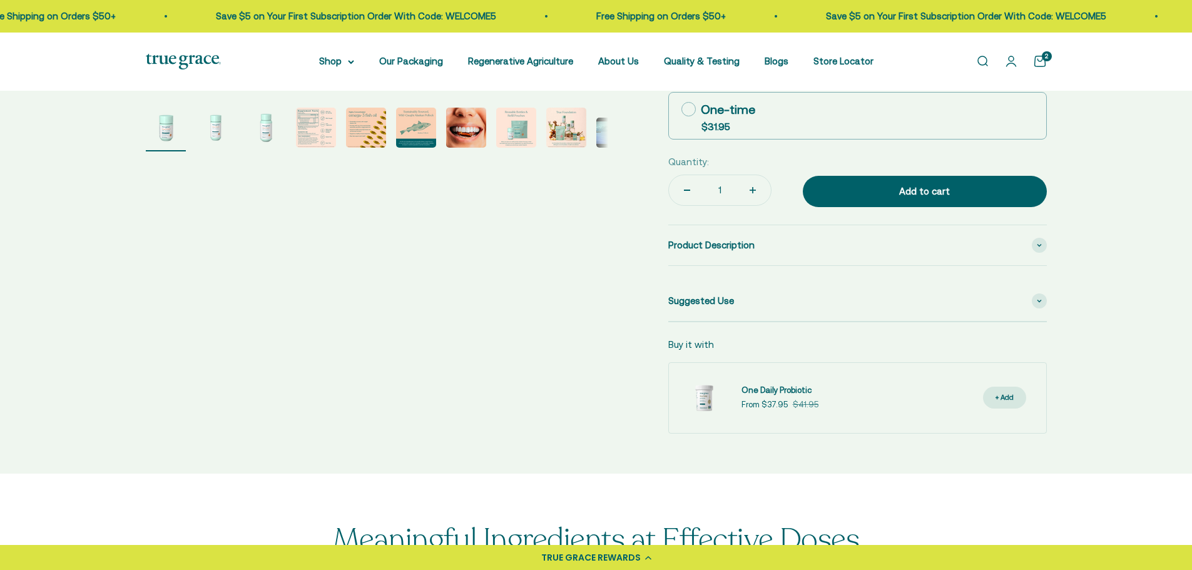
click at [428, 133] on img "Go to item 6" at bounding box center [416, 128] width 40 height 40
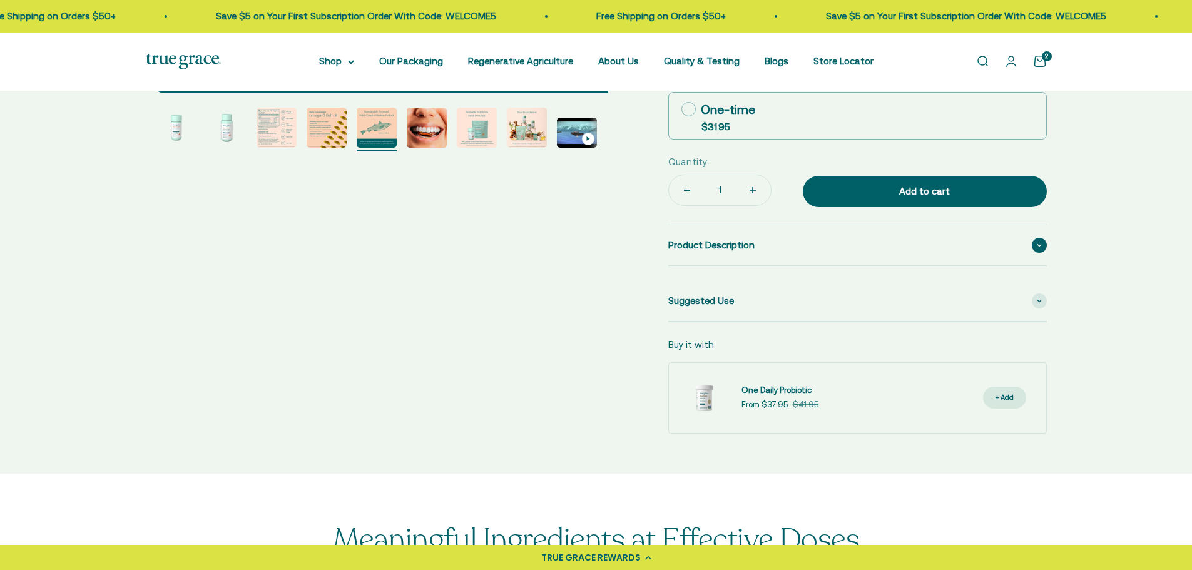
scroll to position [0, 2388]
click at [694, 243] on span "Product Description" at bounding box center [711, 245] width 86 height 15
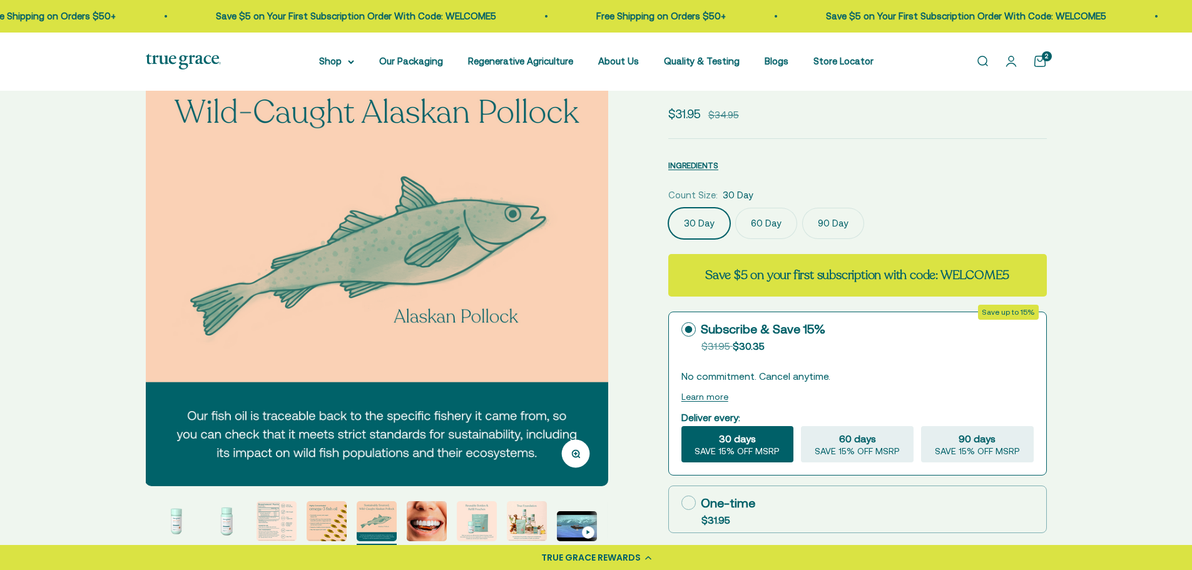
scroll to position [0, 0]
